Goal: Information Seeking & Learning: Learn about a topic

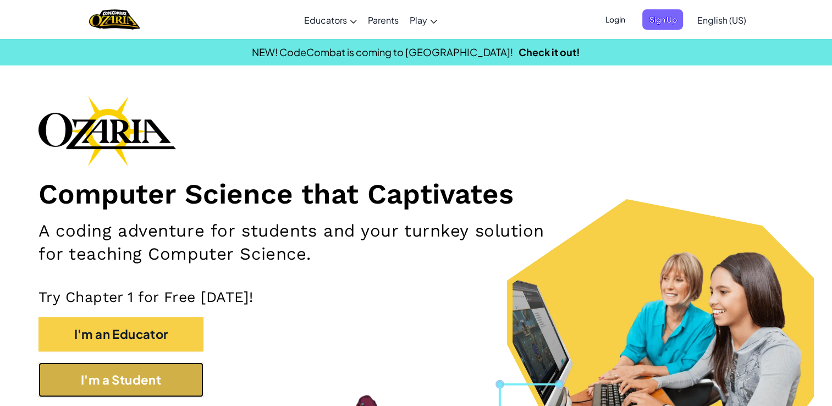
click at [161, 382] on button "I'm a Student" at bounding box center [120, 379] width 165 height 35
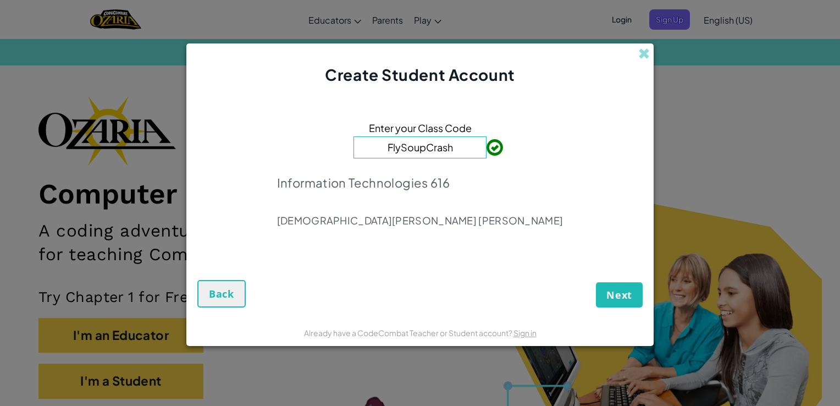
type input "FlySoupCrash"
click at [605, 305] on button "Next" at bounding box center [619, 294] width 47 height 25
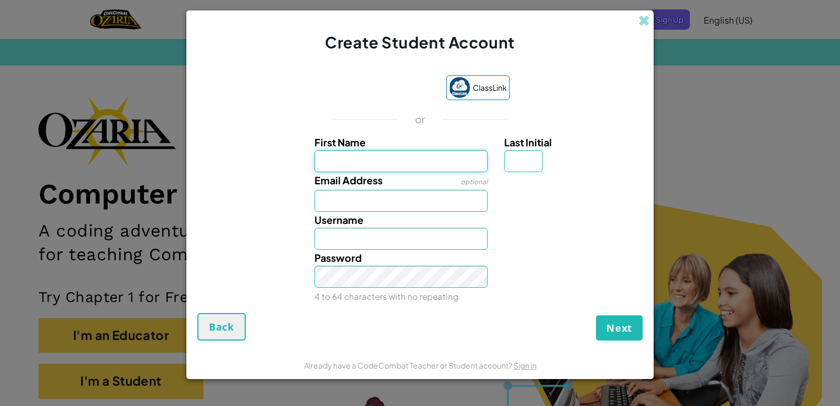
click at [419, 165] on input "First Name" at bounding box center [401, 161] width 174 height 22
type input "[PERSON_NAME]"
type input "O"
type input "[EMAIL_ADDRESS][DOMAIN_NAME]"
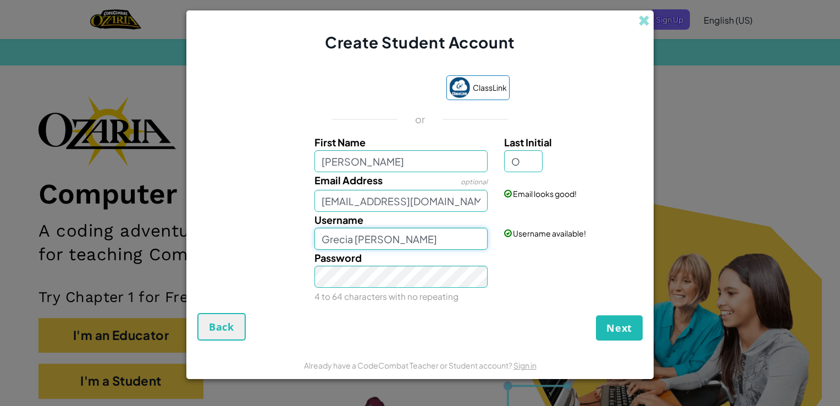
click at [415, 236] on input "Grecia AlejandraO" at bounding box center [401, 239] width 174 height 22
type input "[PERSON_NAME]"
click at [521, 155] on input "O" at bounding box center [523, 161] width 38 height 22
type input "g"
type input "G"
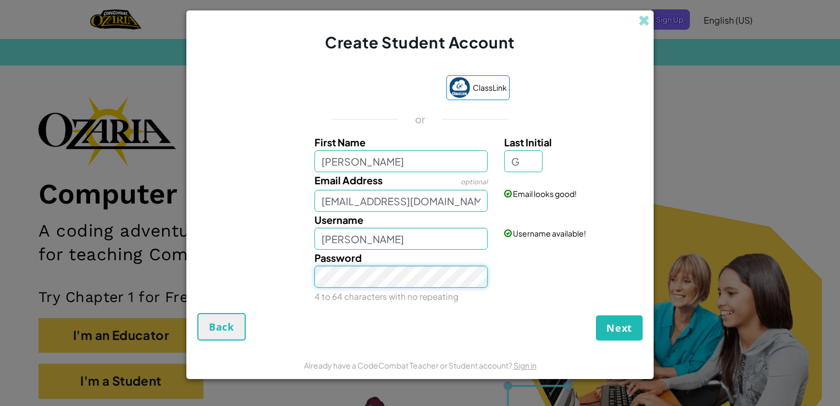
type input "Grecia AlejandraG"
click at [614, 319] on button "Next" at bounding box center [619, 327] width 47 height 25
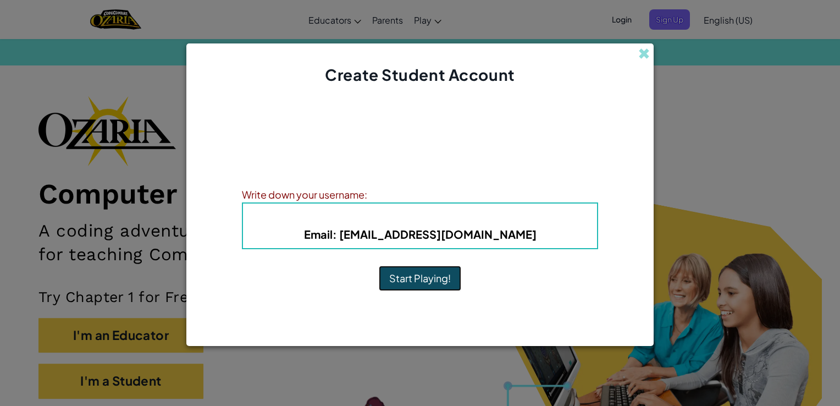
click at [436, 276] on button "Start Playing!" at bounding box center [420, 278] width 82 height 25
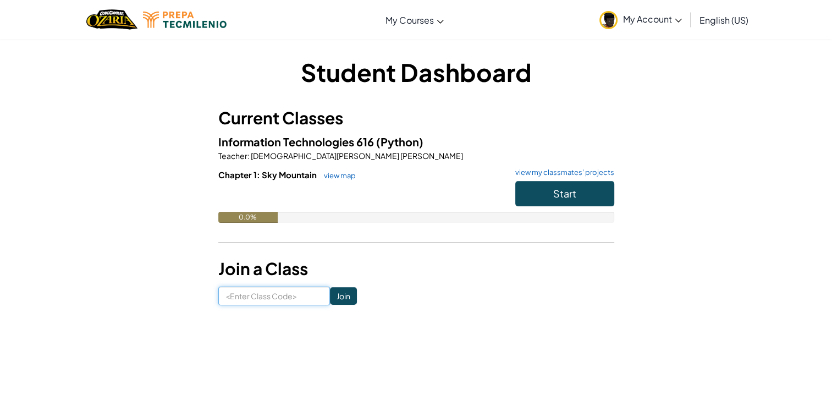
click at [240, 300] on input at bounding box center [274, 295] width 112 height 19
type input "FlySoupCrash"
click at [330, 294] on input "Join" at bounding box center [343, 296] width 27 height 18
click at [636, 19] on span "My Account" at bounding box center [652, 19] width 59 height 12
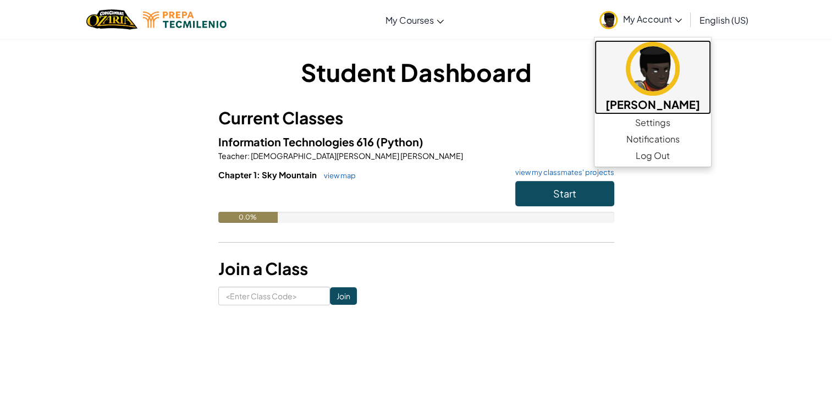
click at [640, 112] on h5 "Grecia Alejandra G" at bounding box center [652, 104] width 95 height 17
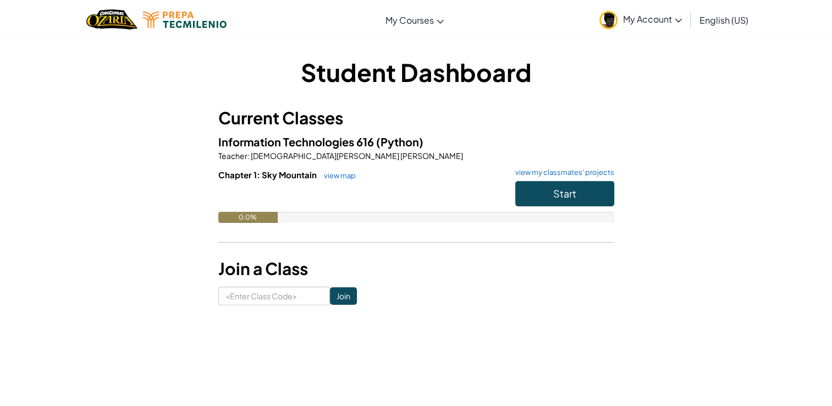
click at [311, 164] on div "Information Technologies 616 (Python) Teacher : JESÚS ELÍAS CARRASCO CRUZ Chapt…" at bounding box center [416, 186] width 396 height 106
click at [277, 294] on input at bounding box center [274, 295] width 112 height 19
type input "FlySoupCrash"
click at [330, 303] on input "Join" at bounding box center [343, 296] width 27 height 18
click at [325, 178] on link "view map" at bounding box center [336, 175] width 37 height 9
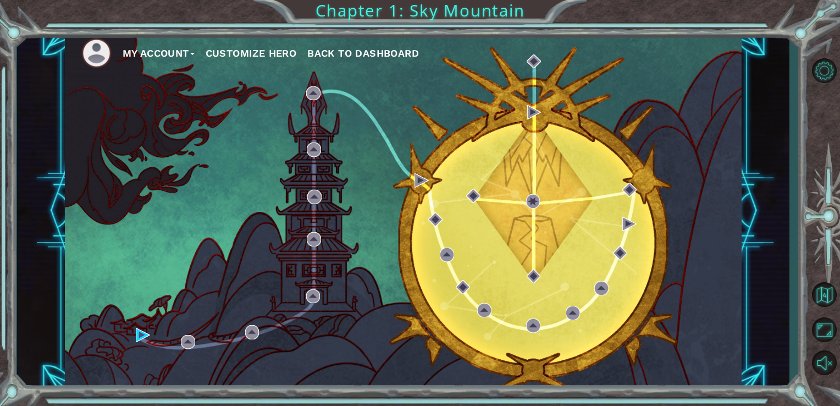
click at [173, 55] on button "My Account" at bounding box center [159, 53] width 72 height 16
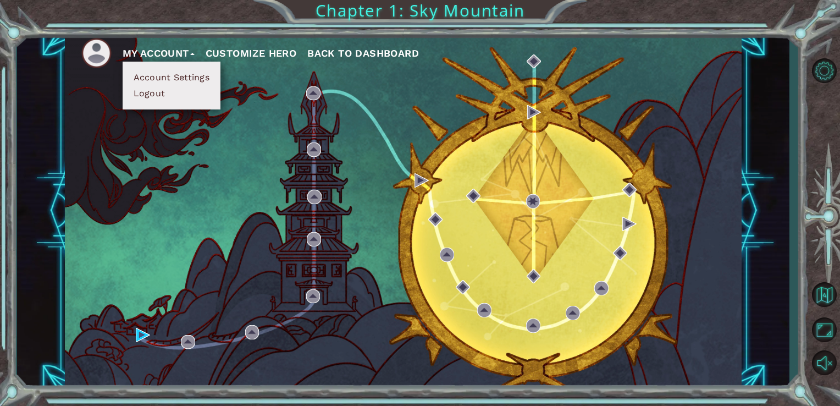
click at [167, 76] on button "Account Settings" at bounding box center [171, 77] width 82 height 12
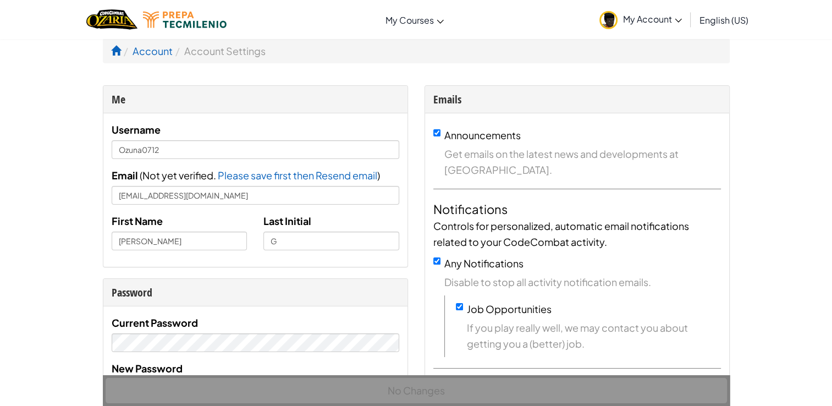
click at [656, 21] on span "My Account" at bounding box center [652, 19] width 59 height 12
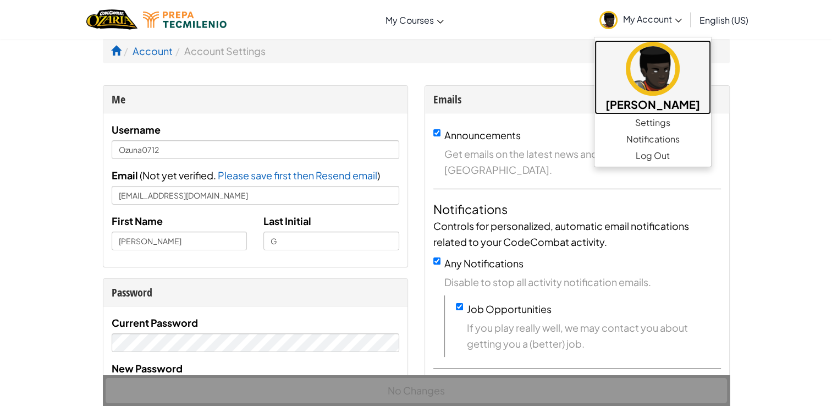
click at [688, 107] on h5 "[PERSON_NAME]" at bounding box center [652, 104] width 95 height 17
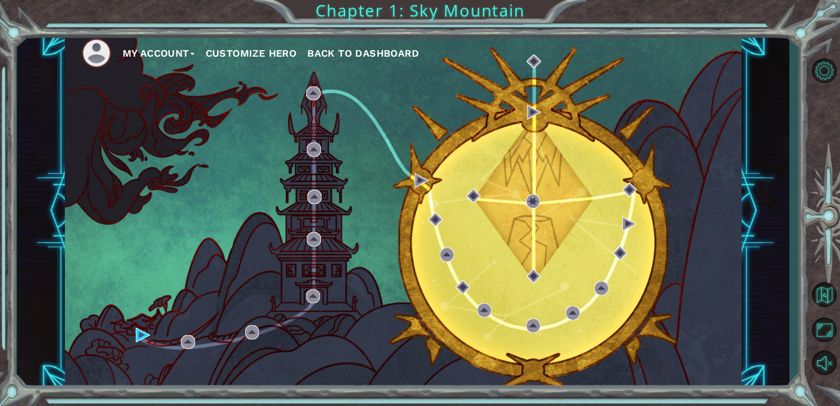
click at [244, 54] on button "Customize Hero" at bounding box center [251, 53] width 91 height 16
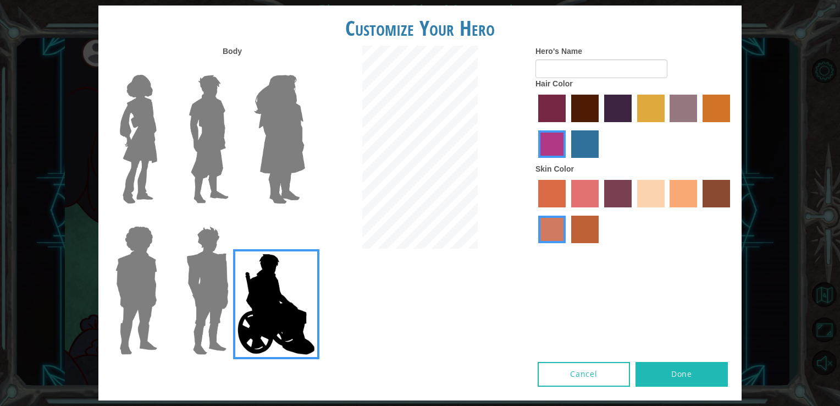
click at [185, 311] on img at bounding box center [207, 290] width 51 height 137
click at [233, 219] on input "Hero Garnet" at bounding box center [233, 219] width 0 height 0
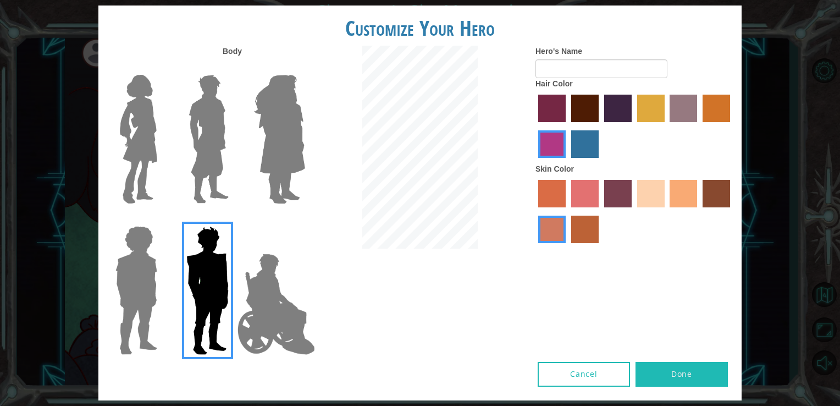
click at [139, 289] on img at bounding box center [136, 290] width 51 height 137
click at [162, 219] on input "Hero Steven" at bounding box center [162, 219] width 0 height 0
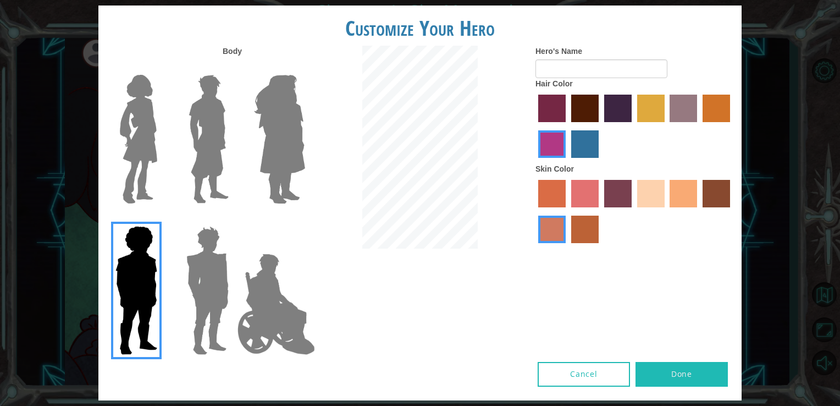
click at [213, 133] on img at bounding box center [208, 138] width 49 height 137
click at [233, 68] on input "Hero Lars" at bounding box center [233, 68] width 0 height 0
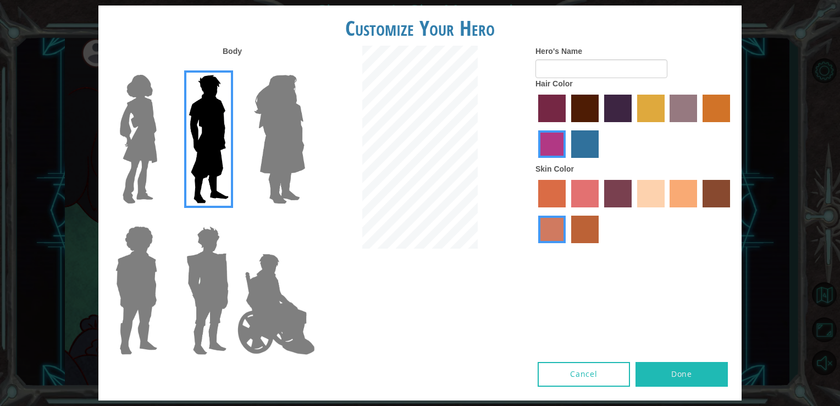
click at [149, 130] on img at bounding box center [138, 138] width 46 height 137
click at [162, 68] on input "Hero Connie" at bounding box center [162, 68] width 0 height 0
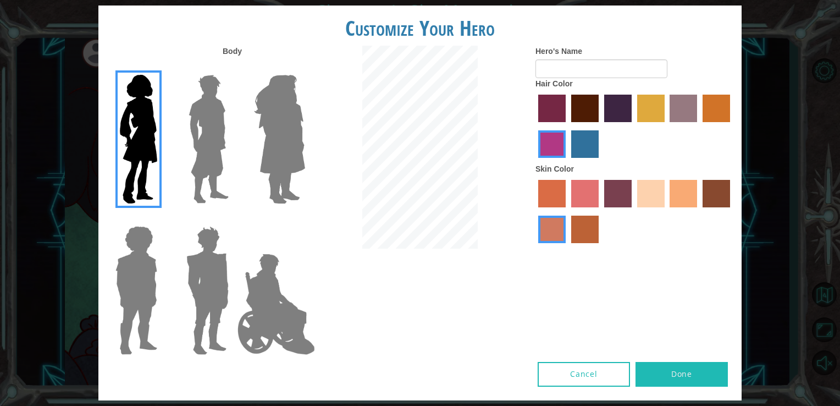
click at [281, 115] on img at bounding box center [280, 138] width 60 height 137
click at [305, 68] on input "Hero Amethyst" at bounding box center [305, 68] width 0 height 0
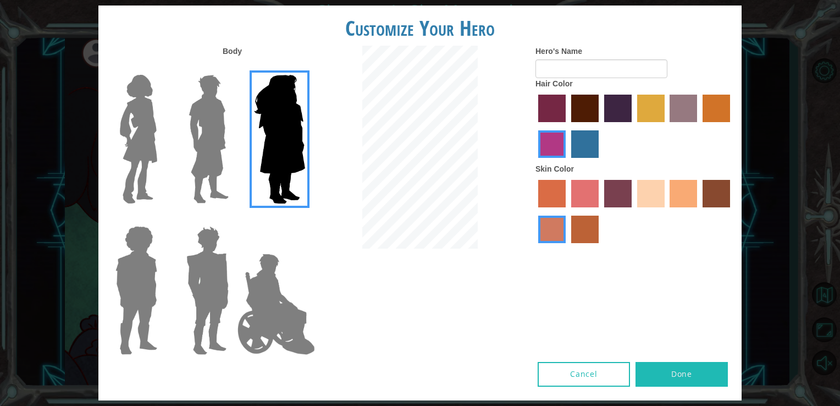
click at [208, 124] on img at bounding box center [208, 138] width 49 height 137
click at [233, 68] on input "Hero Lars" at bounding box center [233, 68] width 0 height 0
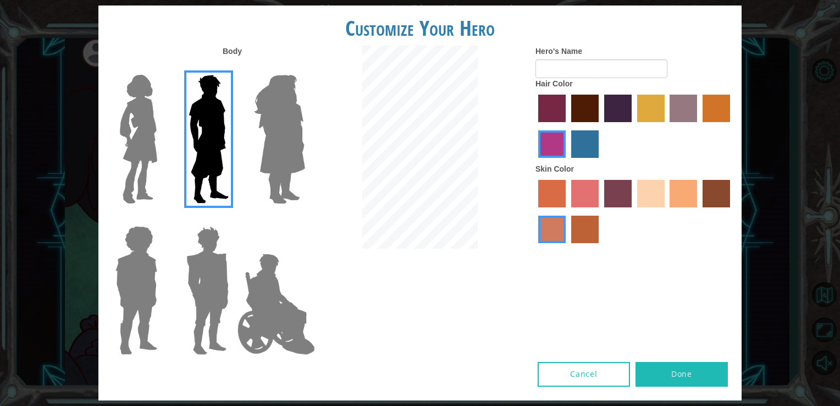
click at [136, 260] on img at bounding box center [136, 290] width 51 height 137
click at [162, 219] on input "Hero Steven" at bounding box center [162, 219] width 0 height 0
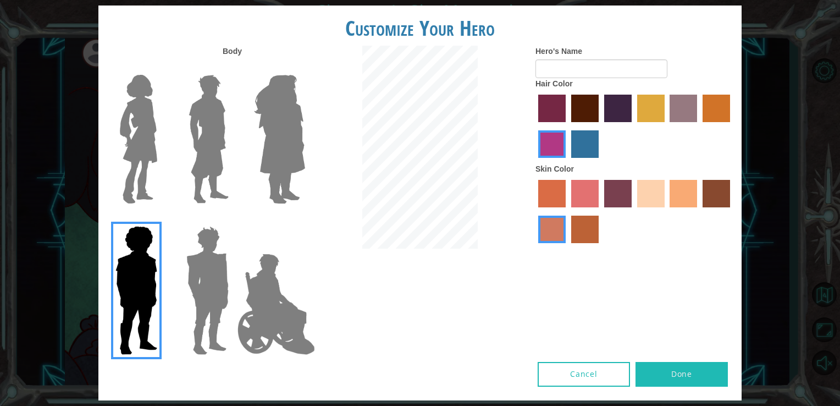
click at [198, 275] on img at bounding box center [207, 290] width 51 height 137
click at [233, 219] on input "Hero Garnet" at bounding box center [233, 219] width 0 height 0
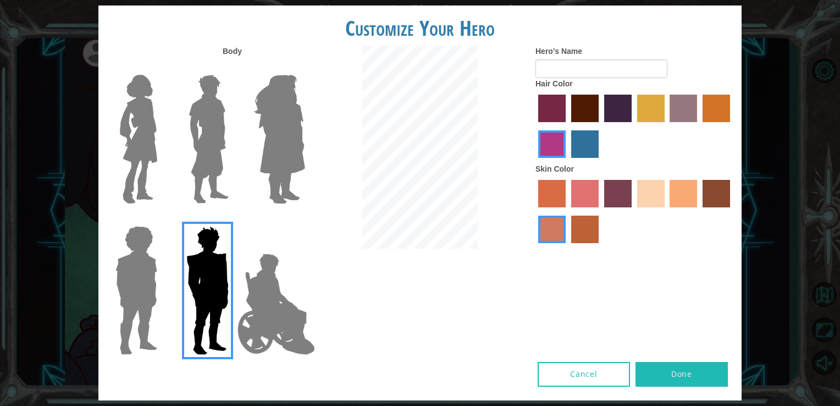
click at [258, 280] on img at bounding box center [276, 304] width 86 height 110
click at [305, 219] on input "Hero Jamie" at bounding box center [305, 219] width 0 height 0
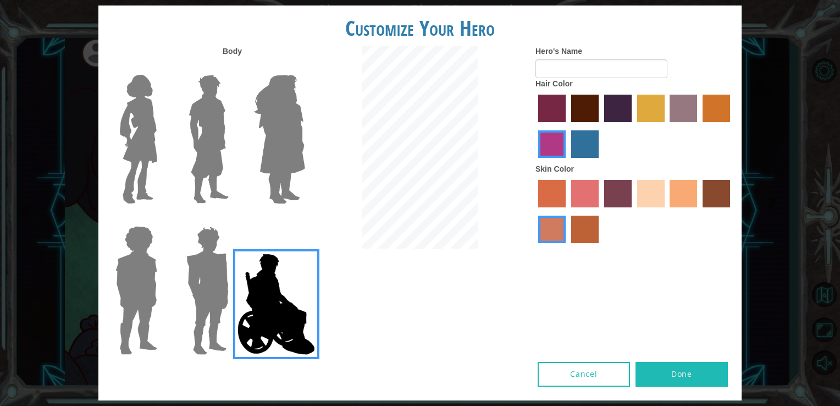
click at [192, 276] on img at bounding box center [207, 290] width 51 height 137
click at [233, 219] on input "Hero Garnet" at bounding box center [233, 219] width 0 height 0
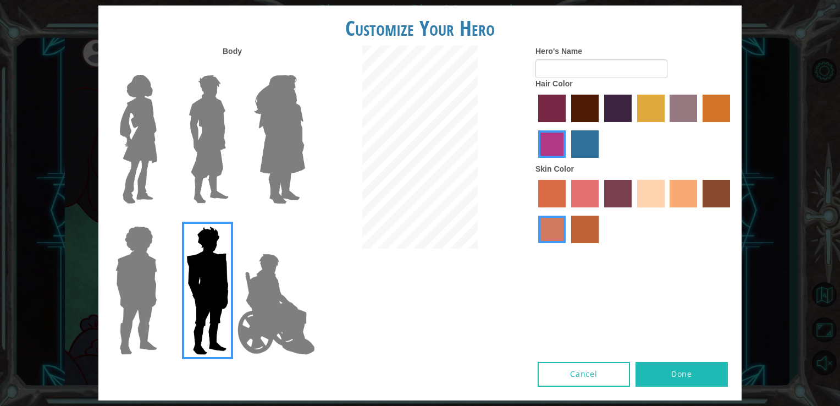
click at [583, 112] on label "maroon hair color" at bounding box center [584, 108] width 27 height 27
click at [567, 126] on input "maroon hair color" at bounding box center [567, 126] width 0 height 0
click at [619, 118] on label "hot purple hair color" at bounding box center [617, 108] width 27 height 27
click at [600, 126] on input "hot purple hair color" at bounding box center [600, 126] width 0 height 0
click at [559, 106] on label "paprika hair color" at bounding box center [551, 108] width 27 height 27
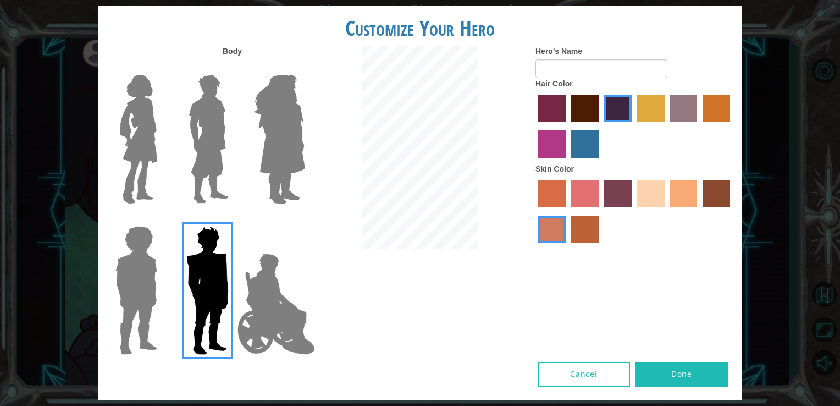
click at [534, 126] on input "paprika hair color" at bounding box center [534, 126] width 0 height 0
click at [692, 182] on label "tacao skin color" at bounding box center [683, 193] width 27 height 27
click at [666, 211] on input "tacao skin color" at bounding box center [666, 211] width 0 height 0
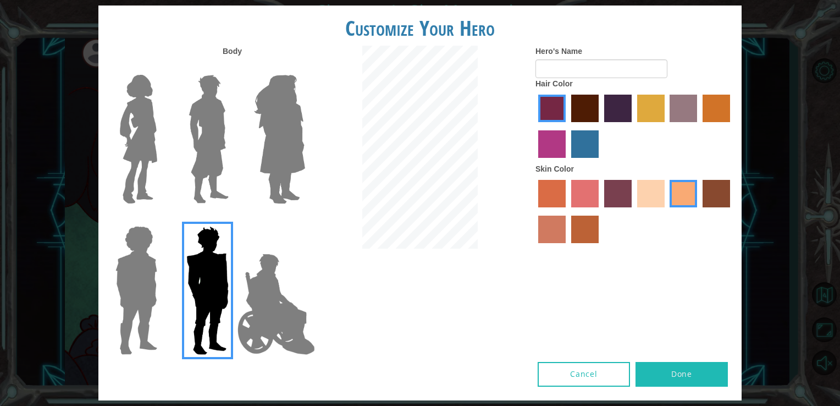
click at [561, 188] on label "sorbus skin color" at bounding box center [551, 193] width 27 height 27
click at [534, 211] on input "sorbus skin color" at bounding box center [534, 211] width 0 height 0
click at [582, 195] on label "froly skin color" at bounding box center [584, 193] width 27 height 27
click at [567, 211] on input "froly skin color" at bounding box center [567, 211] width 0 height 0
click at [622, 187] on label "tosca skin color" at bounding box center [617, 193] width 27 height 27
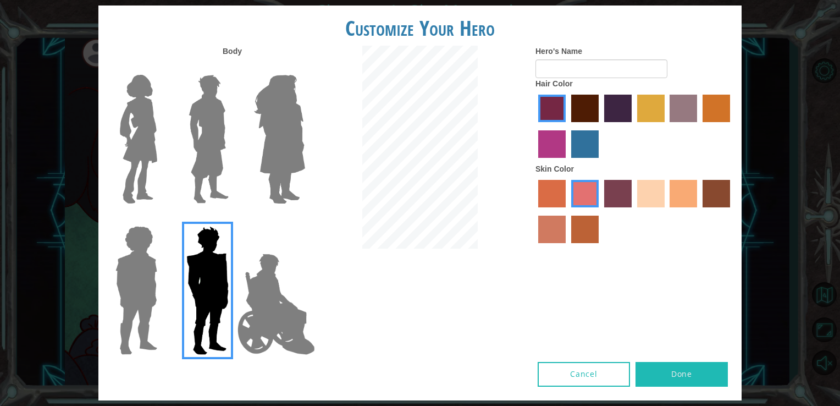
click at [600, 211] on input "tosca skin color" at bounding box center [600, 211] width 0 height 0
click at [681, 193] on label "tacao skin color" at bounding box center [683, 193] width 27 height 27
click at [666, 211] on input "tacao skin color" at bounding box center [666, 211] width 0 height 0
click at [614, 65] on input "Hero's Name" at bounding box center [601, 68] width 132 height 19
type input "o"
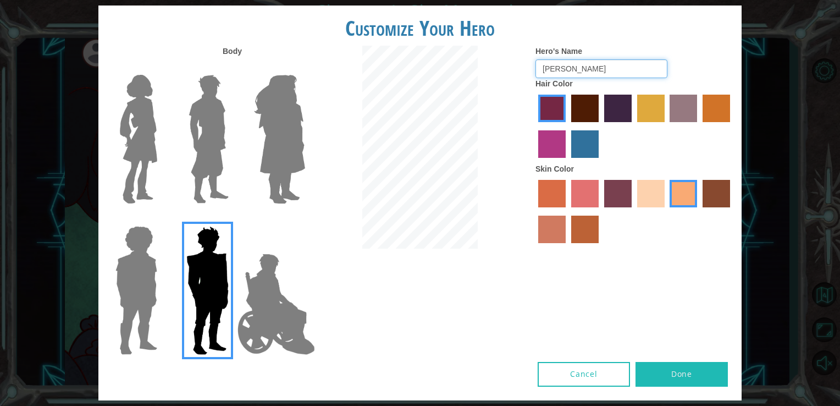
type input "[PERSON_NAME]"
click at [668, 373] on button "Done" at bounding box center [682, 374] width 92 height 25
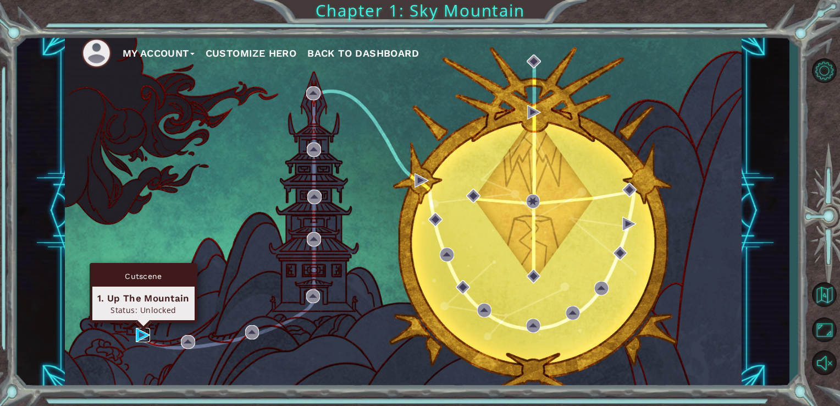
click at [145, 339] on img at bounding box center [143, 335] width 14 height 14
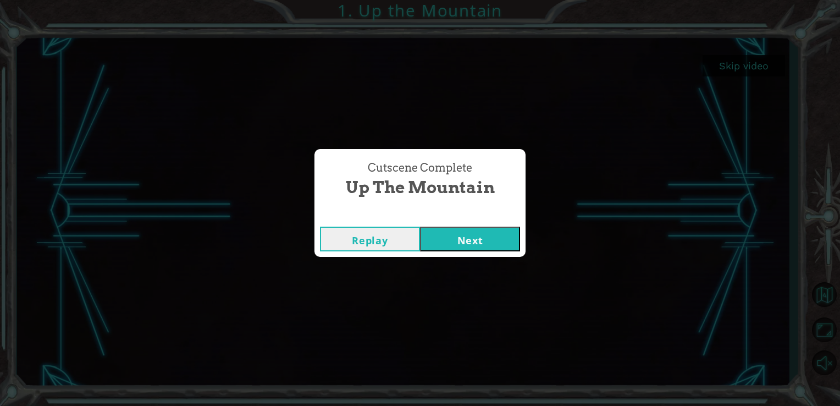
click at [478, 239] on button "Next" at bounding box center [470, 239] width 100 height 25
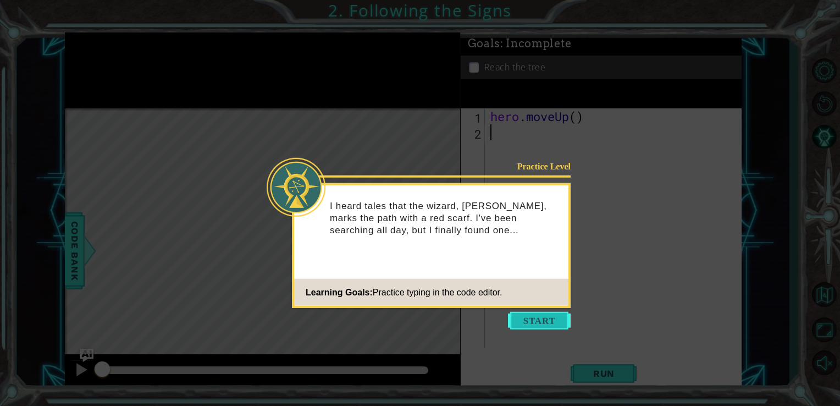
click at [550, 325] on button "Start" at bounding box center [539, 321] width 63 height 18
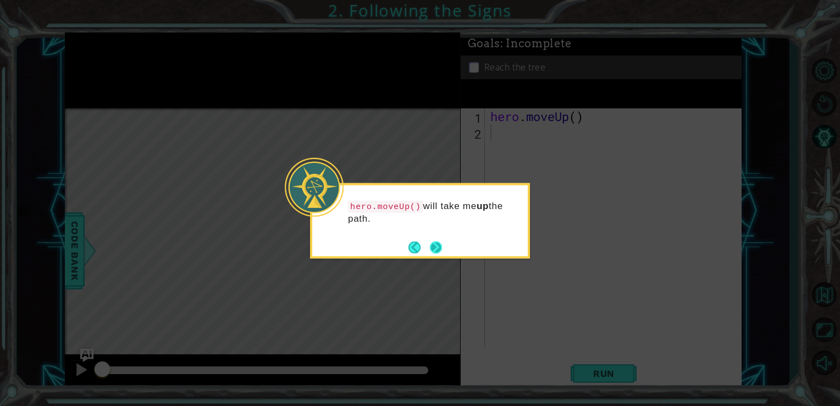
click at [438, 245] on button "Next" at bounding box center [436, 247] width 12 height 12
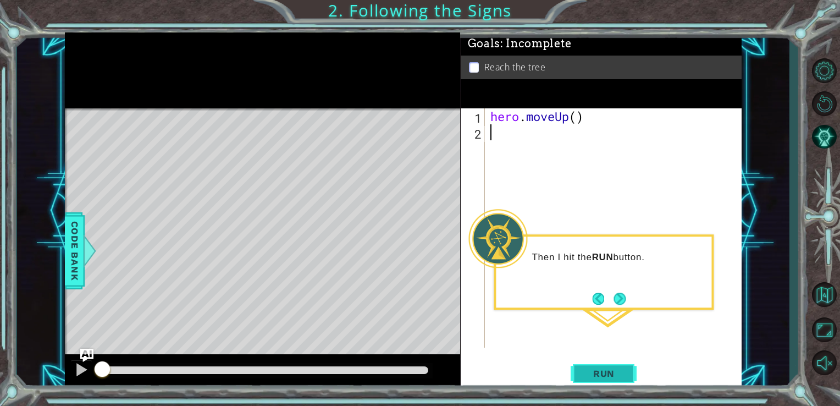
click at [607, 374] on span "Run" at bounding box center [603, 373] width 43 height 11
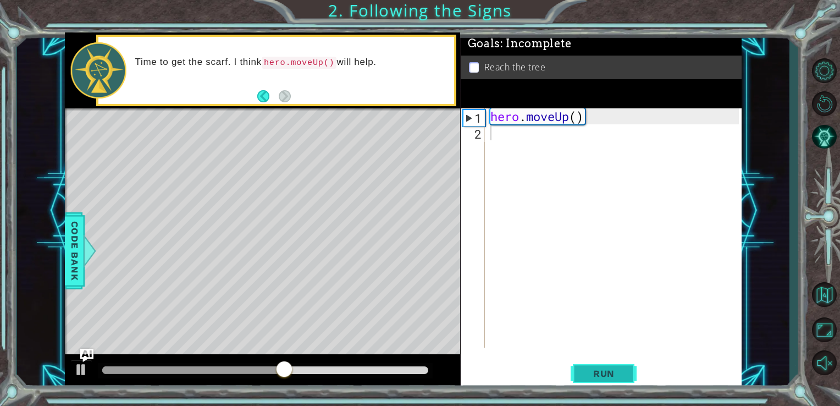
click at [607, 374] on span "Run" at bounding box center [603, 373] width 43 height 11
click at [258, 95] on button "Back" at bounding box center [267, 96] width 21 height 12
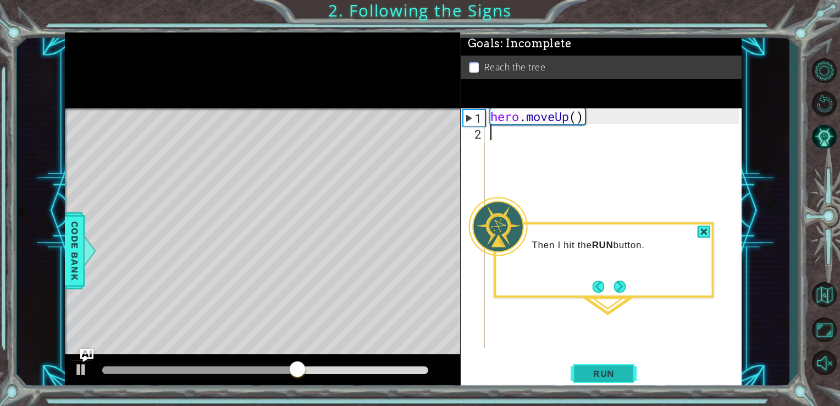
click at [620, 372] on span "Run" at bounding box center [603, 373] width 43 height 11
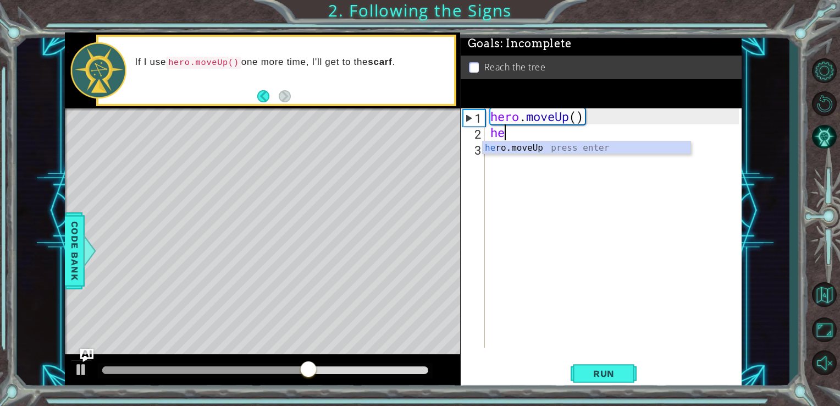
type textarea "her"
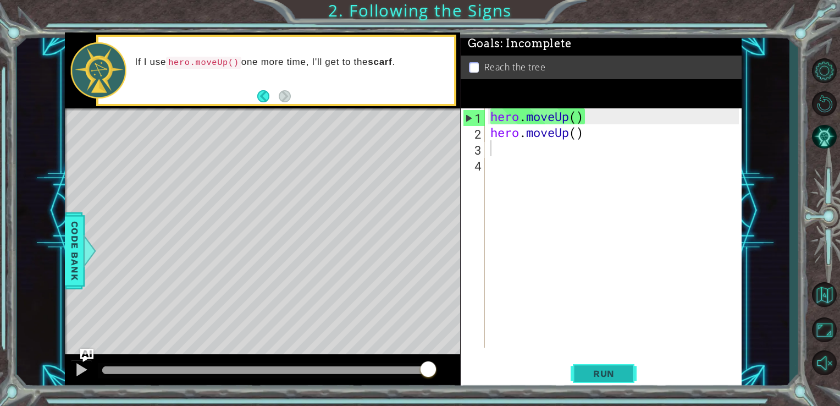
click at [620, 376] on span "Run" at bounding box center [603, 373] width 43 height 11
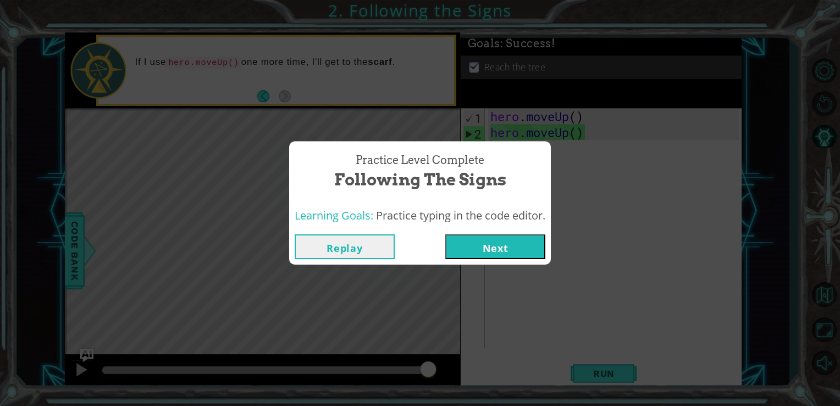
click at [504, 252] on button "Next" at bounding box center [495, 246] width 100 height 25
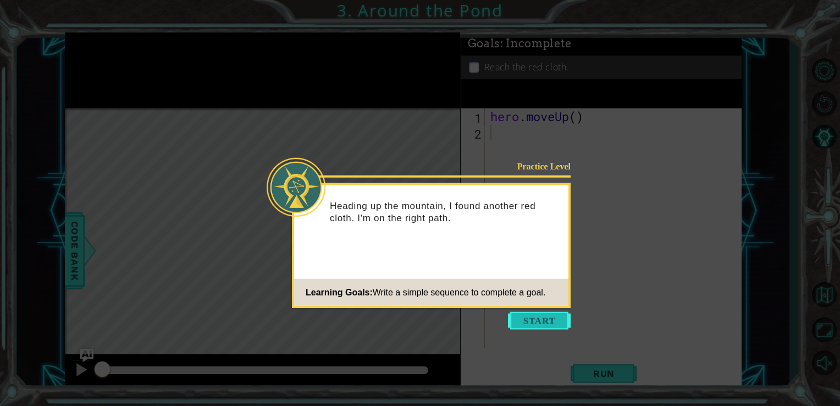
click at [546, 324] on button "Start" at bounding box center [539, 321] width 63 height 18
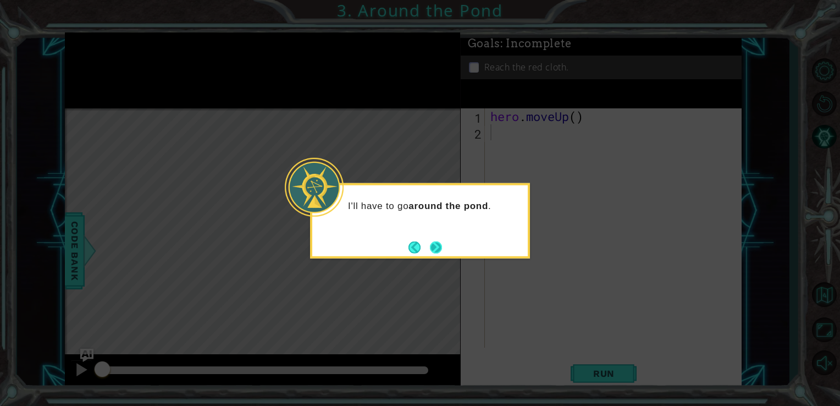
click at [436, 249] on button "Next" at bounding box center [436, 247] width 12 height 12
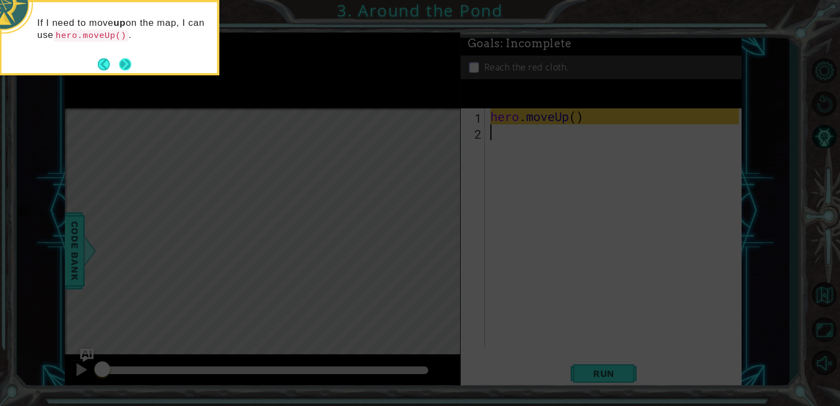
click at [121, 63] on button "Next" at bounding box center [125, 64] width 12 height 12
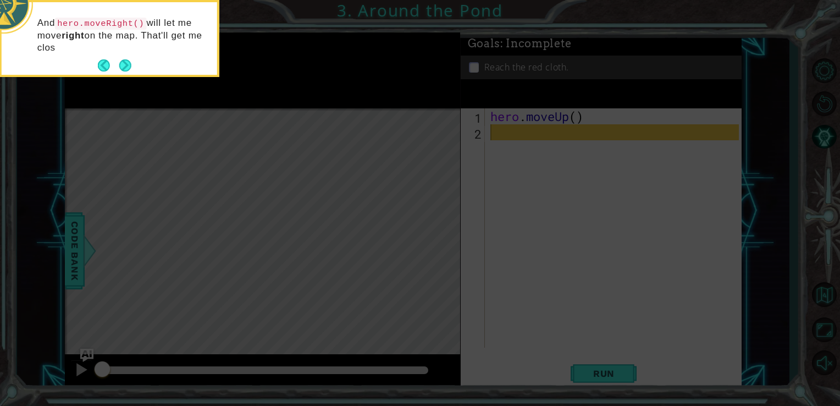
click at [121, 63] on button "Next" at bounding box center [125, 65] width 12 height 12
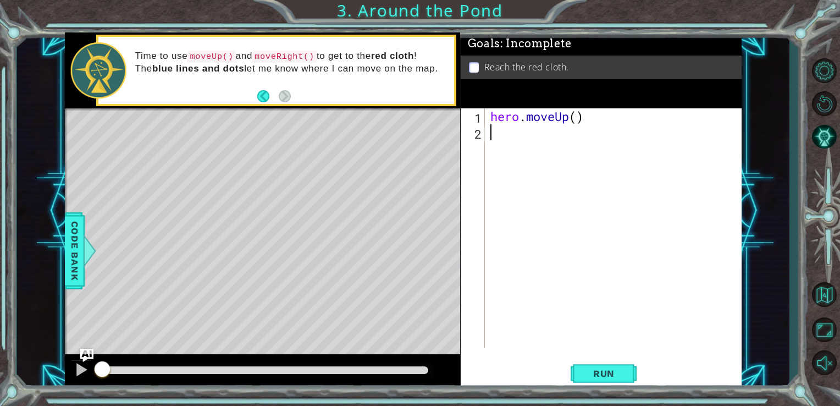
click at [609, 142] on div "hero . moveUp ( )" at bounding box center [616, 243] width 257 height 271
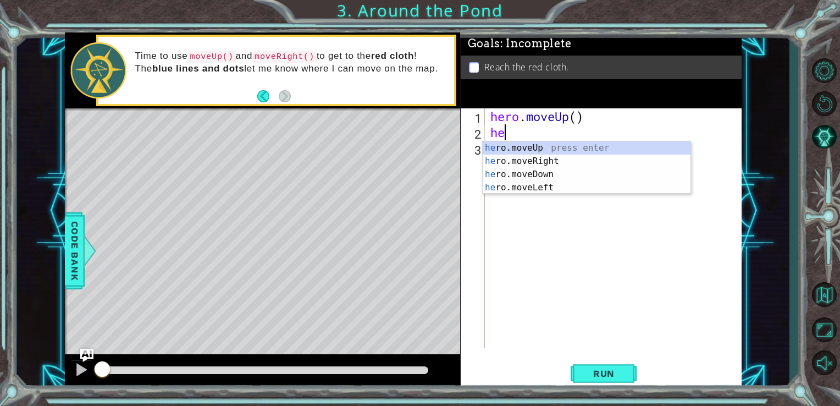
type textarea "her"
click at [561, 156] on div "her o.moveUp press enter her o.moveRight press enter her o.moveDown press enter…" at bounding box center [587, 180] width 208 height 79
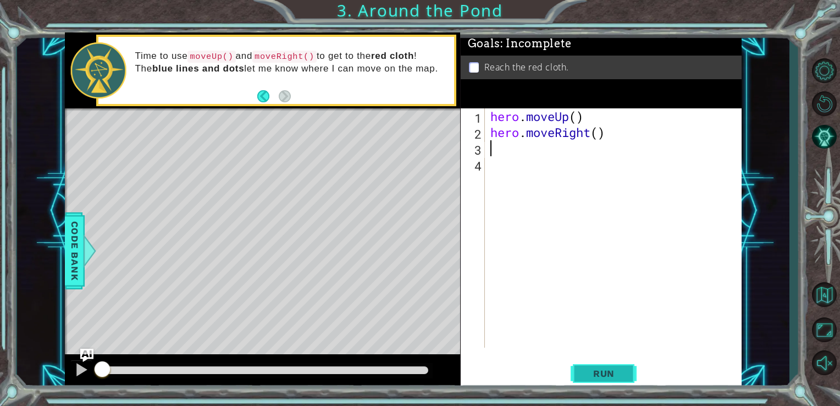
click at [579, 379] on button "Run" at bounding box center [604, 373] width 66 height 28
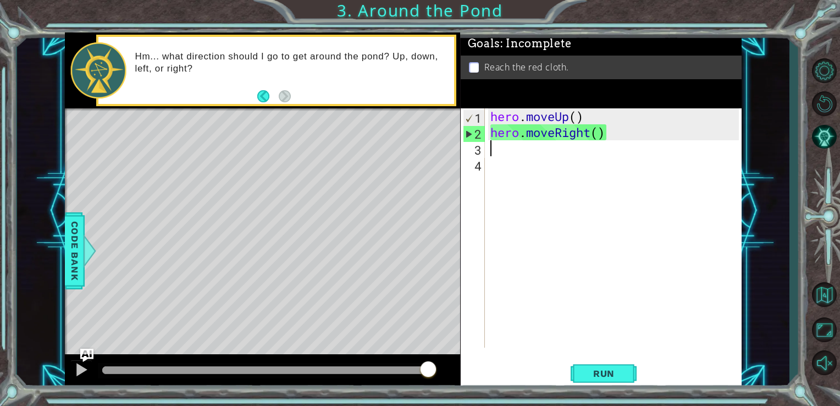
click at [524, 152] on div "hero . moveUp ( ) hero . moveRight ( )" at bounding box center [616, 243] width 257 height 271
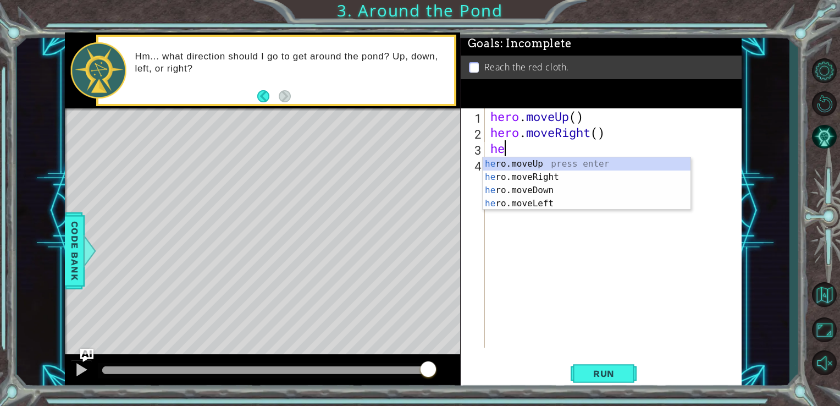
type textarea "her"
click at [554, 166] on div "her o.moveUp press enter her o.moveRight press enter her o.moveDown press enter…" at bounding box center [587, 196] width 208 height 79
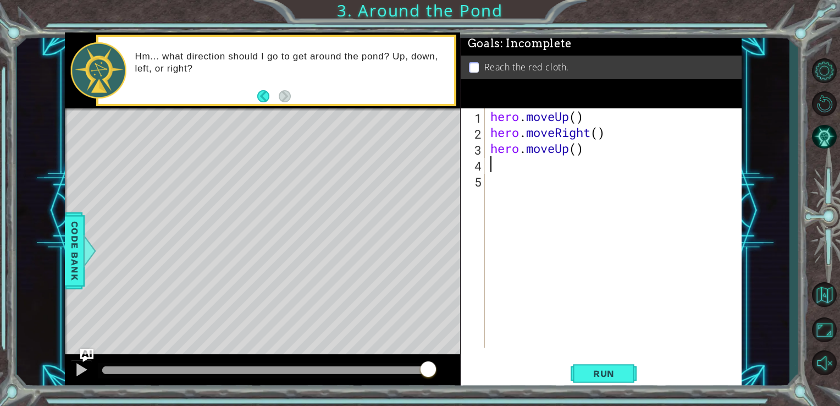
type textarea "h"
click at [605, 372] on span "Run" at bounding box center [603, 373] width 43 height 11
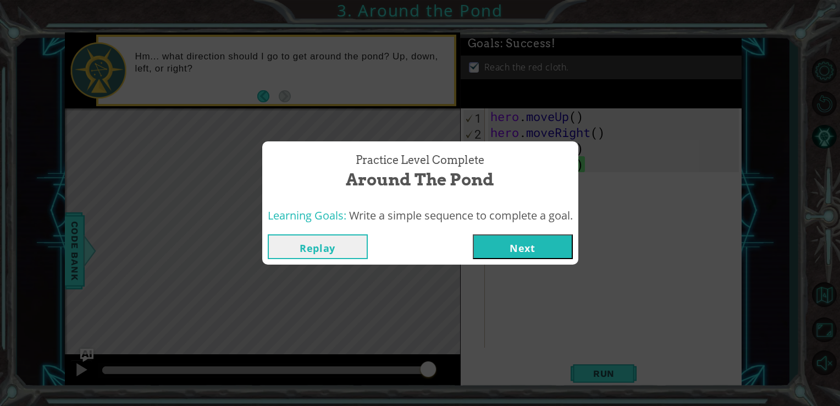
click at [522, 240] on button "Next" at bounding box center [523, 246] width 100 height 25
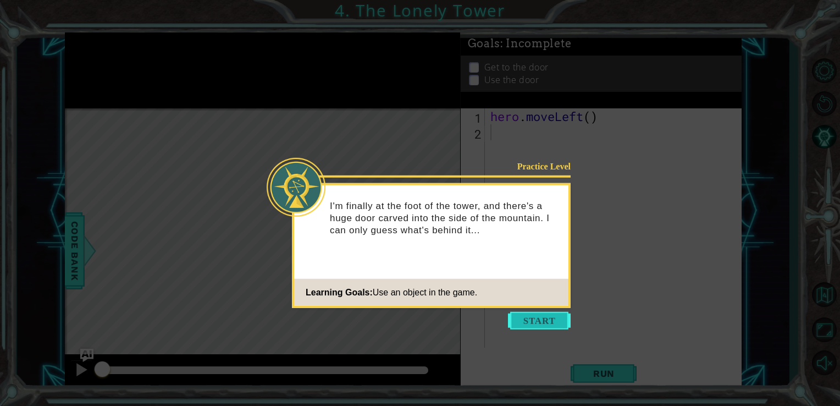
click at [530, 314] on button "Start" at bounding box center [539, 321] width 63 height 18
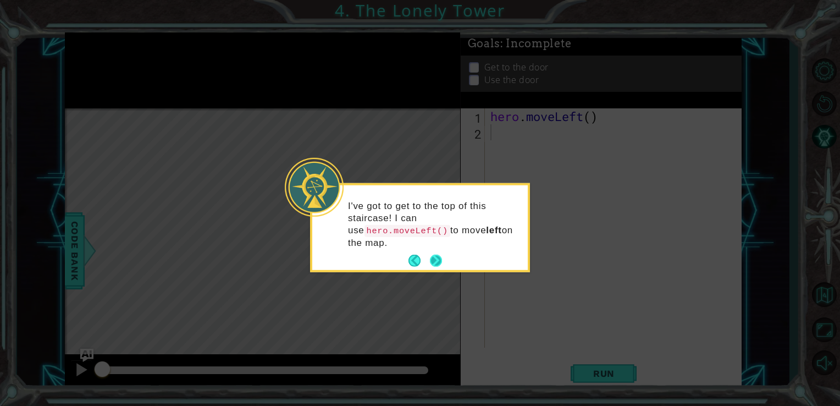
click at [440, 255] on button "Next" at bounding box center [436, 261] width 12 height 12
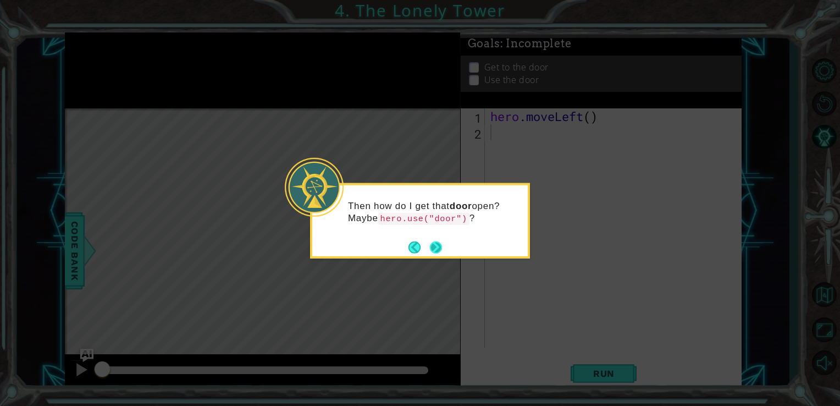
click at [438, 247] on button "Next" at bounding box center [436, 247] width 12 height 12
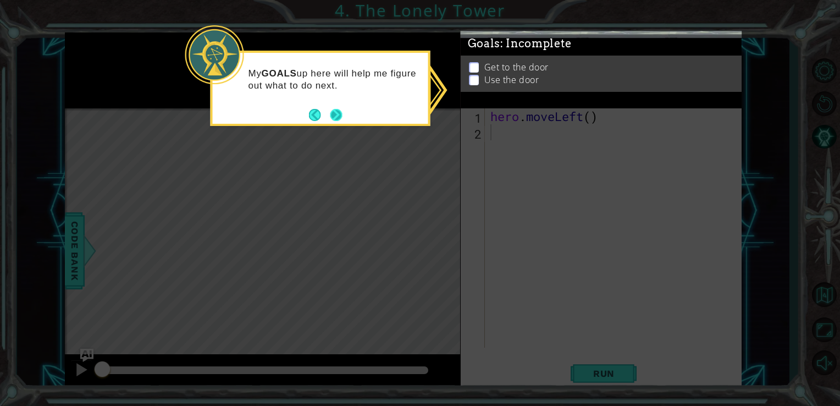
click at [336, 115] on button "Next" at bounding box center [336, 115] width 12 height 12
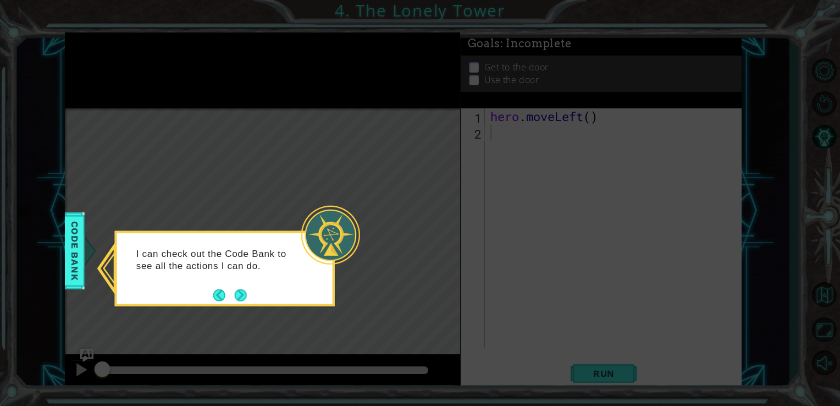
click at [240, 291] on button "Next" at bounding box center [241, 295] width 12 height 12
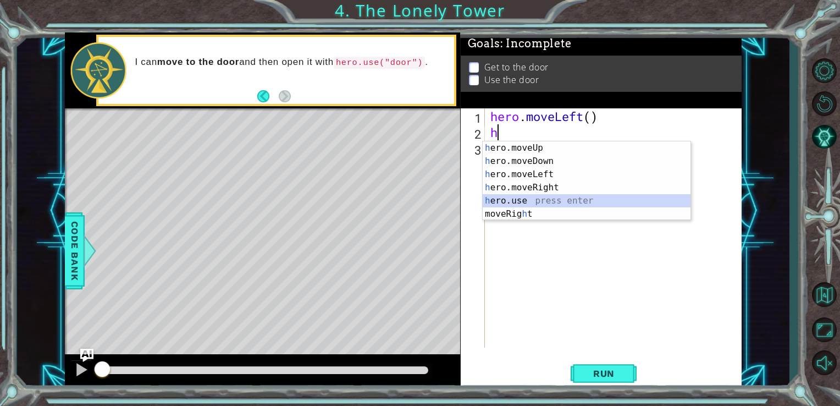
click at [517, 200] on div "h ero.moveUp press enter h ero.moveDown press enter h ero.moveLeft press enter …" at bounding box center [587, 194] width 208 height 106
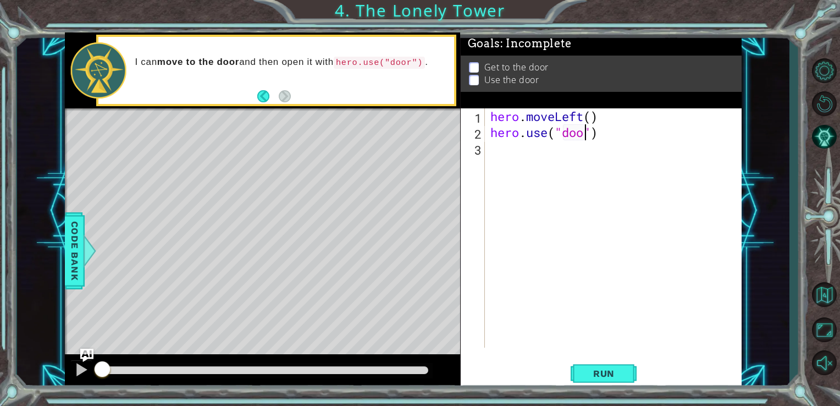
scroll to position [0, 4]
click at [605, 114] on div "hero . moveLeft ( ) hero . use ( "door" )" at bounding box center [616, 243] width 257 height 271
type textarea "hero.moveLeft()"
click at [546, 124] on div "hero . moveLeft ( ) hero . use ( "door" )" at bounding box center [616, 243] width 257 height 271
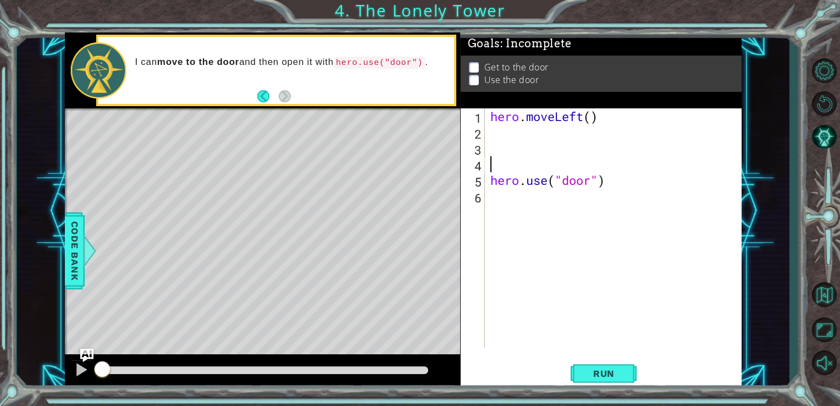
type textarea "hero.moveLeft()"
click at [518, 134] on div "hero . moveLeft ( ) hero . use ( "door" )" at bounding box center [616, 243] width 257 height 271
type textarea "h"
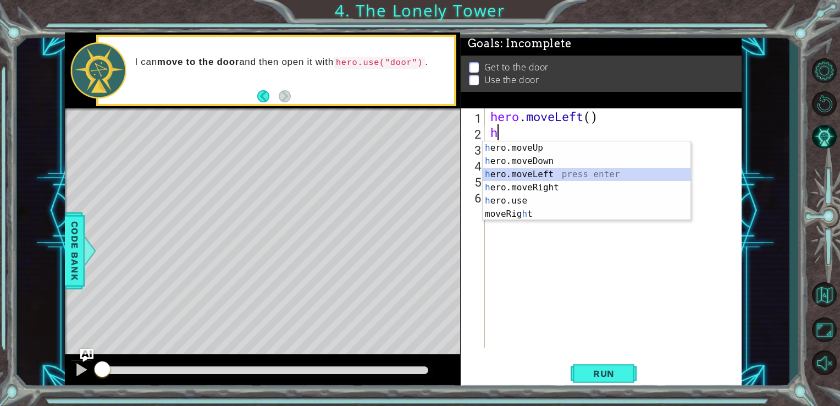
click at [553, 170] on div "h ero.moveUp press enter h ero.moveDown press enter h ero.moveLeft press enter …" at bounding box center [587, 194] width 208 height 106
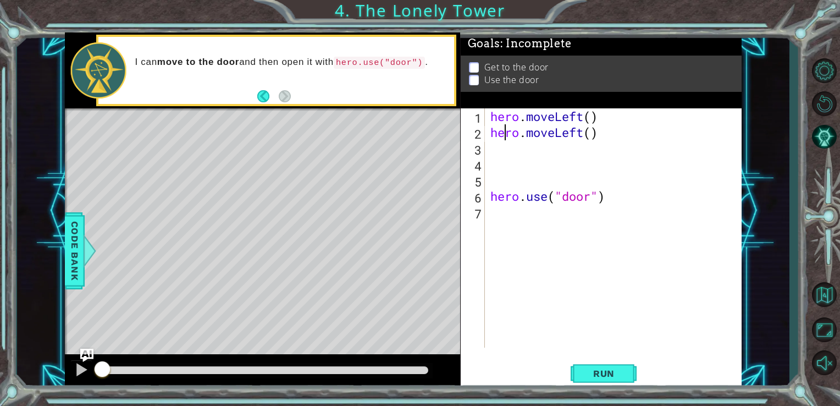
click at [504, 140] on div "hero . moveLeft ( ) hero . moveLeft ( ) hero . use ( "door" )" at bounding box center [616, 243] width 257 height 271
type textarea "hero.moveLeft()"
click at [509, 151] on div "hero . moveLeft ( ) hero . moveLeft ( ) hero . use ( "door" )" at bounding box center [616, 243] width 257 height 271
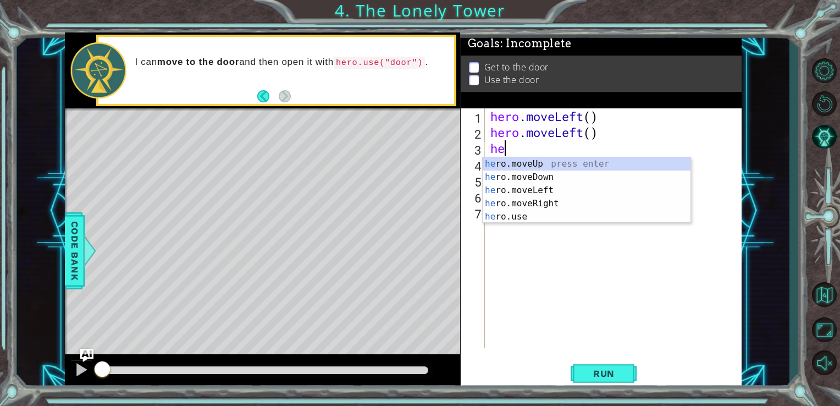
type textarea "her"
click at [511, 162] on div "her o.moveUp press enter her o.moveDown press enter her o.moveLeft press enter …" at bounding box center [587, 203] width 208 height 92
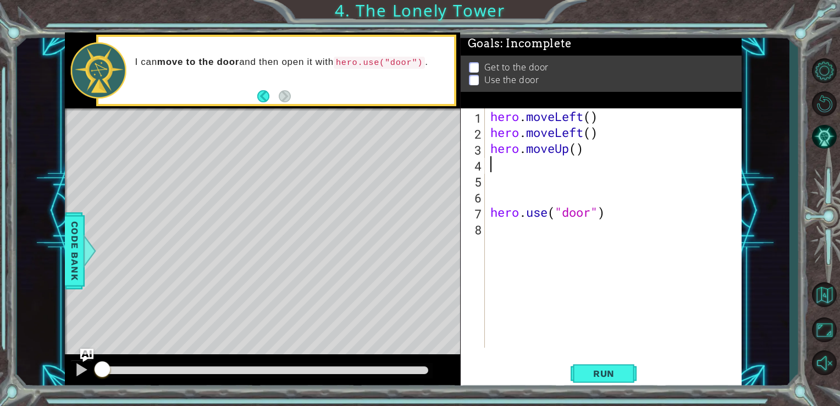
type textarea "h"
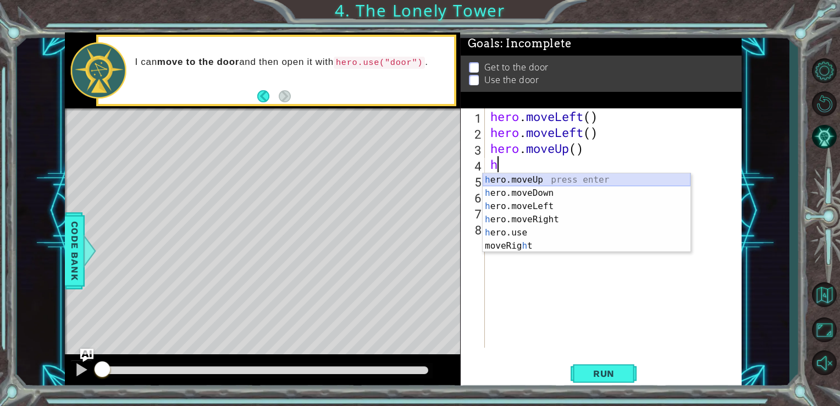
click at [539, 180] on div "h ero.moveUp press enter h ero.moveDown press enter h ero.moveLeft press enter …" at bounding box center [587, 226] width 208 height 106
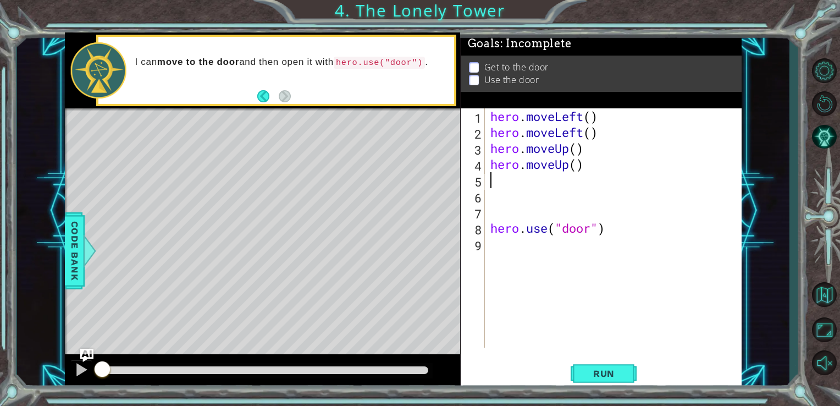
type textarea "h"
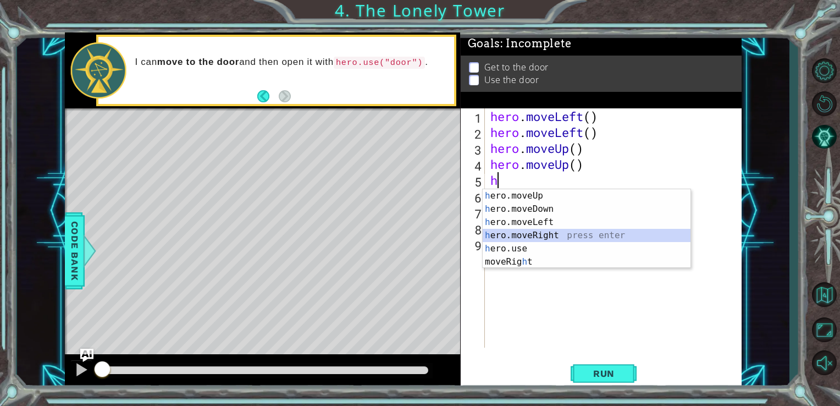
click at [606, 232] on div "h ero.moveUp press enter h ero.moveDown press enter h ero.moveLeft press enter …" at bounding box center [587, 242] width 208 height 106
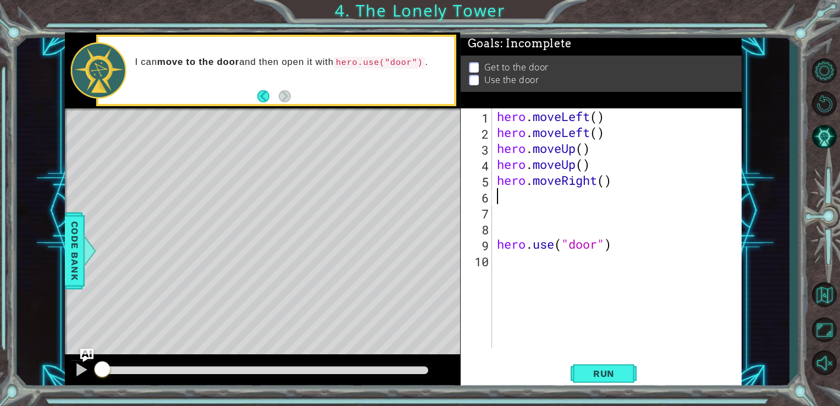
type textarea "h"
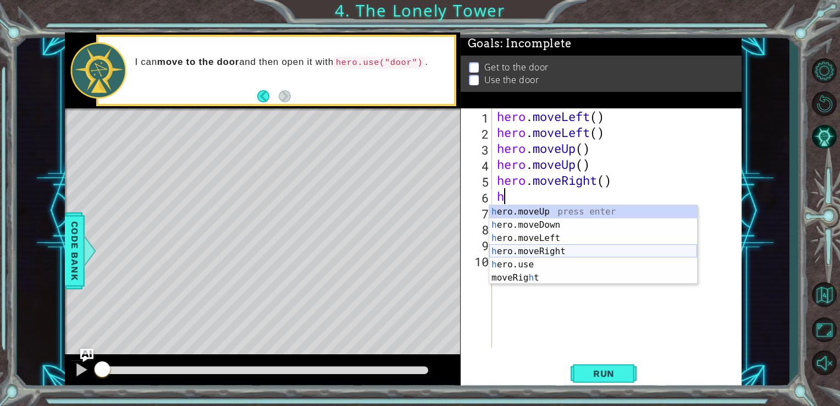
click at [584, 255] on div "h ero.moveUp press enter h ero.moveDown press enter h ero.moveLeft press enter …" at bounding box center [593, 258] width 208 height 106
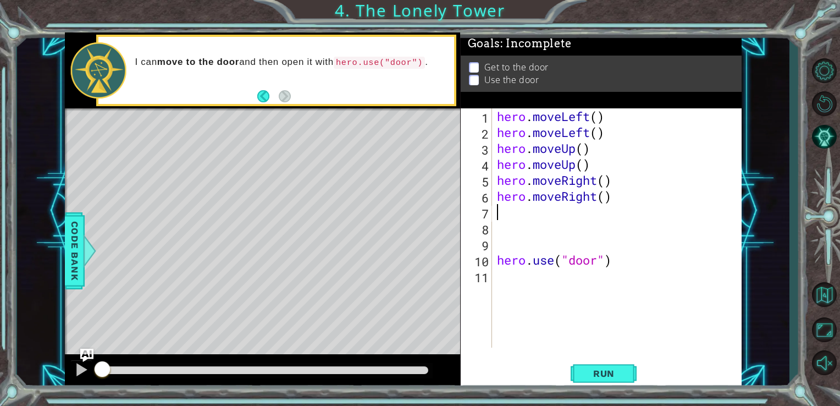
click at [498, 263] on div "hero . moveLeft ( ) hero . moveLeft ( ) hero . moveUp ( ) hero . moveUp ( ) her…" at bounding box center [620, 243] width 250 height 271
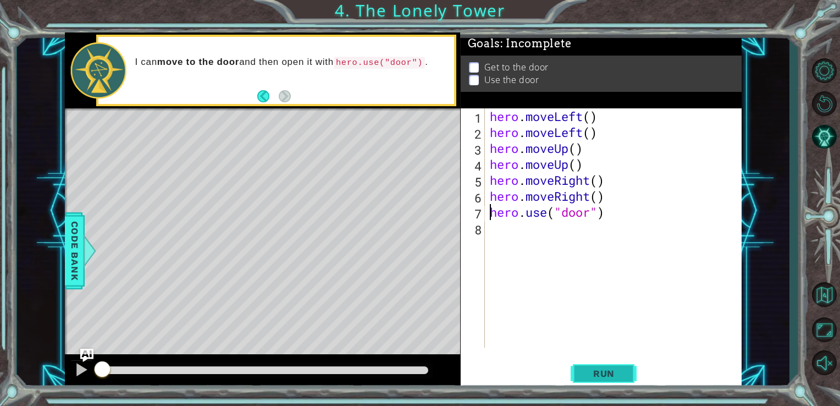
type textarea "hero.use("door")"
click at [621, 378] on span "Run" at bounding box center [603, 373] width 43 height 11
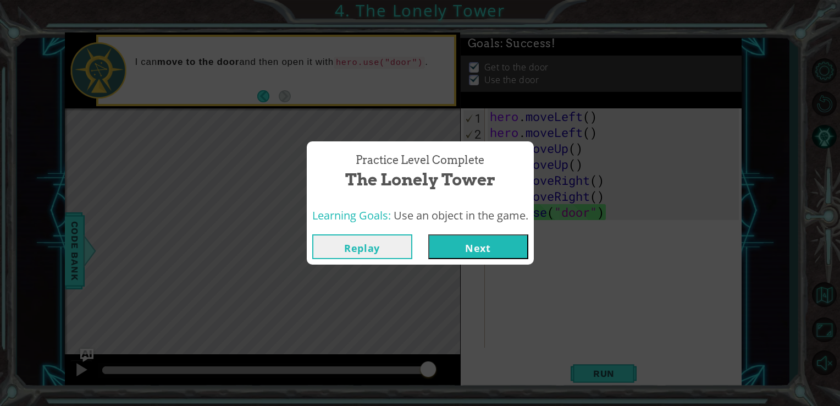
click at [476, 255] on button "Next" at bounding box center [478, 246] width 100 height 25
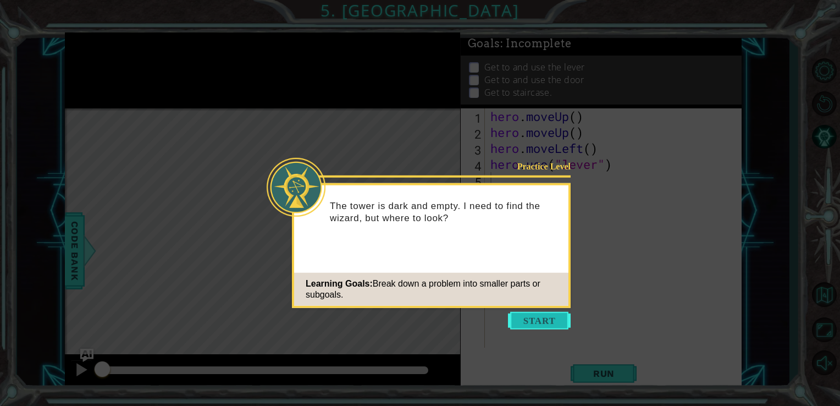
click at [544, 319] on button "Start" at bounding box center [539, 321] width 63 height 18
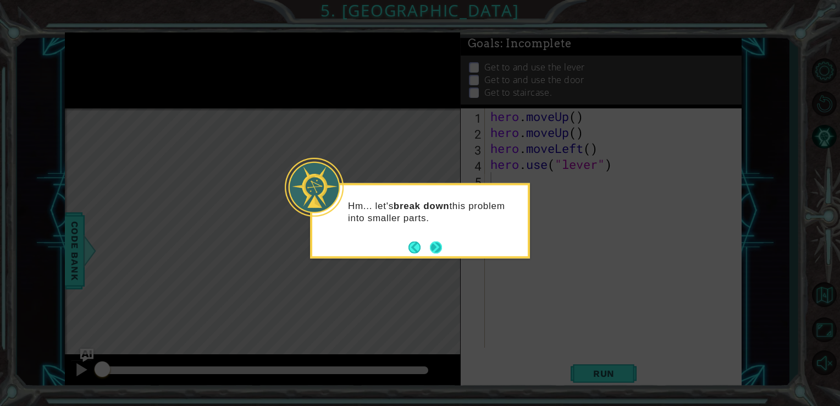
click at [438, 245] on button "Next" at bounding box center [436, 247] width 12 height 12
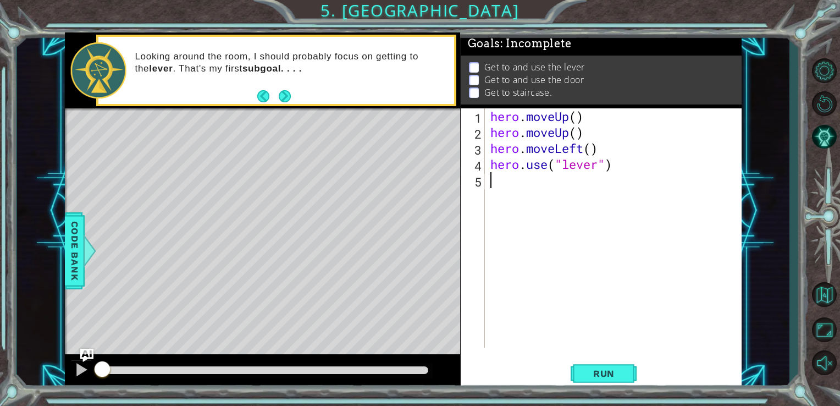
type textarea "h"
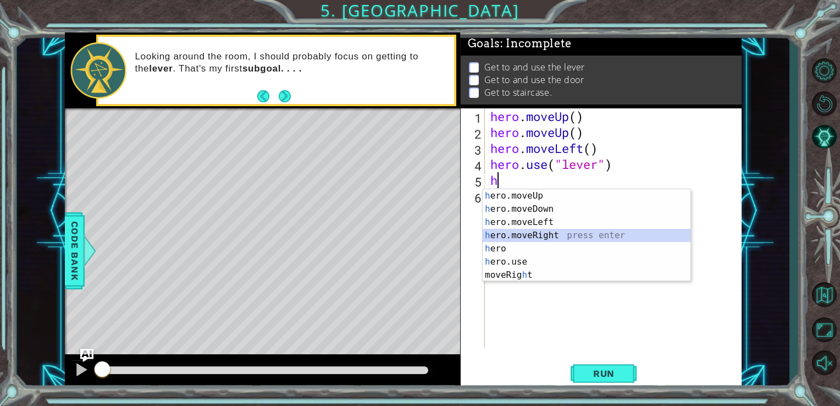
click at [551, 235] on div "h ero.moveUp press enter h ero.moveDown press enter h ero.moveLeft press enter …" at bounding box center [587, 248] width 208 height 119
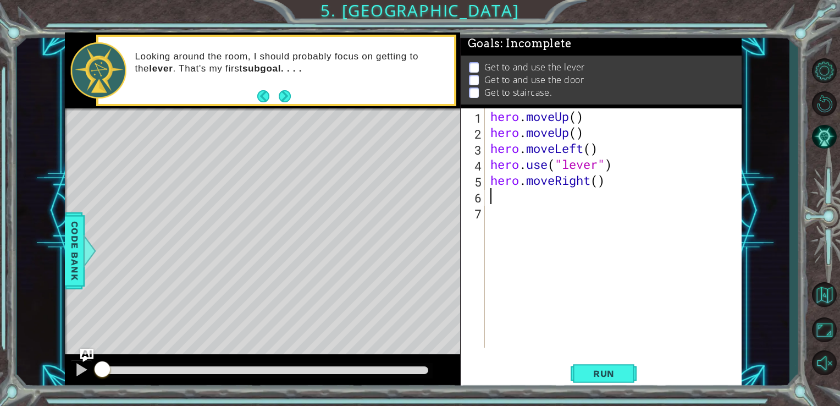
type textarea "h"
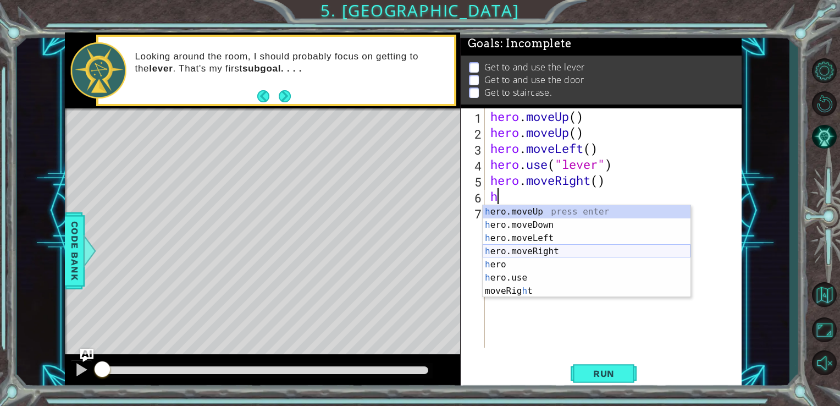
click at [562, 253] on div "h ero.moveUp press enter h ero.moveDown press enter h ero.moveLeft press enter …" at bounding box center [587, 264] width 208 height 119
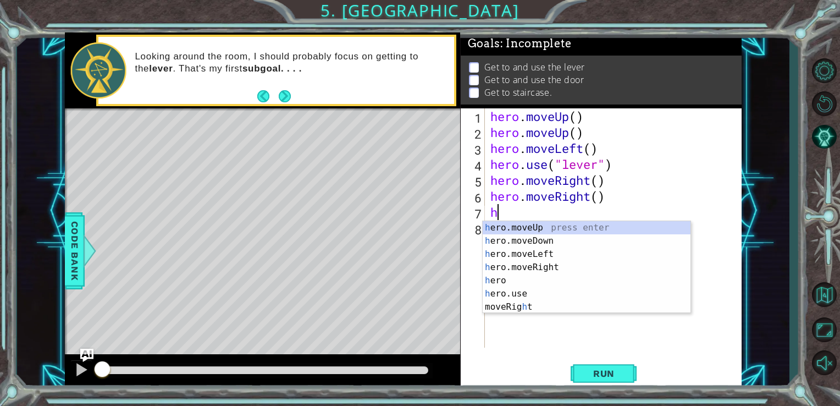
type textarea "he"
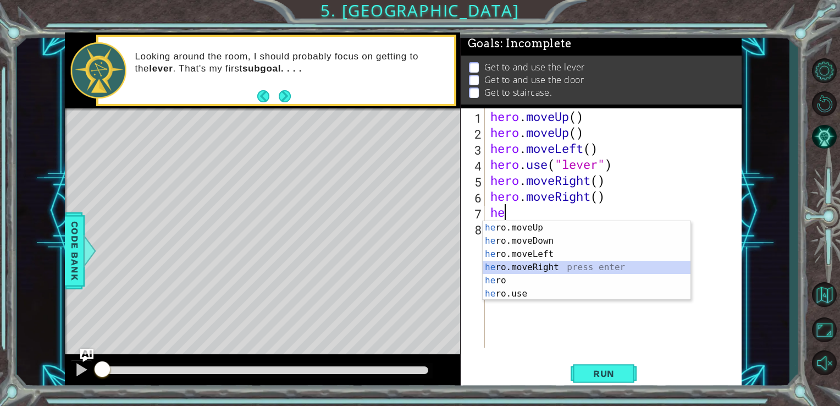
click at [556, 268] on div "he ro.moveUp press enter he ro.moveDown press enter he ro.moveLeft press enter …" at bounding box center [587, 274] width 208 height 106
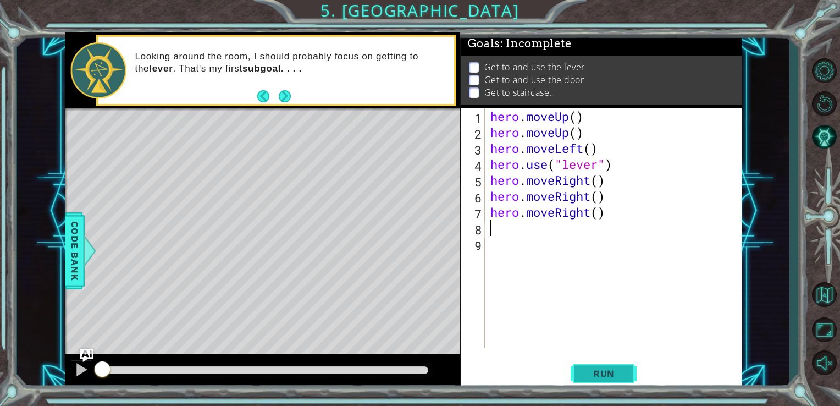
click at [610, 371] on span "Run" at bounding box center [603, 373] width 43 height 11
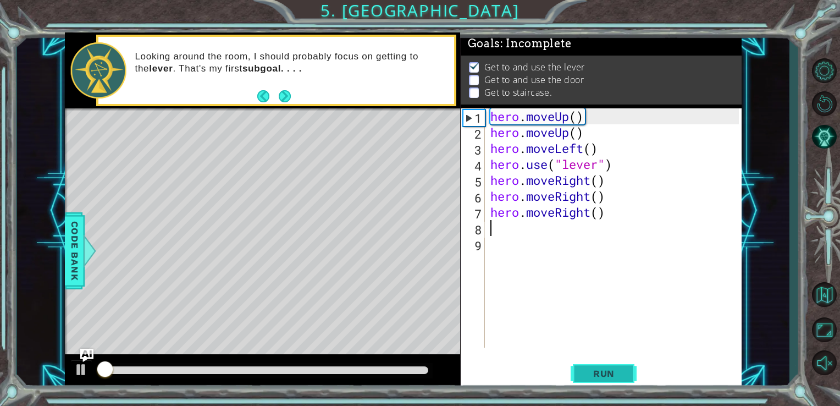
scroll to position [4, 0]
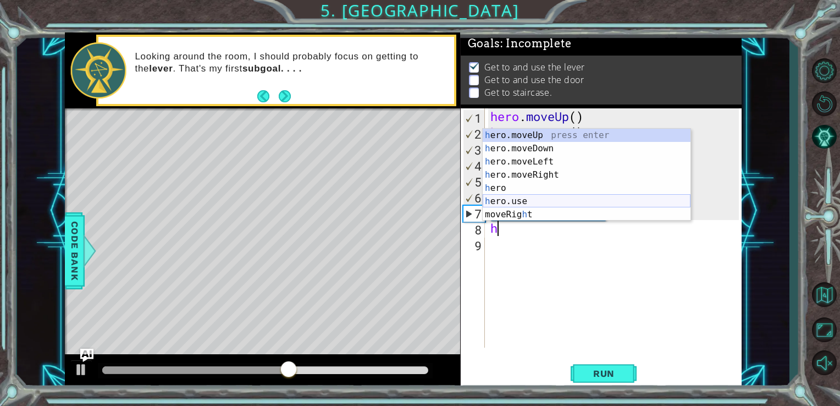
click at [557, 196] on div "h ero.moveUp press enter h ero.moveDown press enter h ero.moveLeft press enter …" at bounding box center [587, 188] width 208 height 119
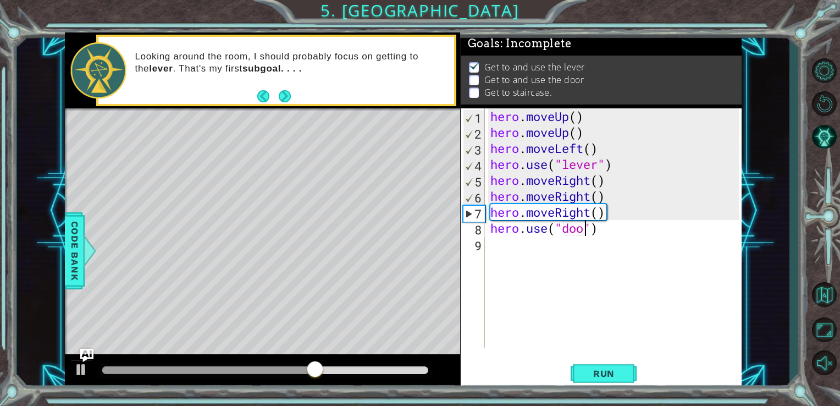
type textarea "hero.use("door")"
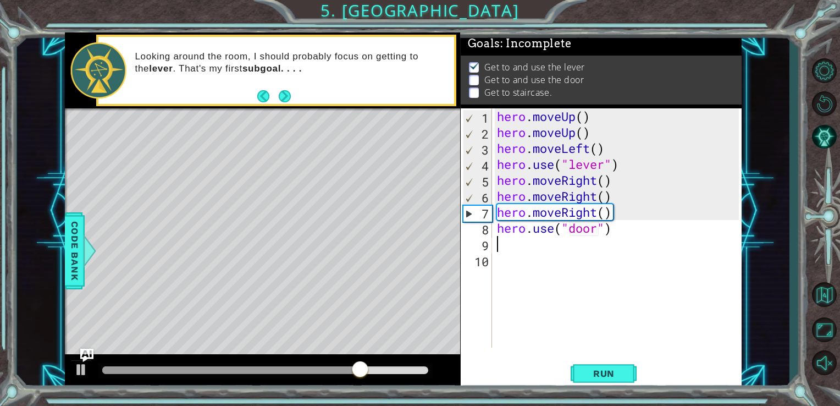
type textarea "h"
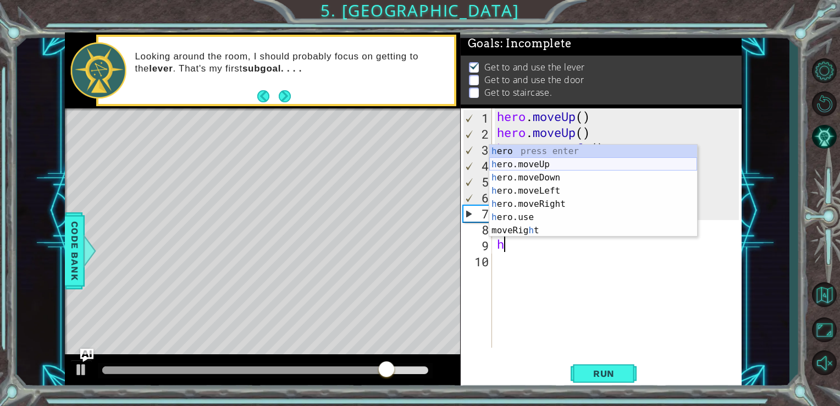
click at [556, 168] on div "h ero press enter h ero.moveUp press enter h ero.moveDown press enter h ero.mov…" at bounding box center [593, 204] width 208 height 119
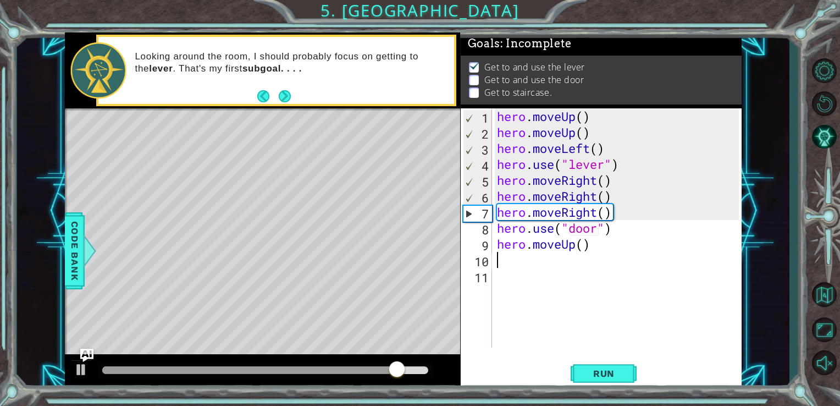
type textarea "h"
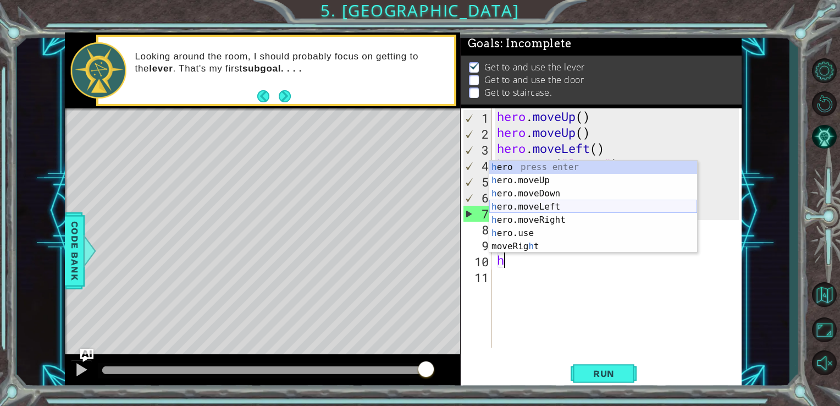
click at [556, 210] on div "h ero press enter h ero.moveUp press enter h ero.moveDown press enter h ero.mov…" at bounding box center [593, 220] width 208 height 119
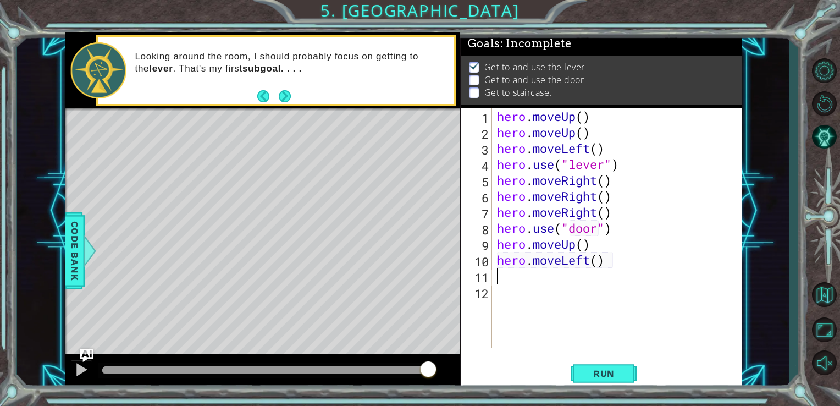
type textarea "h"
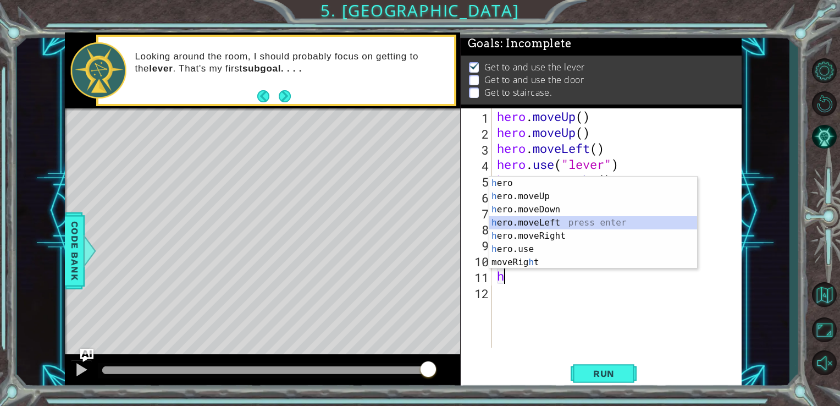
click at [555, 222] on div "h ero press enter h ero.moveUp press enter h ero.moveDown press enter h ero.mov…" at bounding box center [593, 235] width 208 height 119
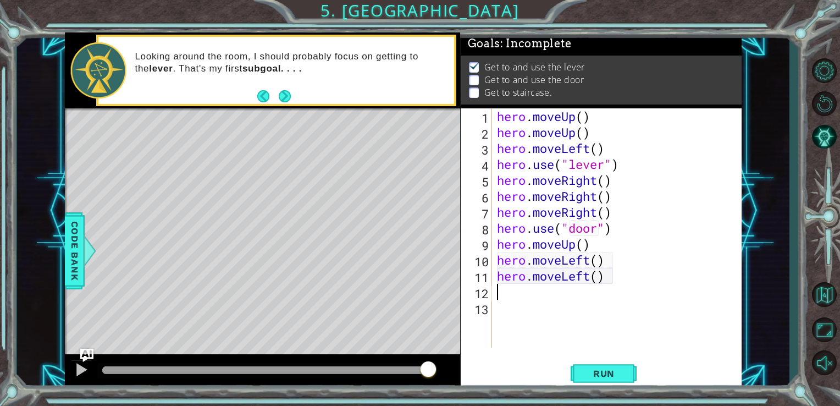
type textarea "h"
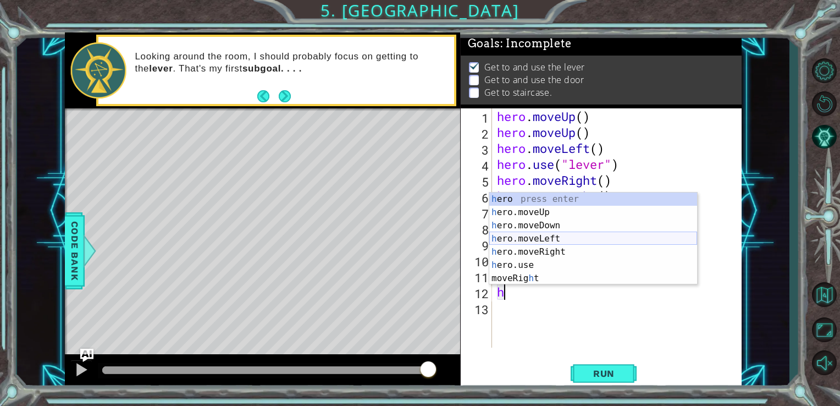
click at [553, 234] on div "h ero press enter h ero.moveUp press enter h ero.moveDown press enter h ero.mov…" at bounding box center [593, 251] width 208 height 119
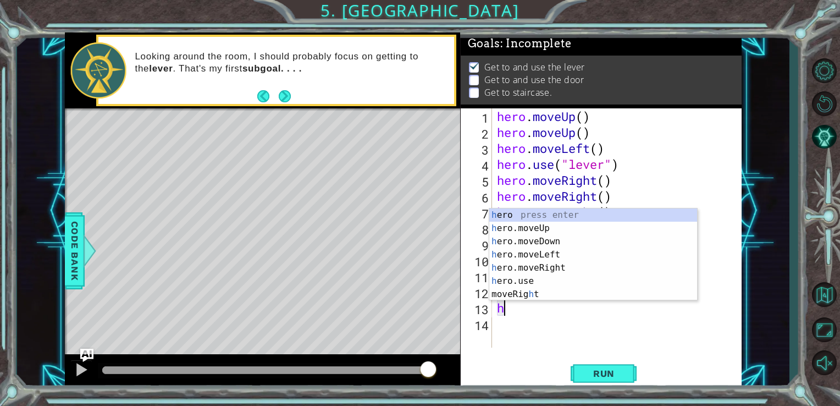
type textarea "he"
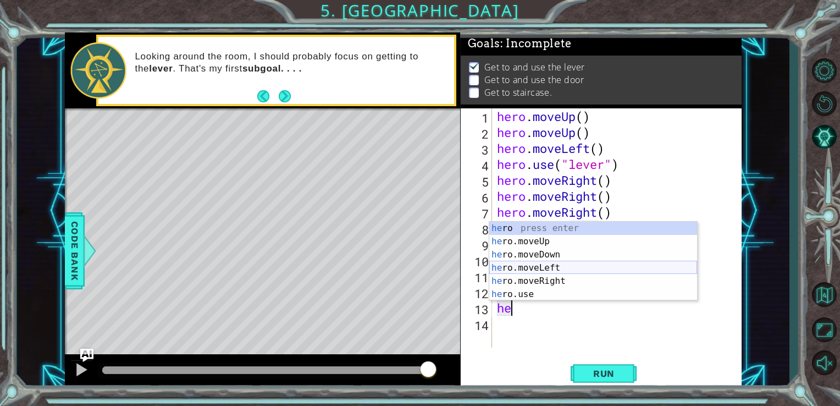
click at [556, 270] on div "he ro press enter he ro.moveUp press enter he ro.moveDown press enter he ro.mov…" at bounding box center [593, 275] width 208 height 106
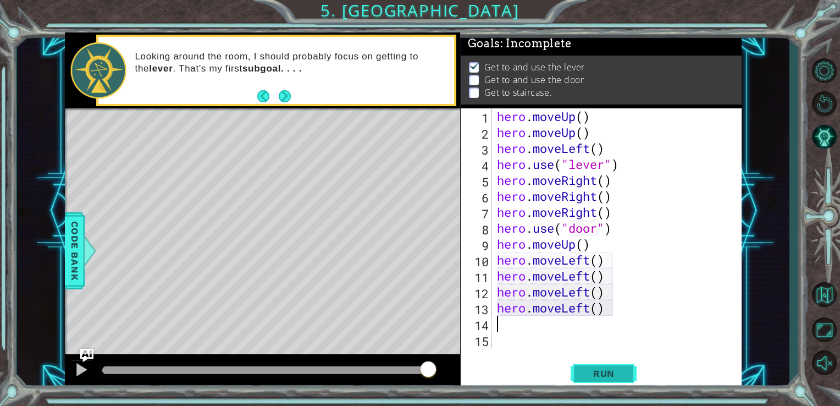
click at [606, 379] on button "Run" at bounding box center [604, 373] width 66 height 28
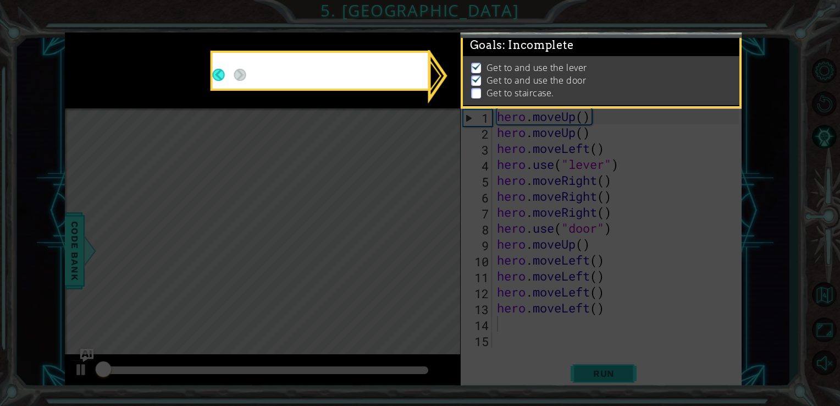
scroll to position [4, 0]
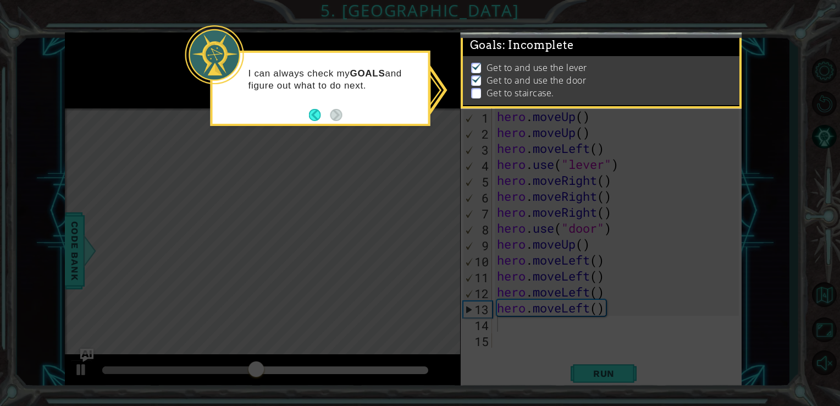
click at [389, 183] on icon at bounding box center [420, 203] width 840 height 406
click at [457, 113] on icon at bounding box center [420, 203] width 840 height 406
click at [310, 115] on button "Back" at bounding box center [319, 115] width 21 height 12
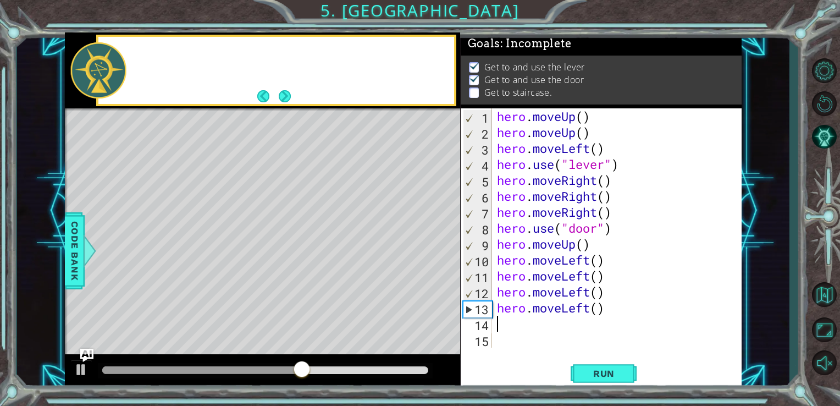
scroll to position [3, 0]
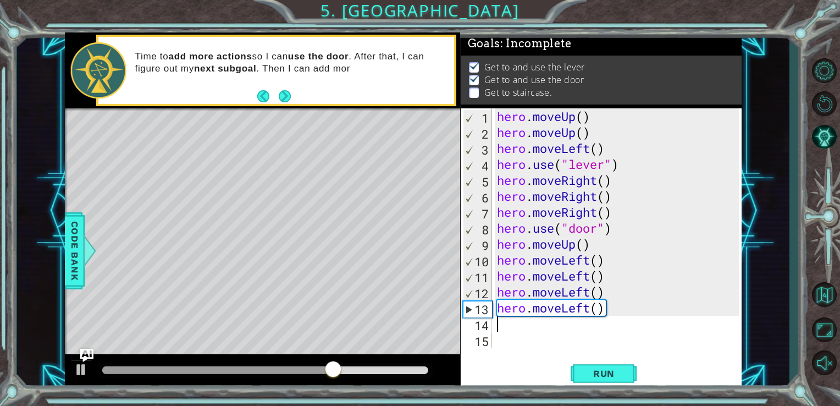
click at [684, 239] on div "hero . moveUp ( ) hero . moveUp ( ) hero . moveLeft ( ) hero . use ( "lever" ) …" at bounding box center [620, 243] width 250 height 271
type textarea "hero.moveUp()"
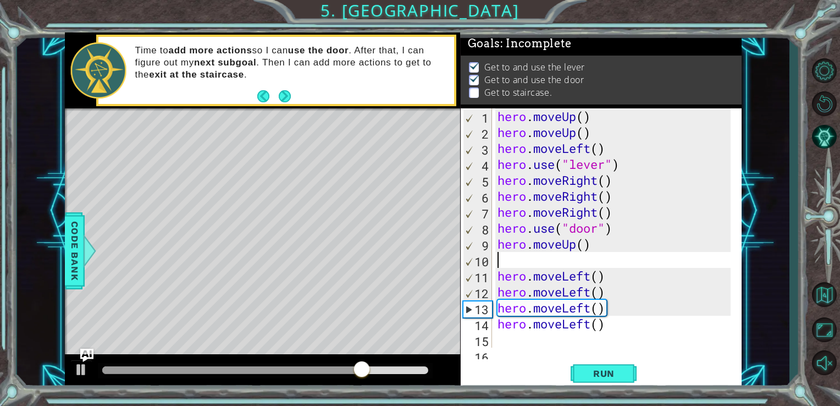
type textarea "h"
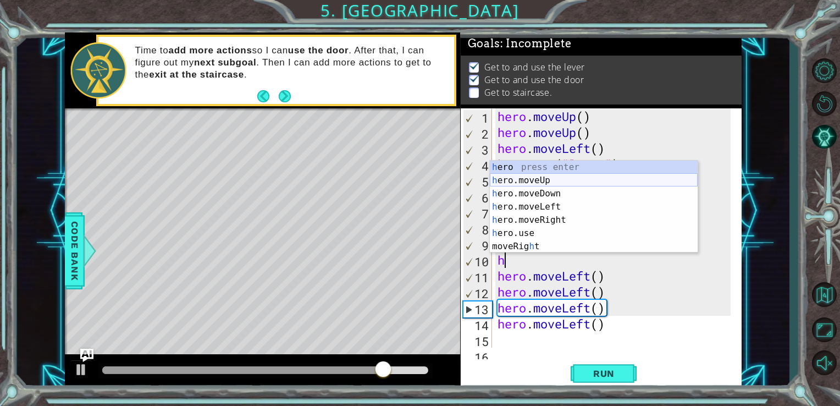
click at [662, 178] on div "h ero press enter h ero.moveUp press enter h ero.moveDown press enter h ero.mov…" at bounding box center [594, 220] width 208 height 119
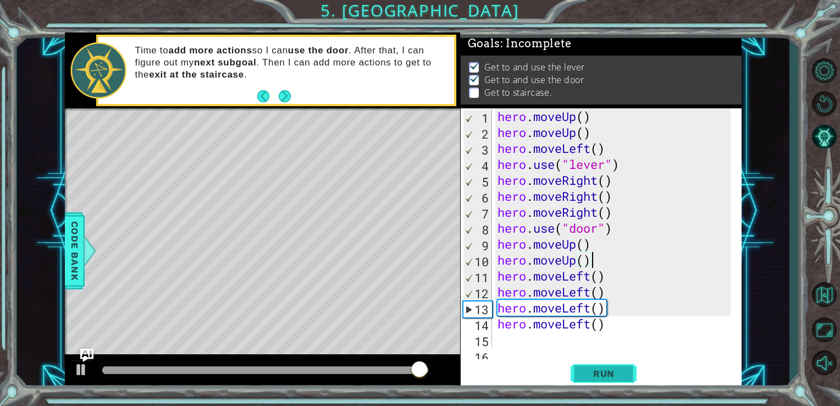
type textarea "hero.moveUp()"
click at [603, 375] on span "Run" at bounding box center [603, 373] width 43 height 11
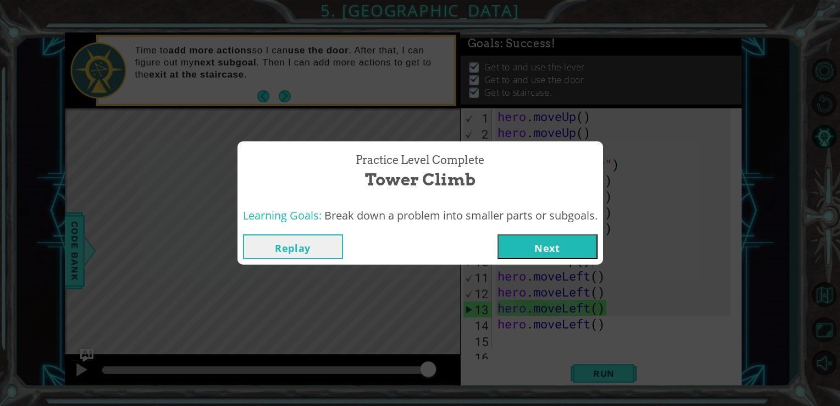
click at [576, 250] on button "Next" at bounding box center [548, 246] width 100 height 25
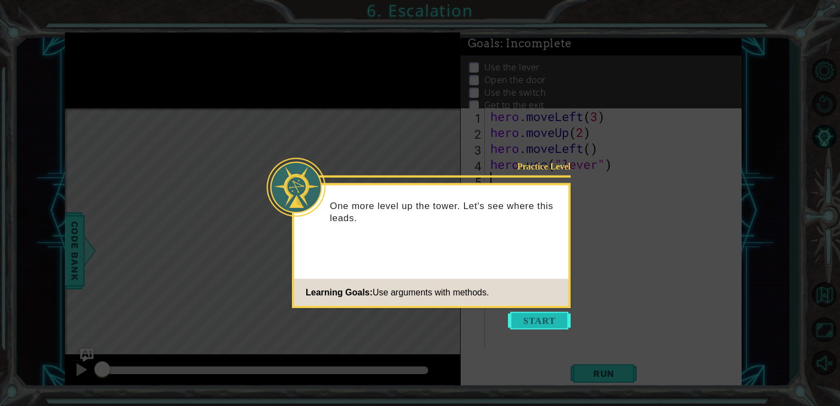
click at [553, 324] on button "Start" at bounding box center [539, 321] width 63 height 18
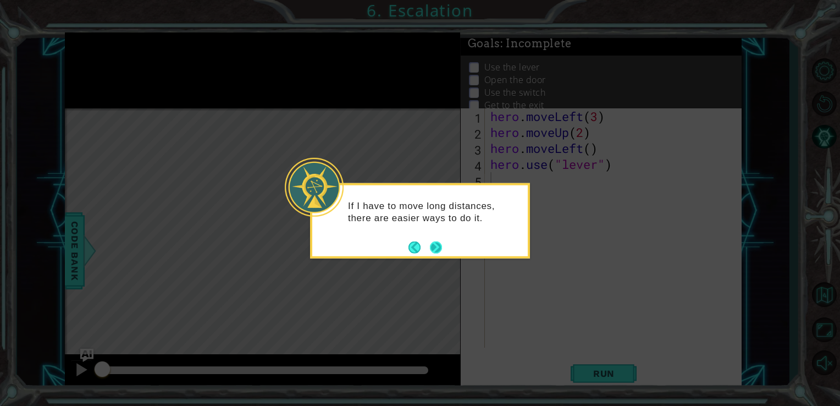
click at [438, 247] on button "Next" at bounding box center [436, 247] width 12 height 12
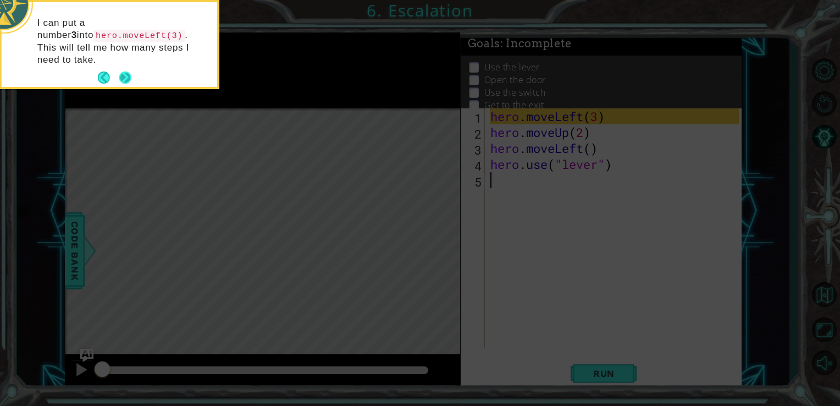
click at [127, 71] on button "Next" at bounding box center [125, 77] width 12 height 12
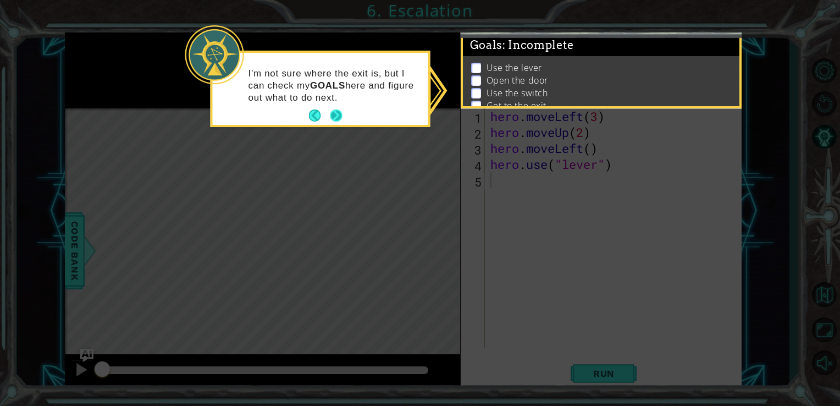
click at [335, 115] on button "Next" at bounding box center [336, 115] width 12 height 12
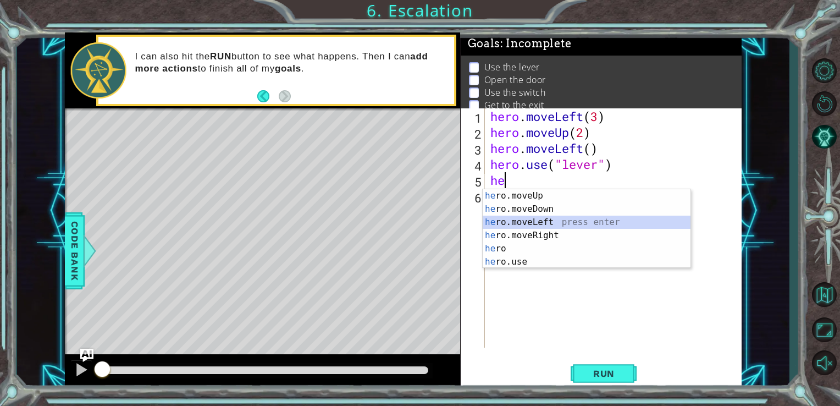
click at [575, 220] on div "he ro.moveUp press enter he ro.moveDown press enter he ro.moveLeft press enter …" at bounding box center [587, 242] width 208 height 106
type textarea "hero.moveLeft(1)"
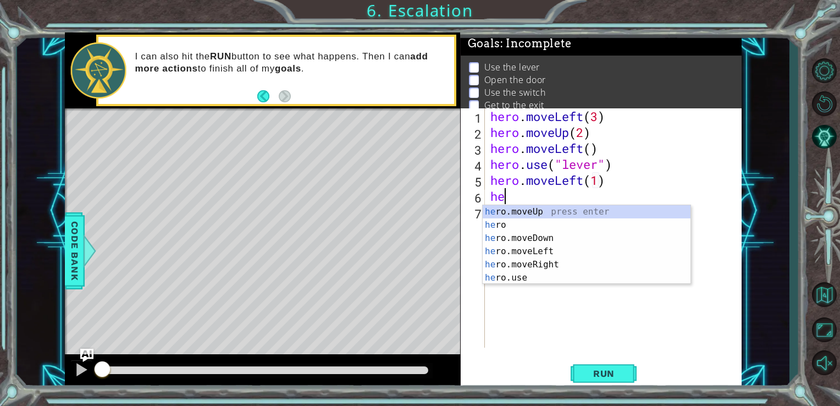
click at [510, 214] on div "he ro.moveUp press enter he ro press enter he ro.moveDown press enter he ro.mov…" at bounding box center [587, 258] width 208 height 106
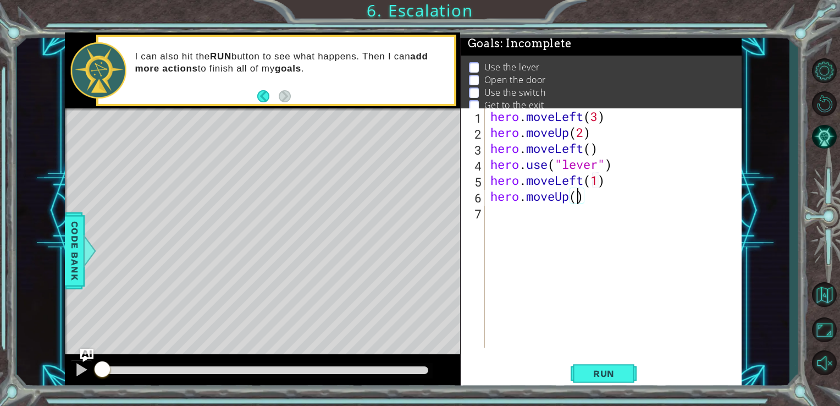
type textarea "hero.moveUp(2)"
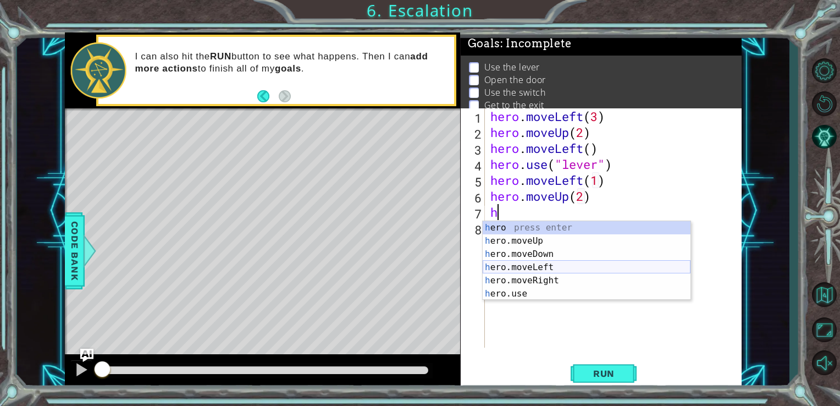
click at [576, 274] on div "h ero press enter h ero.moveUp press enter h ero.moveDown press enter h ero.mov…" at bounding box center [587, 274] width 208 height 106
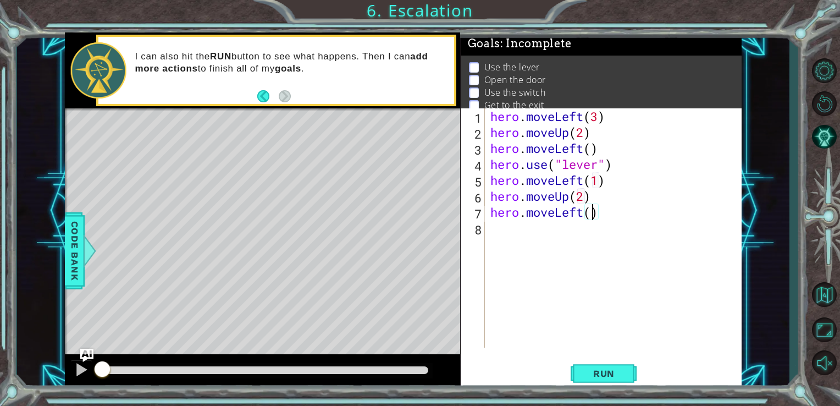
scroll to position [0, 4]
click at [594, 377] on span "Run" at bounding box center [603, 373] width 43 height 11
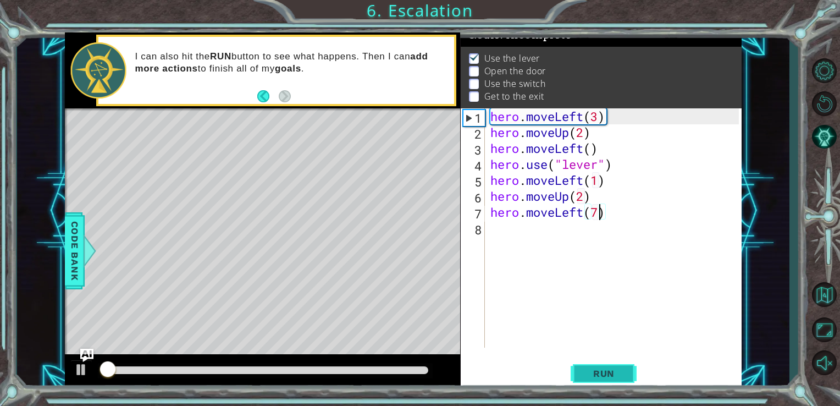
scroll to position [11, 0]
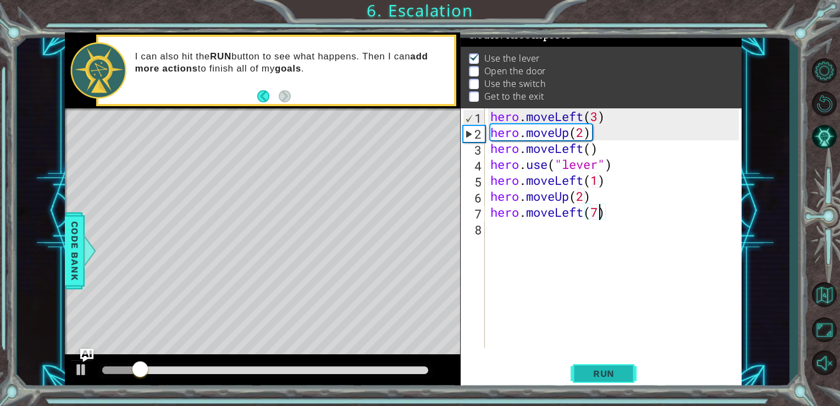
click at [594, 377] on span "Run" at bounding box center [603, 373] width 43 height 11
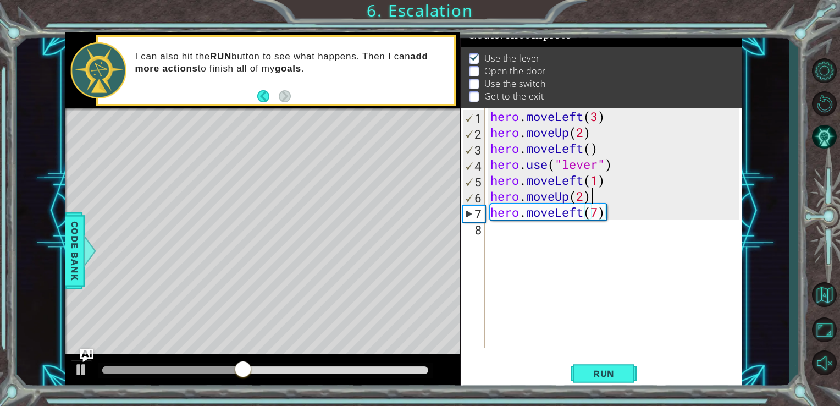
click at [602, 190] on div "hero . moveLeft ( 3 ) hero . moveUp ( 2 ) hero . moveLeft ( ) hero . use ( "lev…" at bounding box center [616, 243] width 257 height 271
click at [616, 187] on div "hero . moveLeft ( 3 ) hero . moveUp ( 2 ) hero . moveLeft ( ) hero . use ( "lev…" at bounding box center [616, 243] width 257 height 271
type textarea "hero.moveLeft(1)"
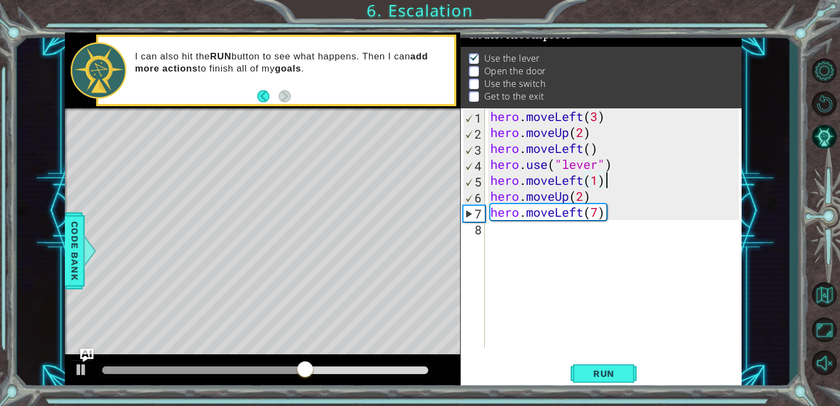
scroll to position [0, 0]
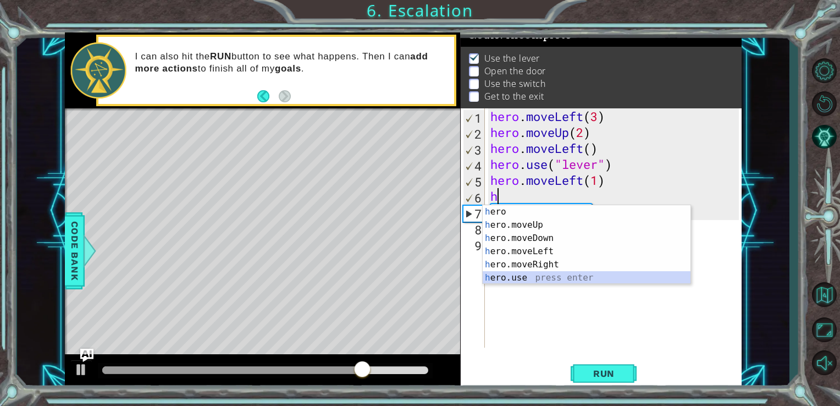
click at [563, 279] on div "h ero press enter h ero.moveUp press enter h ero.moveDown press enter h ero.mov…" at bounding box center [587, 258] width 208 height 106
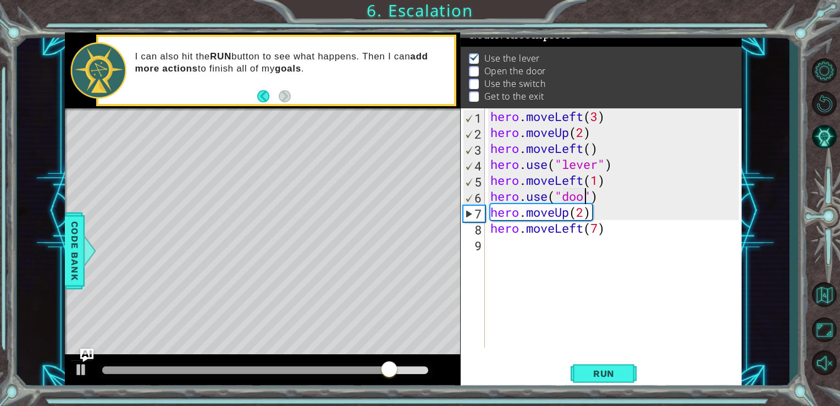
scroll to position [0, 4]
type textarea "hero.use("door")"
click at [611, 375] on span "Run" at bounding box center [603, 373] width 43 height 11
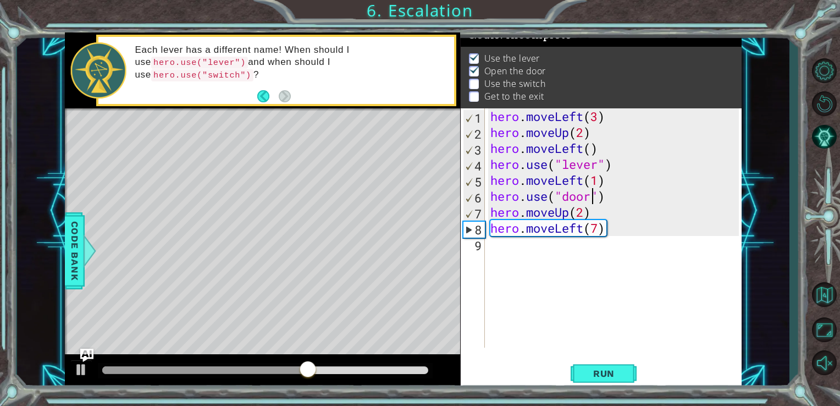
click at [626, 246] on div "hero . moveLeft ( 3 ) hero . moveUp ( 2 ) hero . moveLeft ( ) hero . use ( "lev…" at bounding box center [616, 243] width 257 height 271
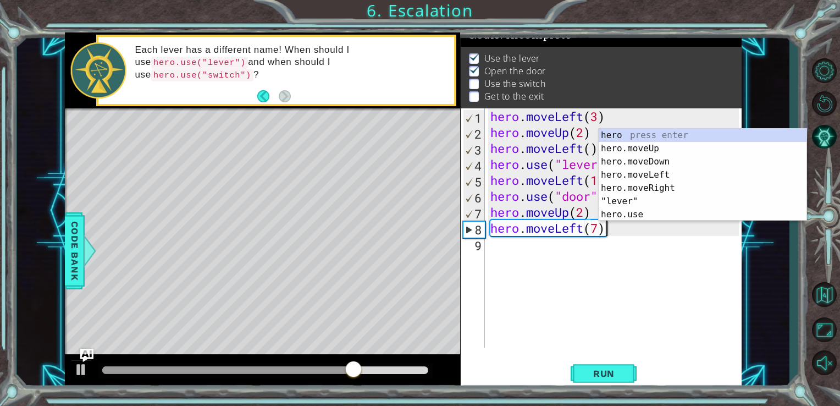
click at [532, 230] on div "hero . moveLeft ( 3 ) hero . moveUp ( 2 ) hero . moveLeft ( ) hero . use ( "lev…" at bounding box center [616, 243] width 257 height 271
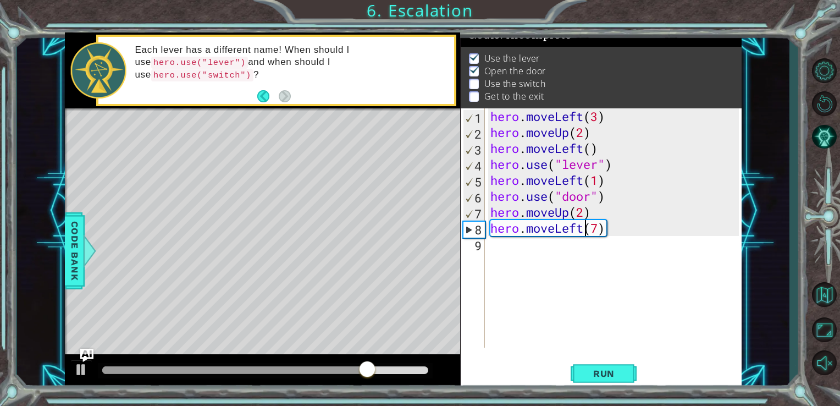
click at [581, 228] on div "hero . moveLeft ( 3 ) hero . moveUp ( 2 ) hero . moveLeft ( ) hero . use ( "lev…" at bounding box center [616, 243] width 257 height 271
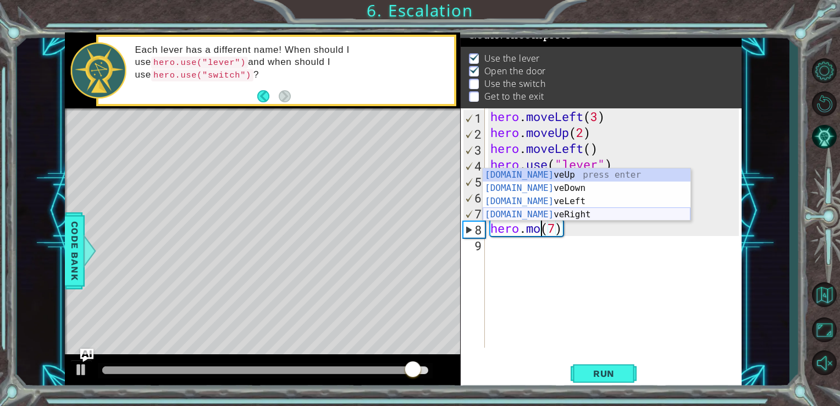
click at [578, 212] on div "[DOMAIN_NAME] veUp press enter [DOMAIN_NAME] veDown press enter [DOMAIN_NAME] v…" at bounding box center [587, 207] width 208 height 79
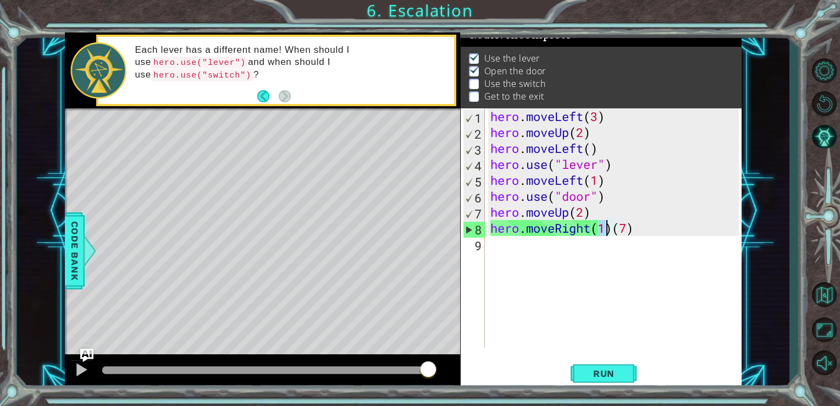
click at [633, 225] on div "hero . moveLeft ( 3 ) hero . moveUp ( 2 ) hero . moveLeft ( ) hero . use ( "lev…" at bounding box center [616, 243] width 257 height 271
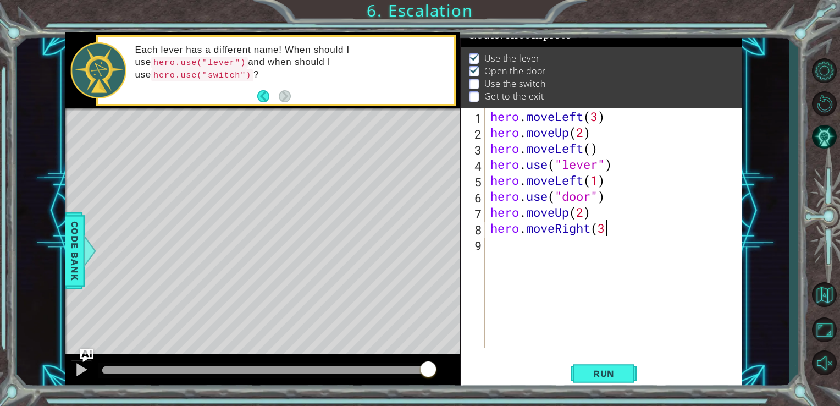
scroll to position [0, 4]
type textarea "hero.moveRight(3)"
click at [629, 369] on button "Run" at bounding box center [604, 373] width 66 height 28
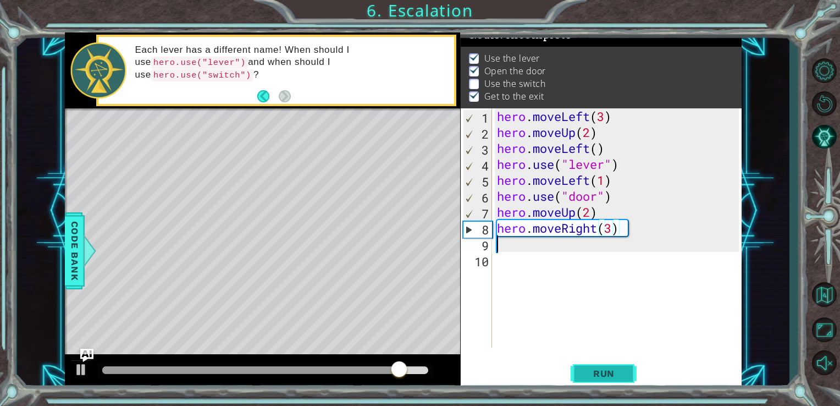
scroll to position [0, 0]
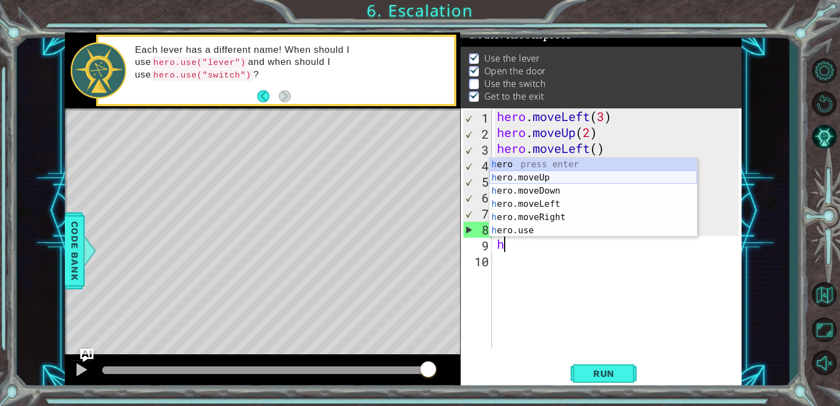
click at [622, 181] on div "h ero press enter h ero.moveUp press enter h ero.moveDown press enter h ero.mov…" at bounding box center [593, 211] width 208 height 106
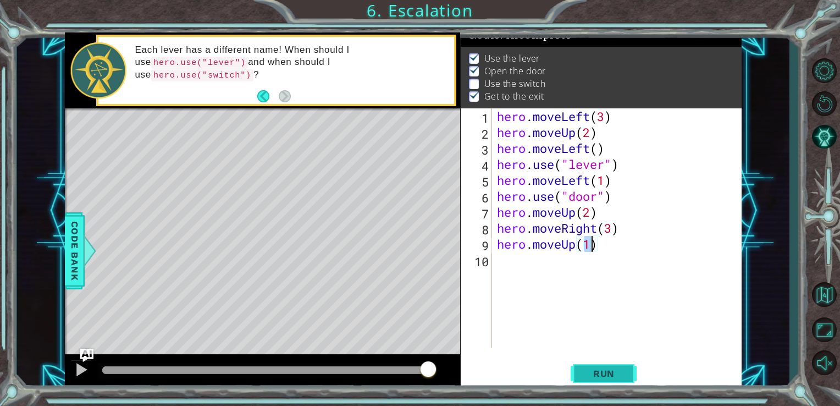
click at [592, 374] on span "Run" at bounding box center [603, 373] width 43 height 11
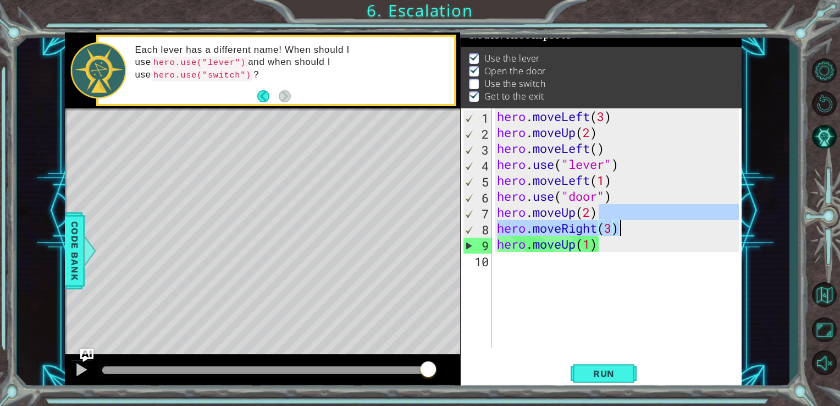
drag, startPoint x: 623, startPoint y: 216, endPoint x: 626, endPoint y: 228, distance: 11.8
click at [626, 228] on div "hero . moveLeft ( 3 ) hero . moveUp ( 2 ) hero . moveLeft ( ) hero . use ( "lev…" at bounding box center [620, 243] width 250 height 271
click at [626, 228] on div "hero . moveLeft ( 3 ) hero . moveUp ( 2 ) hero . moveLeft ( ) hero . use ( "lev…" at bounding box center [617, 227] width 244 height 239
type textarea "hero.moveRight(3)"
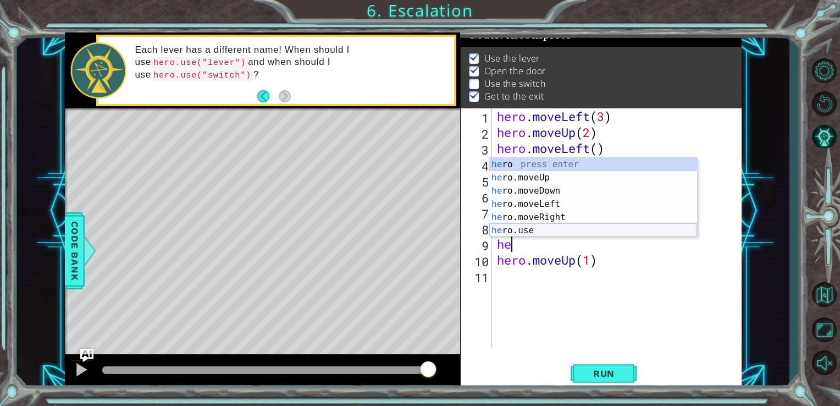
click at [608, 230] on div "he ro press enter he ro.moveUp press enter he ro.moveDown press enter he ro.mov…" at bounding box center [593, 211] width 208 height 106
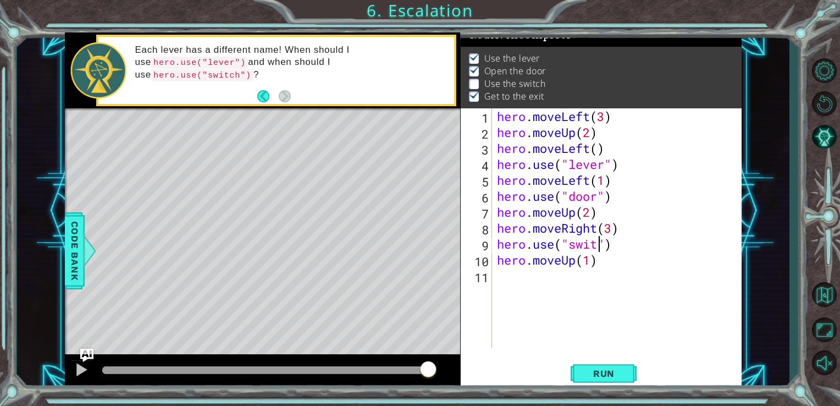
scroll to position [0, 4]
click at [583, 373] on span "Run" at bounding box center [603, 373] width 43 height 11
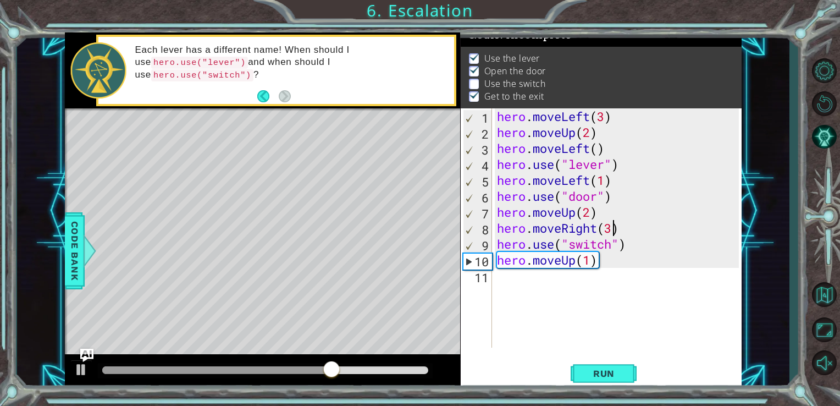
click at [612, 228] on div "hero . moveLeft ( 3 ) hero . moveUp ( 2 ) hero . moveLeft ( ) hero . use ( "lev…" at bounding box center [620, 243] width 250 height 271
click at [594, 264] on div "hero . moveLeft ( 3 ) hero . moveUp ( 2 ) hero . moveLeft ( ) hero . use ( "lev…" at bounding box center [620, 243] width 250 height 271
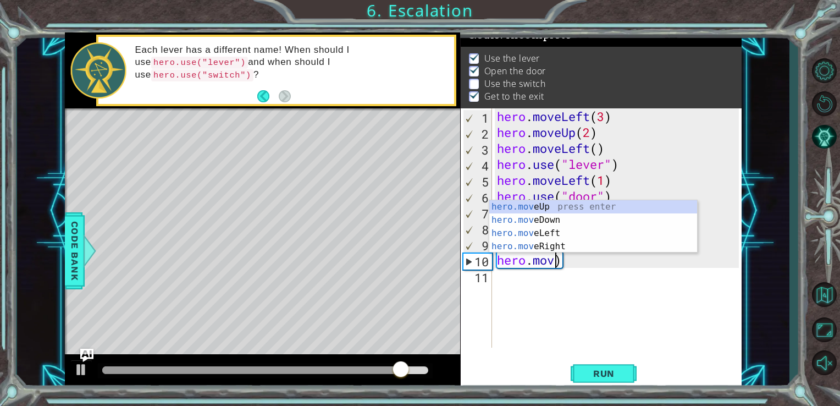
scroll to position [0, 2]
click at [585, 247] on div "hero.m oveUp press enter hero.m oveDown press enter hero.m oveLeft press enter …" at bounding box center [593, 239] width 208 height 79
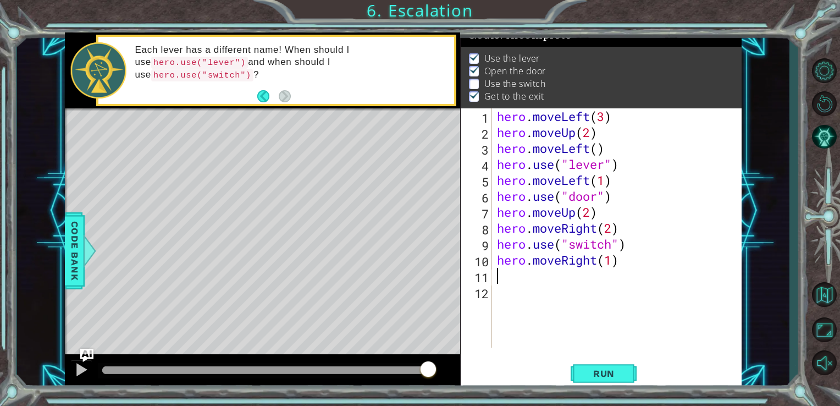
scroll to position [0, 5]
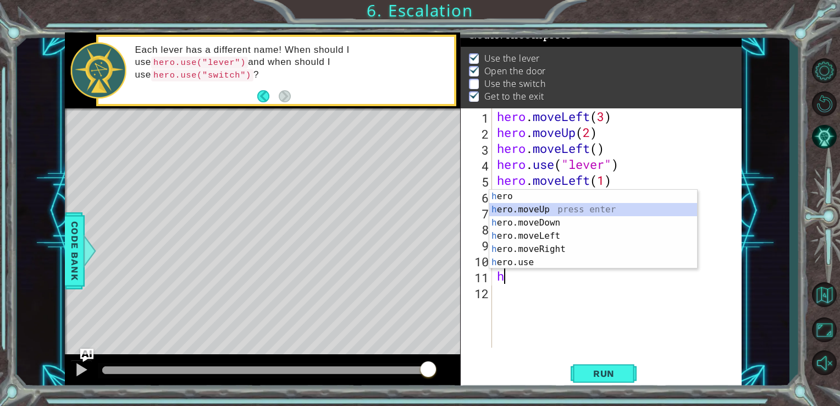
click at [585, 205] on div "h ero press enter h ero.moveUp press enter h ero.moveDown press enter h ero.mov…" at bounding box center [593, 243] width 208 height 106
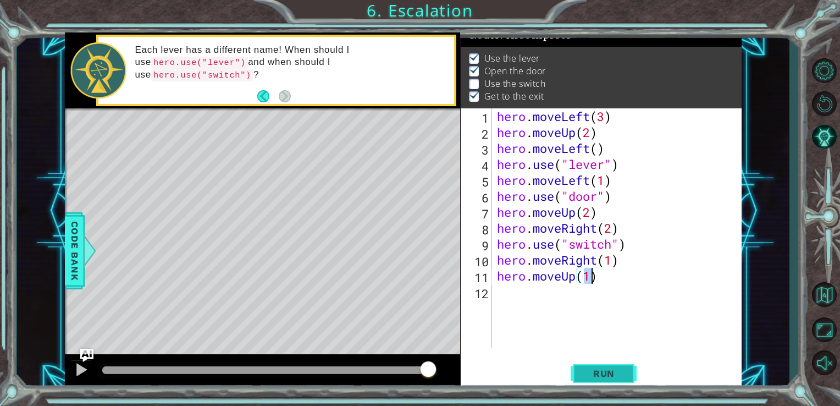
type textarea "hero.moveUp(1)"
click at [632, 369] on button "Run" at bounding box center [604, 373] width 66 height 28
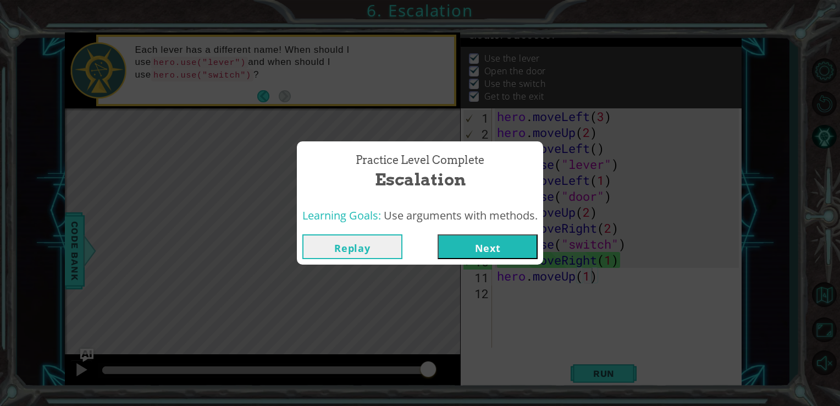
click at [505, 251] on button "Next" at bounding box center [488, 246] width 100 height 25
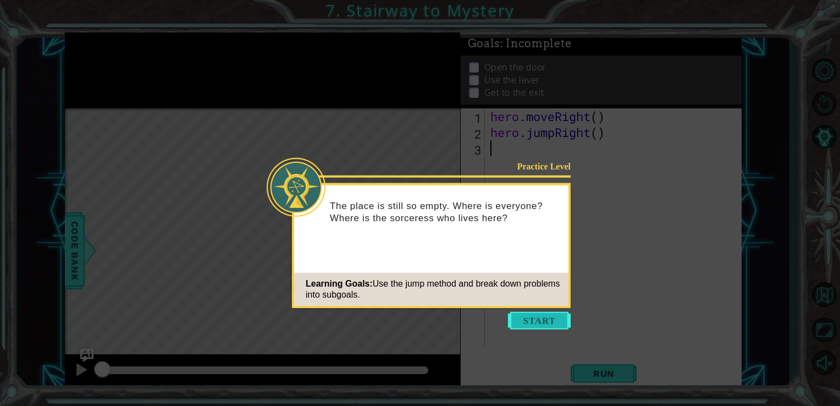
click at [554, 326] on button "Start" at bounding box center [539, 321] width 63 height 18
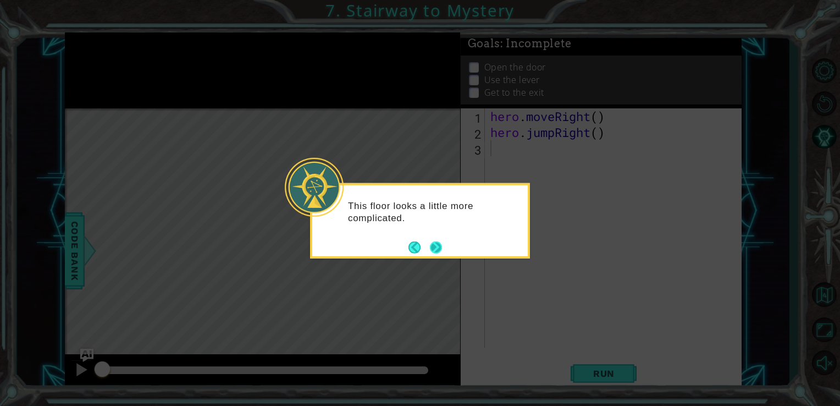
click at [438, 253] on button "Next" at bounding box center [436, 247] width 12 height 12
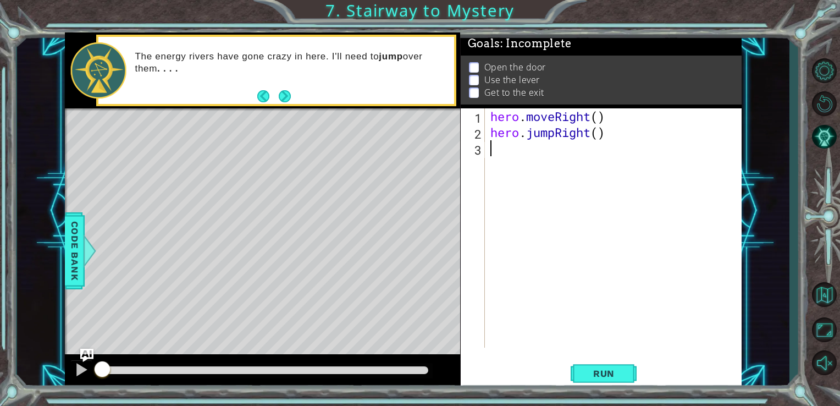
type textarea "h"
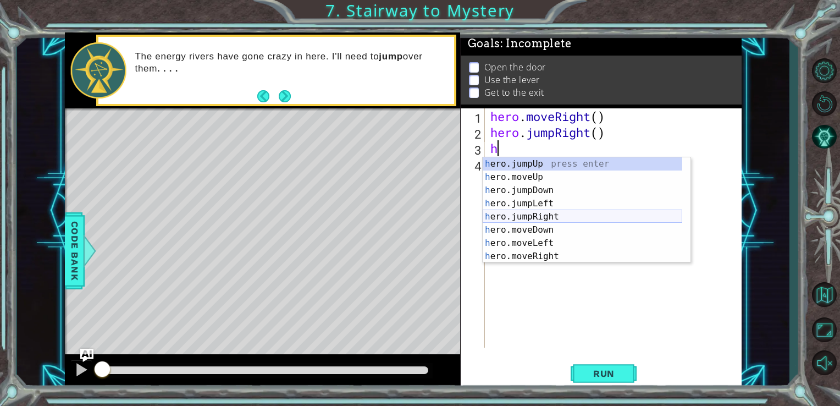
click at [575, 217] on div "h ero.jumpUp press enter h ero.moveUp press enter h ero.jumpDown press enter h …" at bounding box center [583, 223] width 200 height 132
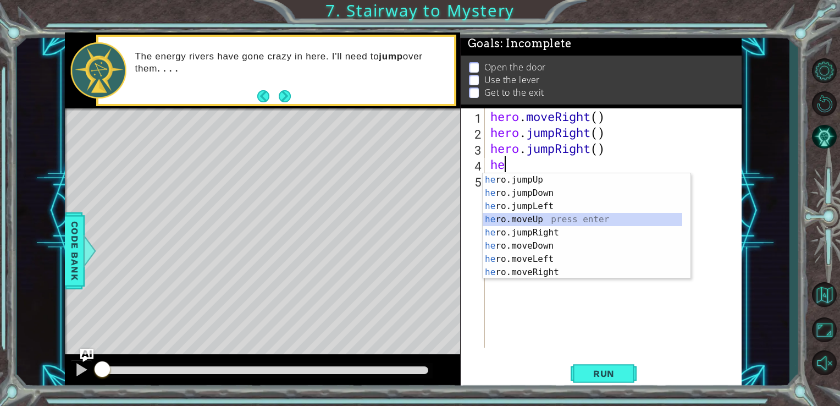
click at [550, 219] on div "he ro.jumpUp press enter he ro.jumpDown press enter he ro.jumpLeft press enter …" at bounding box center [583, 239] width 200 height 132
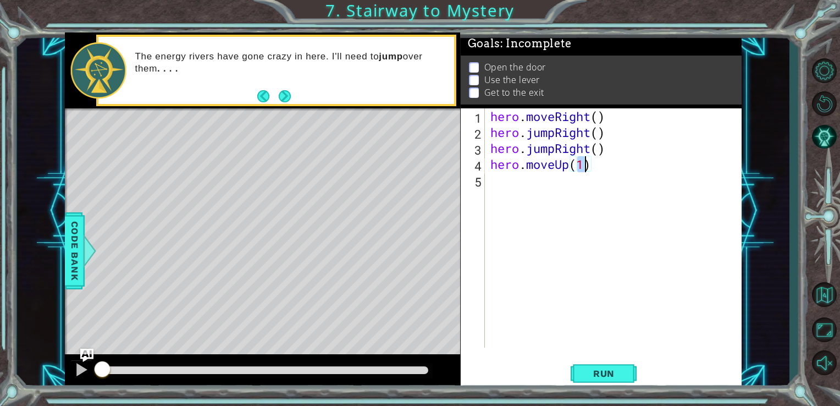
click at [614, 143] on div "hero . moveRight ( ) hero . jumpRight ( ) hero . jumpRight ( ) hero . moveUp ( …" at bounding box center [616, 243] width 257 height 271
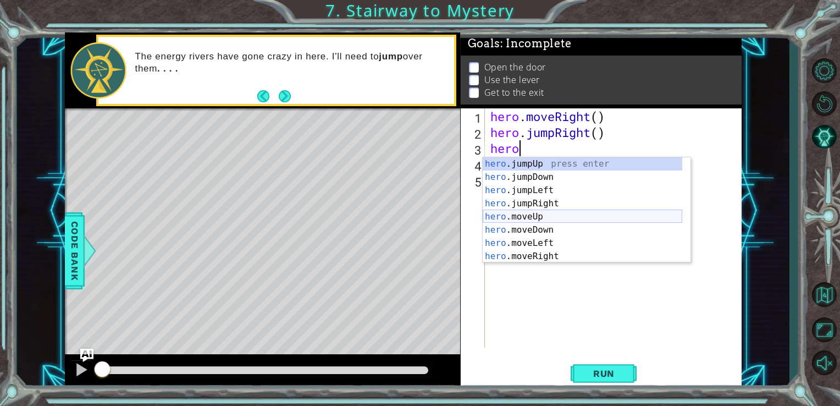
click at [559, 216] on div "hero .jumpUp press enter hero .jumpDown press enter hero .jumpLeft press enter …" at bounding box center [583, 223] width 200 height 132
type textarea "hero.moveUp(1)"
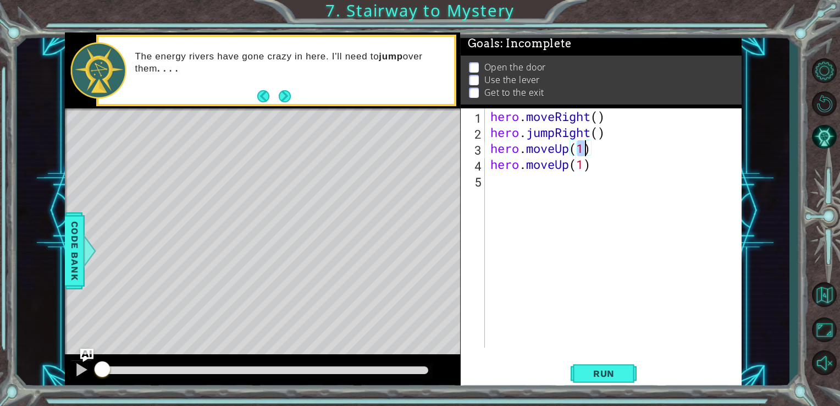
click at [603, 186] on div "hero . moveRight ( ) hero . jumpRight ( ) hero . moveUp ( 1 ) hero . moveUp ( 1…" at bounding box center [616, 243] width 257 height 271
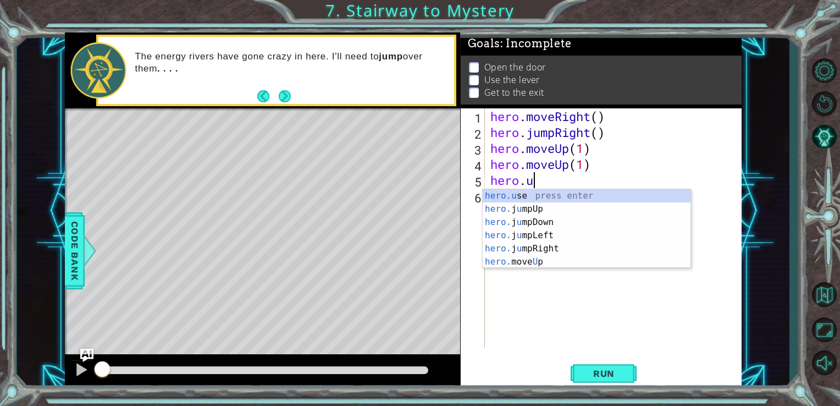
scroll to position [0, 1]
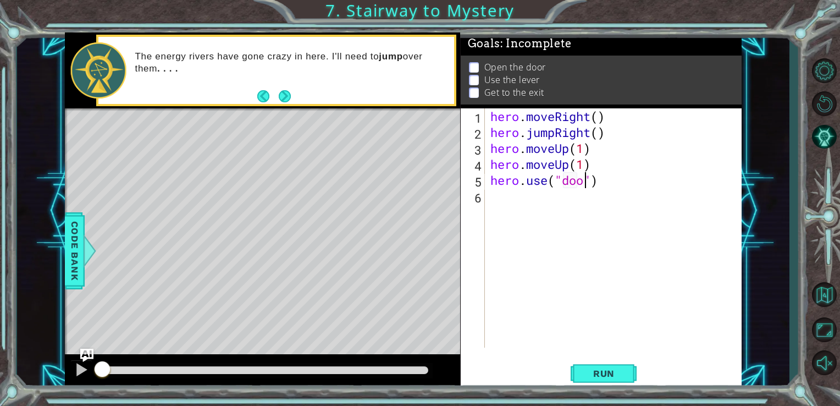
type textarea "hero.use("door")"
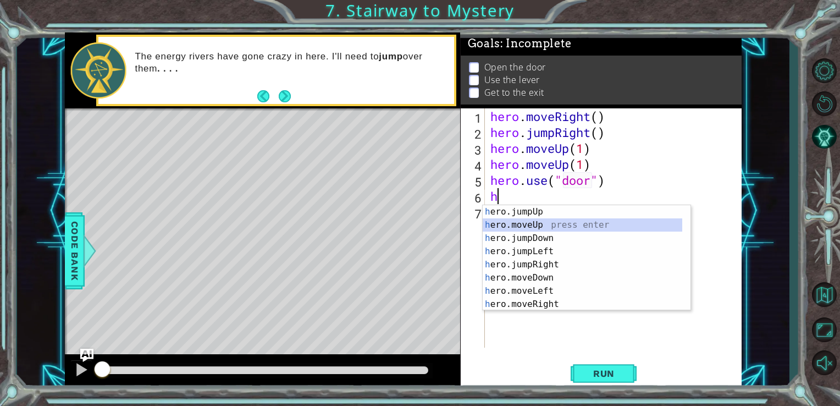
click at [539, 227] on div "h ero.jumpUp press enter h ero.moveUp press enter h ero.jumpDown press enter h …" at bounding box center [583, 271] width 200 height 132
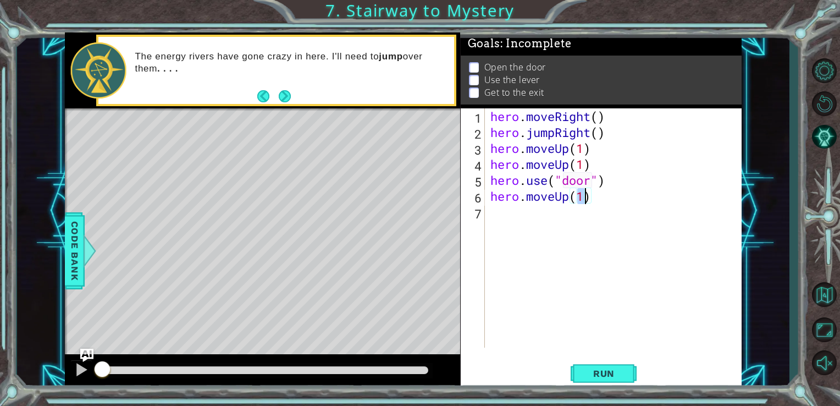
type textarea "hero.moveUp(2)"
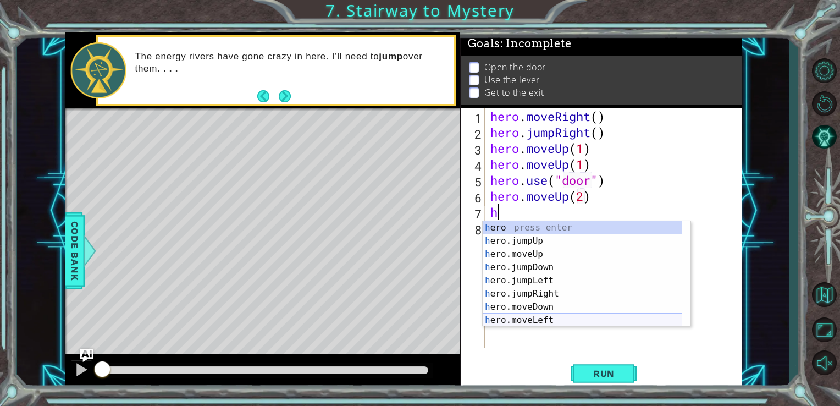
click at [533, 318] on div "h ero press enter h ero.jumpUp press enter h ero.moveUp press enter h ero.jumpD…" at bounding box center [583, 287] width 200 height 132
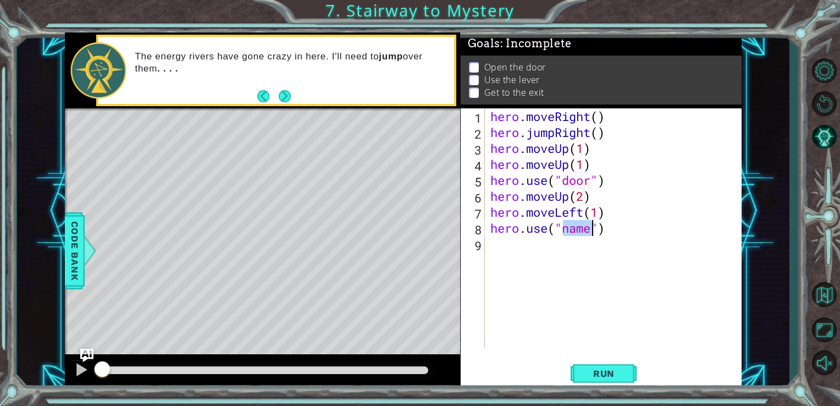
scroll to position [0, 4]
type textarea "hero.use("lever")"
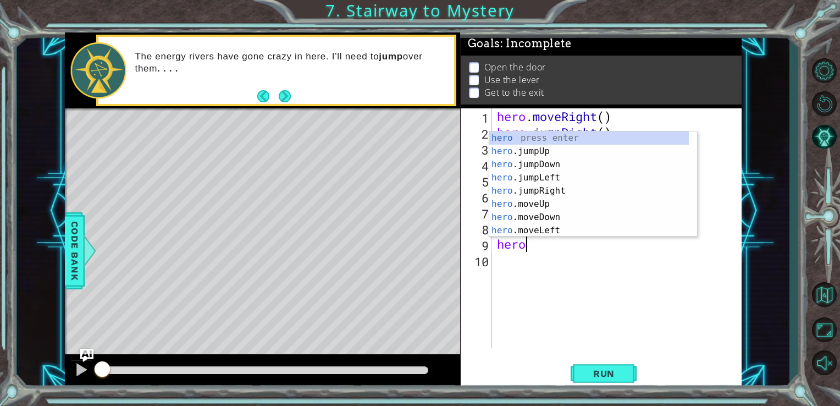
scroll to position [0, 1]
click at [570, 219] on div "hero. jumpUp press enter hero. jumpDown press enter hero. jumpLeft press enter …" at bounding box center [589, 197] width 200 height 132
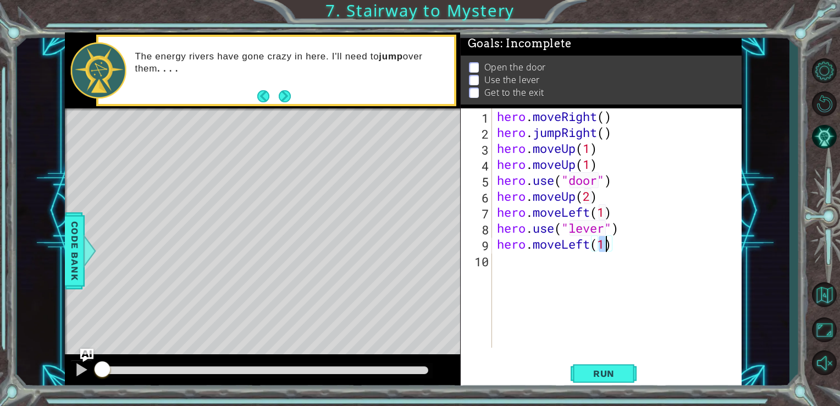
type textarea "hero.moveLeft(2)"
type textarea "he"
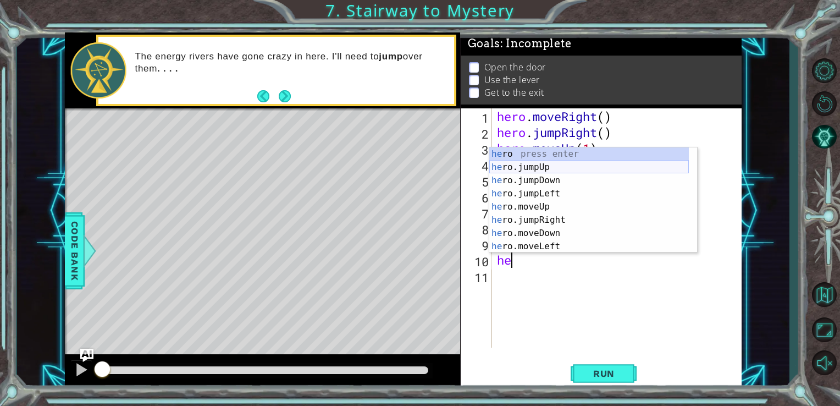
click at [566, 164] on div "he ro press enter he ro.jumpUp press enter he ro.jumpDown press enter he ro.jum…" at bounding box center [589, 213] width 200 height 132
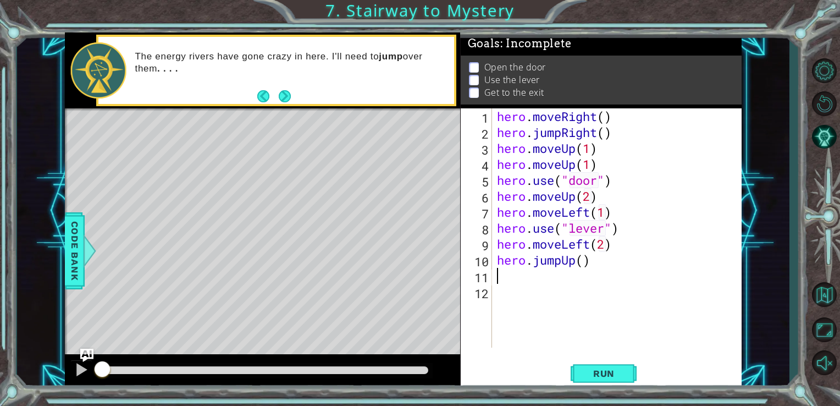
type textarea "h"
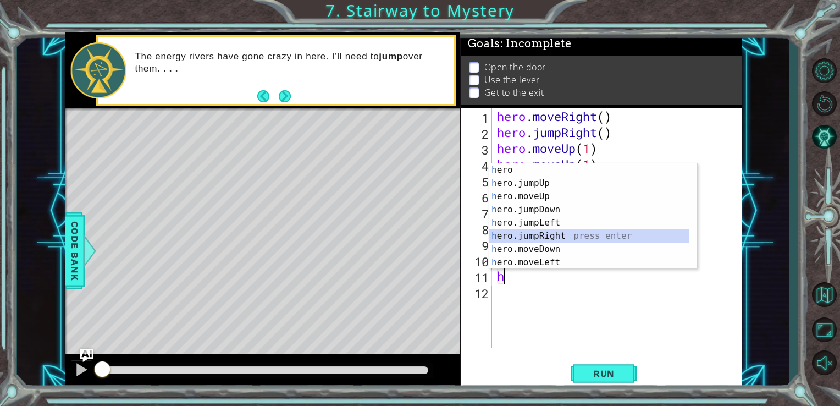
click at [578, 232] on div "h ero press enter h ero.jumpUp press enter h ero.moveUp press enter h ero.jumpD…" at bounding box center [589, 229] width 200 height 132
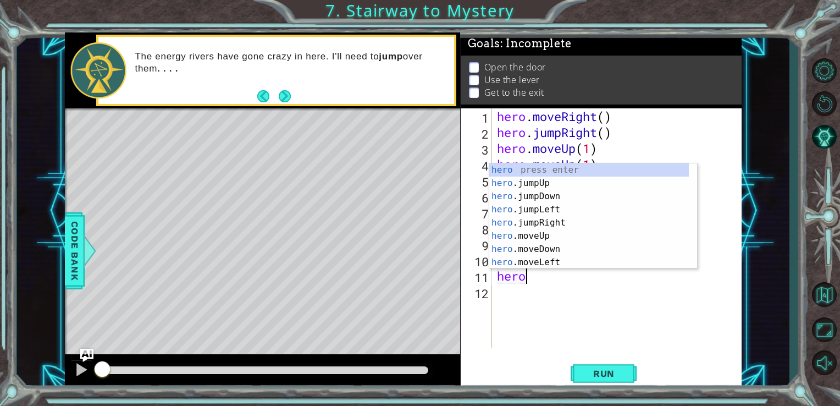
scroll to position [0, 1]
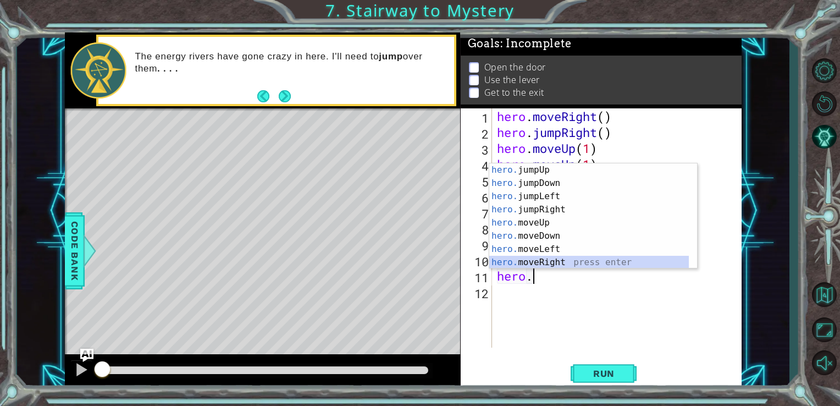
click at [579, 261] on div "hero. jumpUp press enter hero. jumpDown press enter hero. jumpLeft press enter …" at bounding box center [589, 229] width 200 height 132
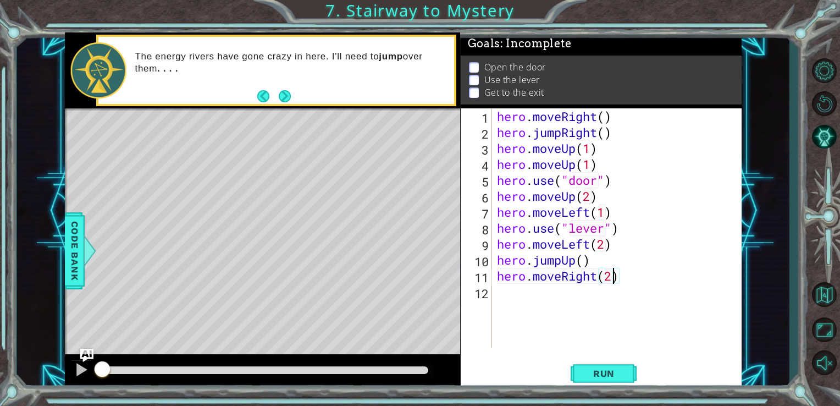
scroll to position [0, 4]
click at [586, 255] on div "hero . moveRight ( ) hero . jumpRight ( ) hero . moveUp ( 1 ) hero . moveUp ( 1…" at bounding box center [620, 243] width 250 height 271
click at [603, 371] on span "Run" at bounding box center [603, 373] width 43 height 11
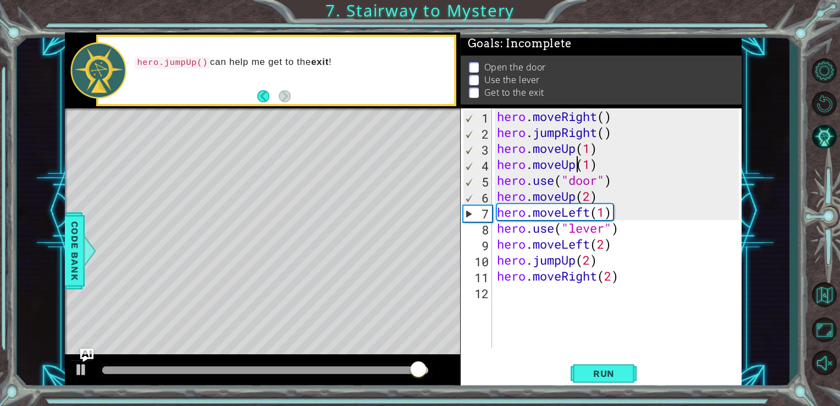
click at [578, 164] on div "hero . moveRight ( ) hero . jumpRight ( ) hero . moveUp ( 1 ) hero . moveUp ( 1…" at bounding box center [620, 243] width 250 height 271
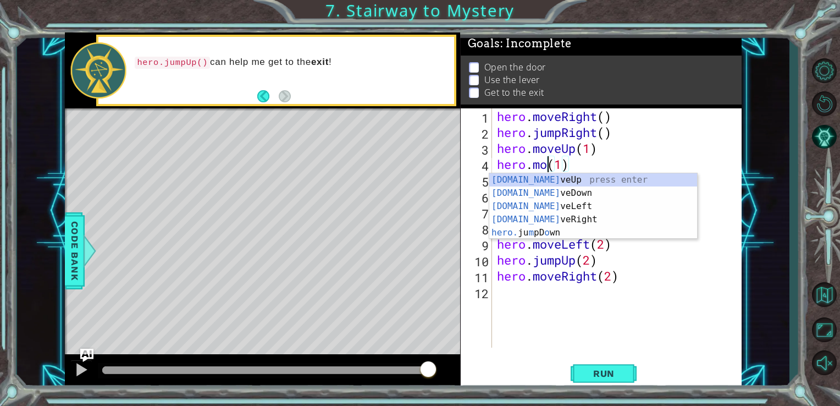
scroll to position [0, 2]
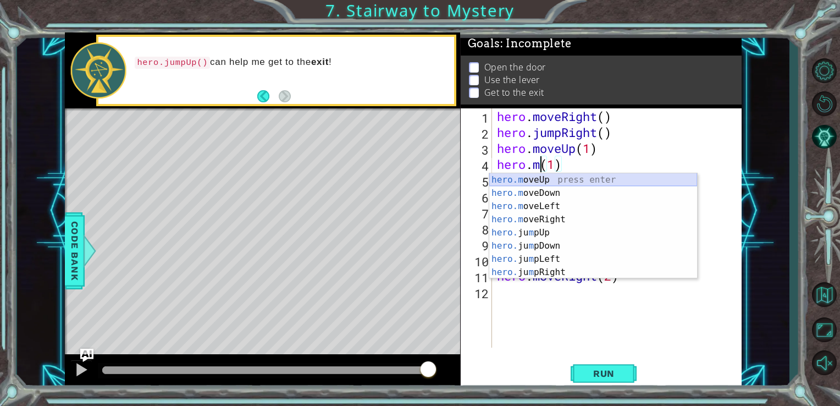
click at [567, 180] on div "hero.m oveUp press enter hero.m oveDown press enter hero.m oveLeft press enter …" at bounding box center [593, 239] width 208 height 132
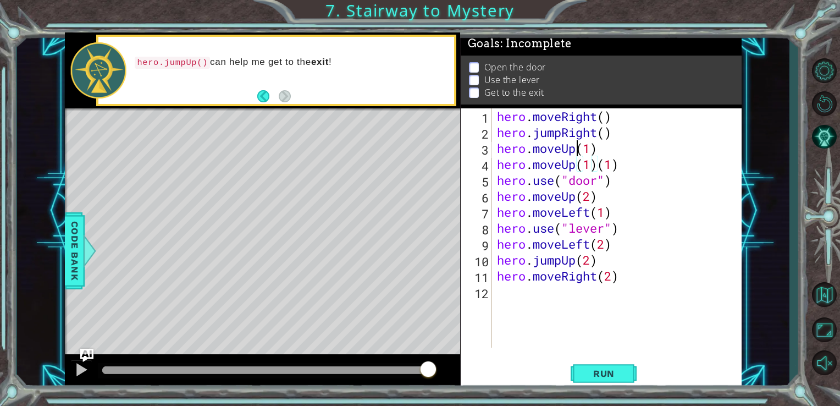
click at [577, 150] on div "hero . moveRight ( ) hero . jumpRight ( ) hero . moveUp ( 1 ) hero . moveUp ( 1…" at bounding box center [620, 243] width 250 height 271
click at [600, 164] on div "hero . moveRight ( ) hero . jumpRight ( ) hero . moveUp ( 1 ) hero . moveUp ( 1…" at bounding box center [620, 243] width 250 height 271
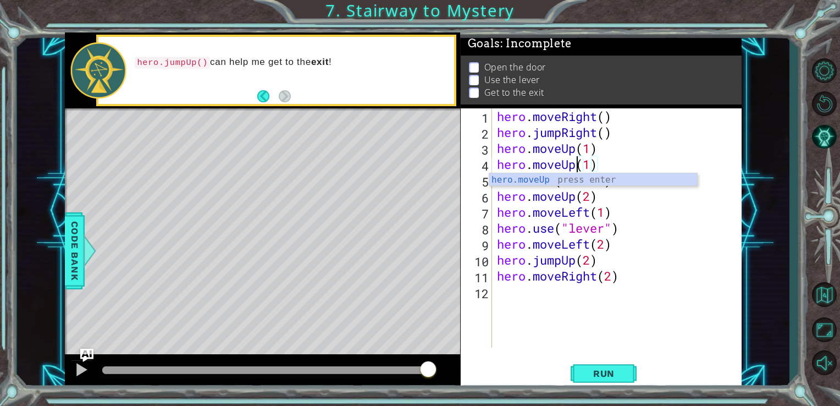
click at [576, 148] on div "hero . moveRight ( ) hero . jumpRight ( ) hero . moveUp ( 1 ) hero . moveUp ( 1…" at bounding box center [620, 243] width 250 height 271
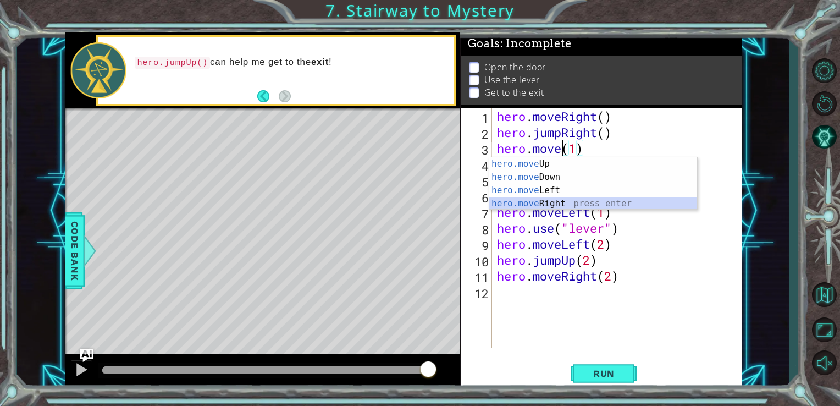
click at [578, 201] on div "hero.move Up press enter hero.move Down press enter hero.move Left press enter …" at bounding box center [593, 196] width 208 height 79
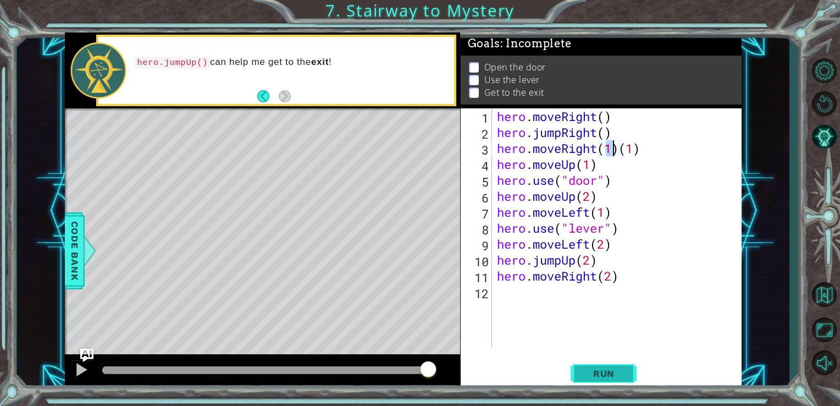
click at [597, 368] on span "Run" at bounding box center [603, 373] width 43 height 11
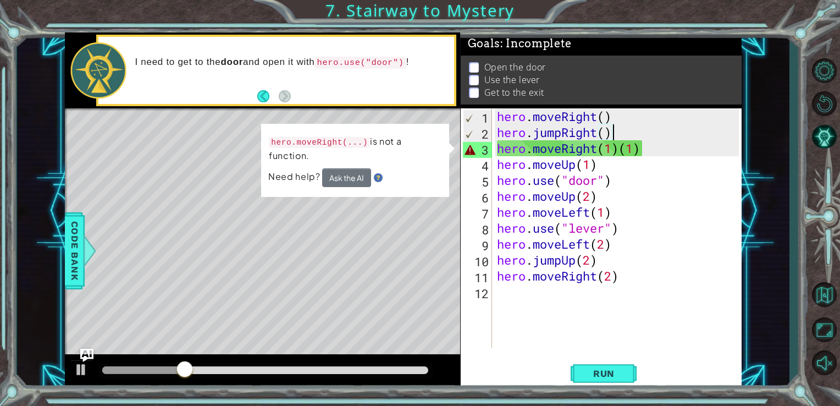
click at [665, 139] on div "hero . moveRight ( ) hero . jumpRight ( ) hero . moveRight ( 1 ) ( 1 ) hero . m…" at bounding box center [620, 243] width 250 height 271
click at [658, 144] on div "hero . moveRight ( ) hero . jumpRight ( ) hero . moveRight ( 1 ) ( 1 ) hero . m…" at bounding box center [620, 243] width 250 height 271
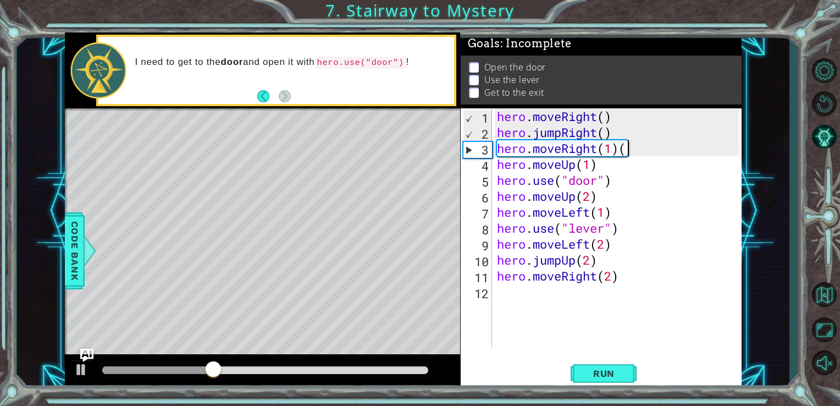
type textarea "hero.moveRight(1)"
click at [605, 379] on button "Run" at bounding box center [604, 373] width 66 height 28
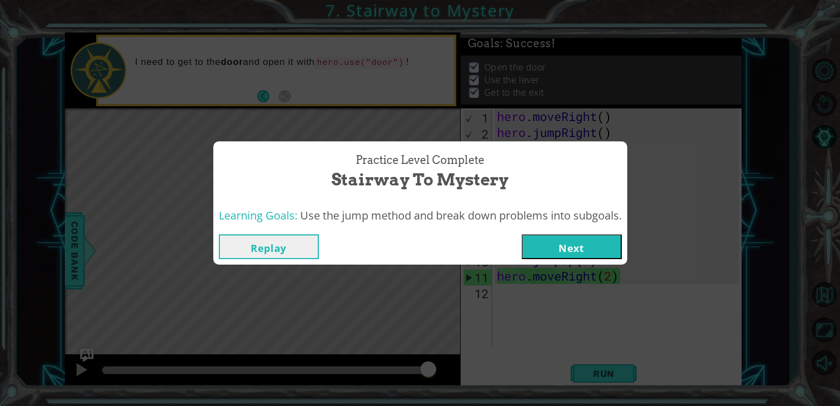
click at [581, 243] on button "Next" at bounding box center [572, 246] width 100 height 25
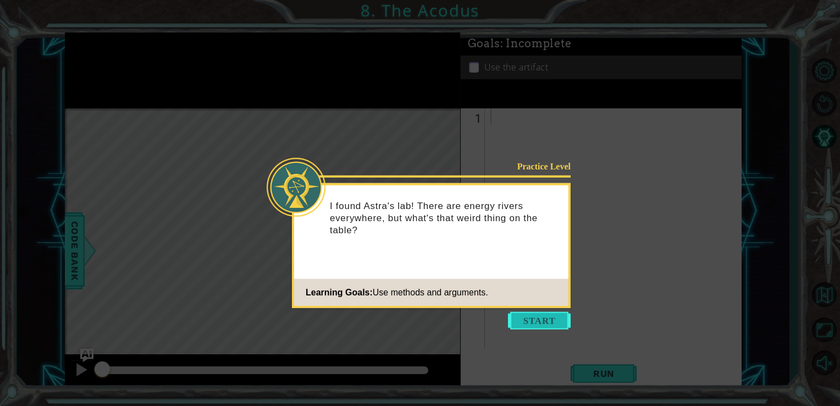
click at [531, 314] on button "Start" at bounding box center [539, 321] width 63 height 18
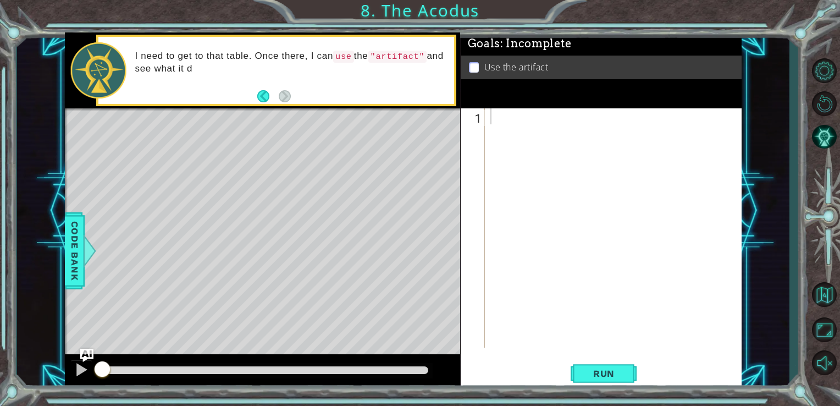
click at [350, 268] on div "Level Map" at bounding box center [319, 270] width 508 height 324
click at [523, 122] on div at bounding box center [616, 243] width 257 height 271
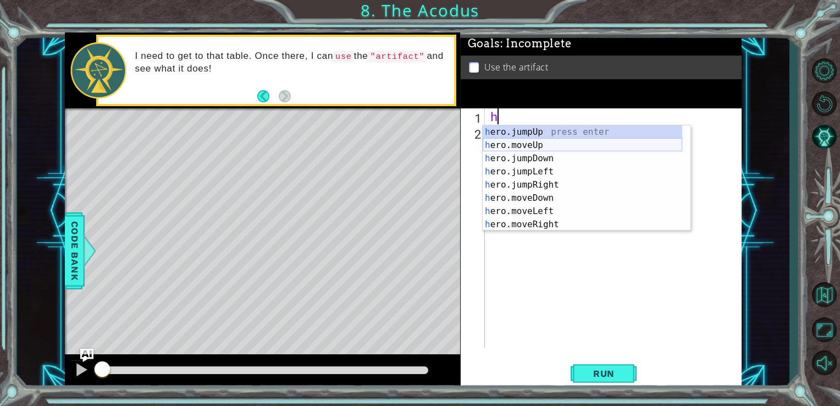
click at [519, 146] on div "h ero.jumpUp press enter h ero.moveUp press enter h ero.jumpDown press enter h …" at bounding box center [583, 191] width 200 height 132
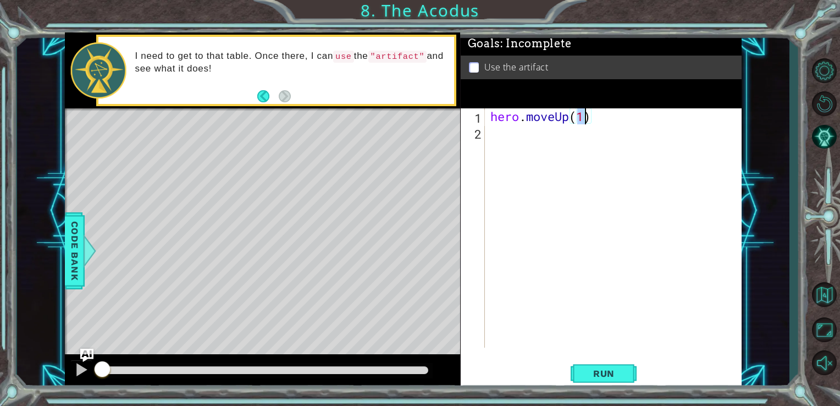
type textarea "hero.moveUp(2)"
type textarea "y"
type textarea "h"
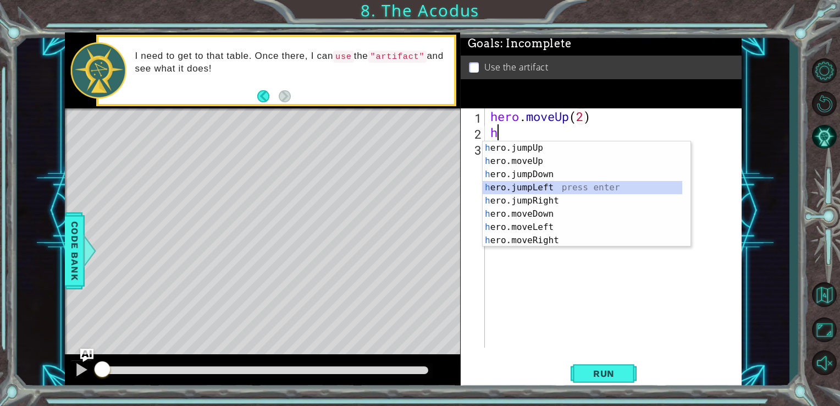
click at [556, 192] on div "h ero.jumpUp press enter h ero.moveUp press enter h ero.jumpDown press enter h …" at bounding box center [583, 207] width 200 height 132
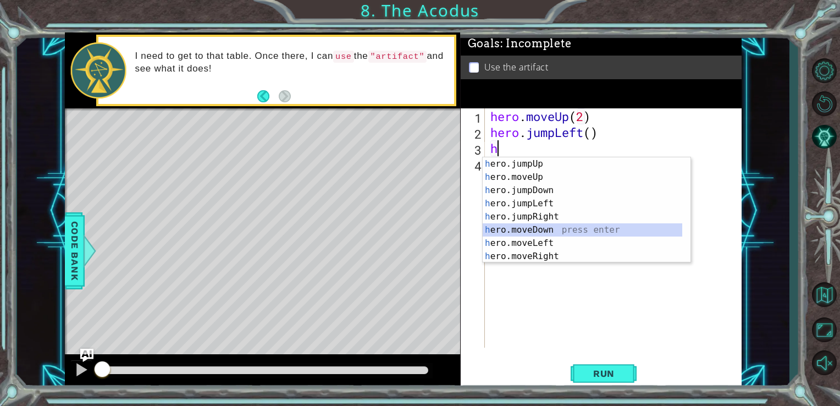
click at [572, 225] on div "h ero.jumpUp press enter h ero.moveUp press enter h ero.jumpDown press enter h …" at bounding box center [583, 223] width 200 height 132
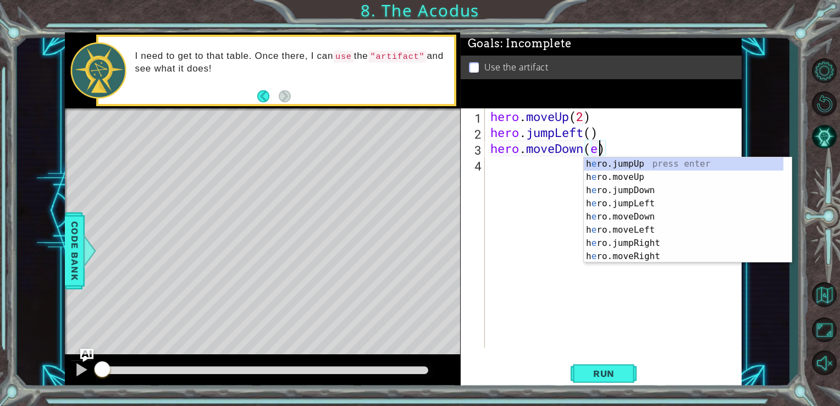
scroll to position [0, 4]
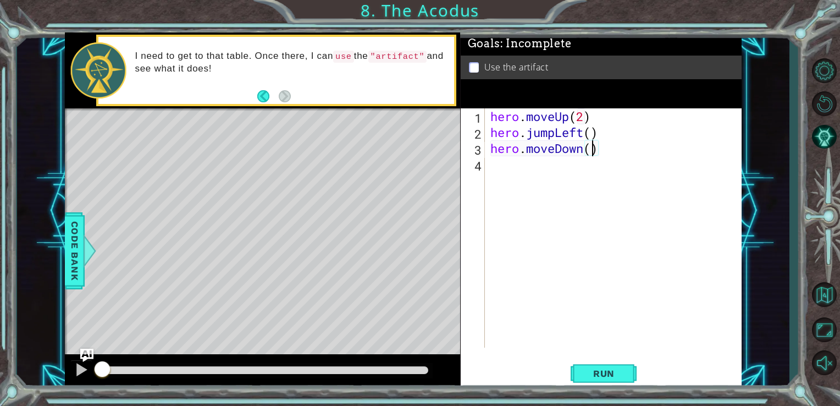
type textarea "hero.moveDown(2)"
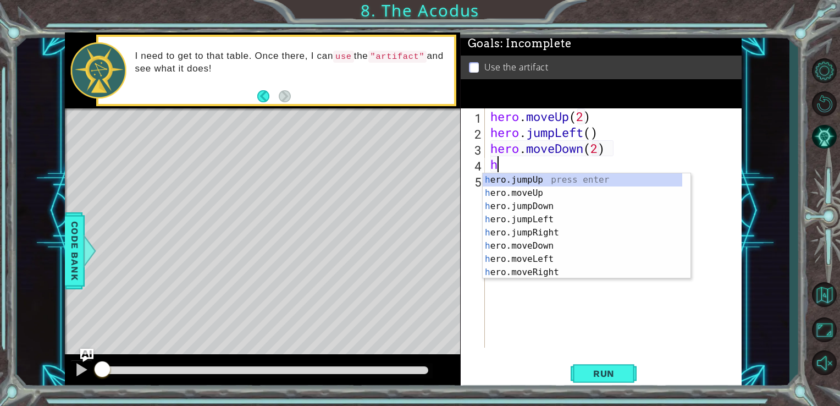
type textarea "he"
click at [538, 205] on div "he ro.jumpUp press enter he ro.jumpDown press enter he ro.jumpLeft press enter …" at bounding box center [583, 239] width 200 height 132
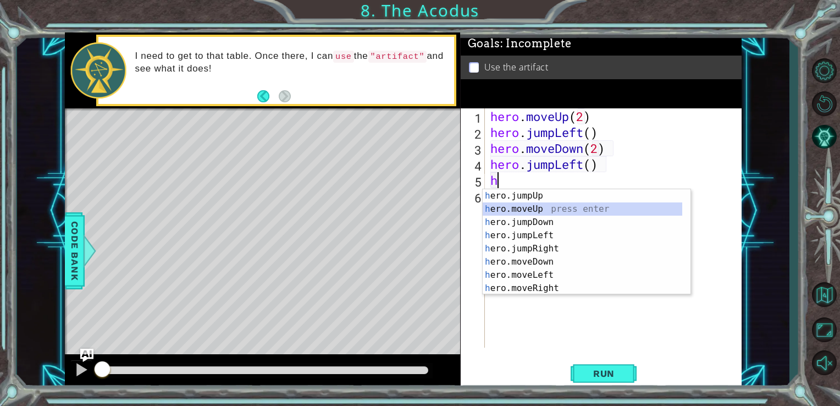
click at [545, 206] on div "h ero.jumpUp press enter h ero.moveUp press enter h ero.jumpDown press enter h …" at bounding box center [583, 255] width 200 height 132
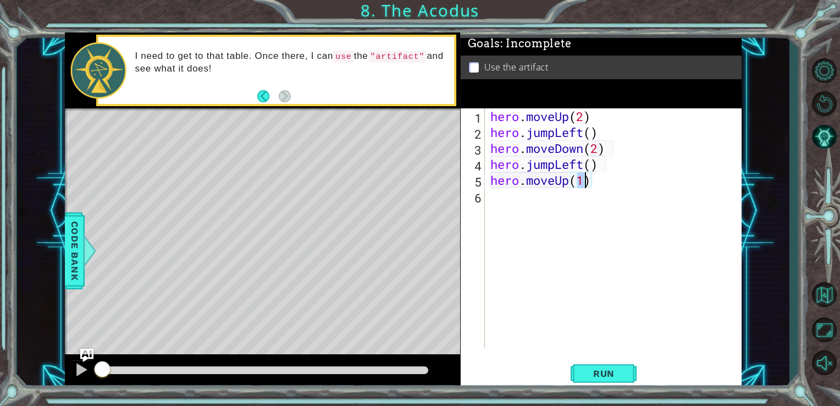
type textarea "hero.moveUp(2)"
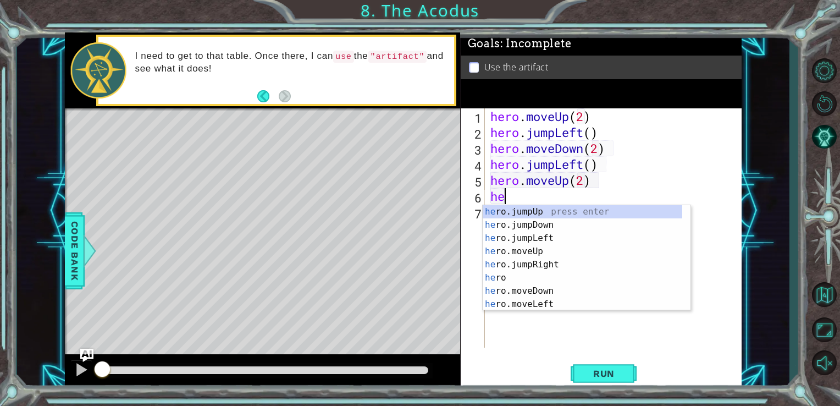
type textarea "he"
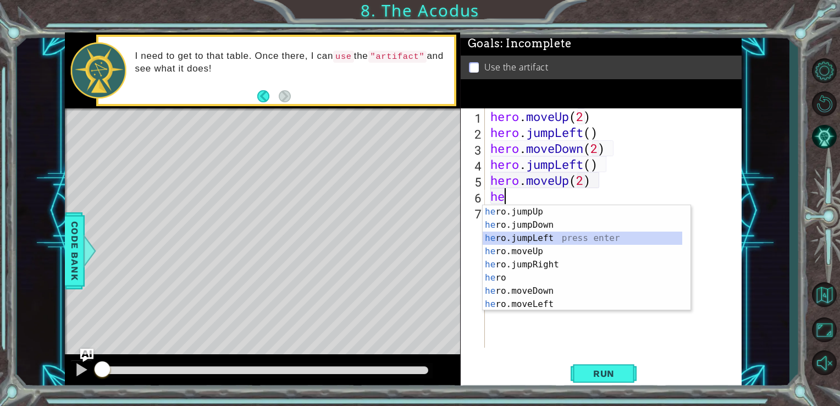
click at [556, 236] on div "he ro.jumpUp press enter he ro.jumpDown press enter he ro.jumpLeft press enter …" at bounding box center [583, 271] width 200 height 132
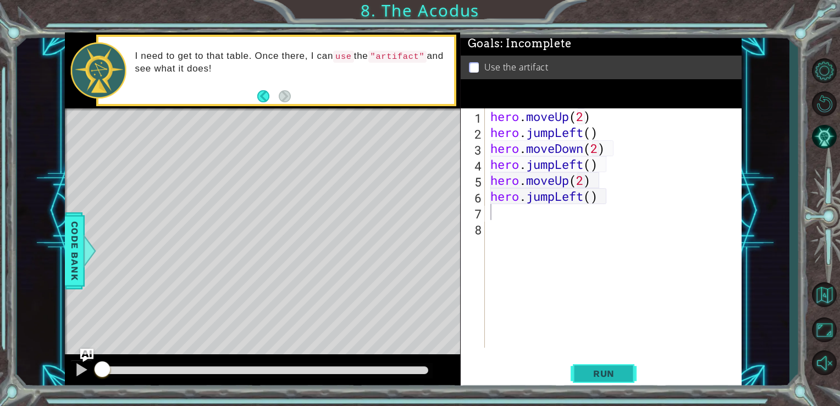
click at [577, 373] on button "Run" at bounding box center [604, 373] width 66 height 28
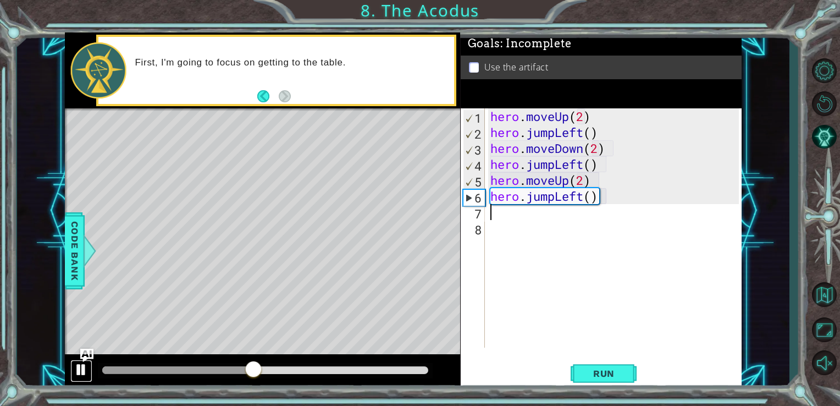
click at [78, 373] on div at bounding box center [81, 369] width 14 height 14
click at [581, 139] on div "hero . moveUp ( 2 ) hero . jumpLeft ( ) hero . moveDown ( 2 ) hero . jumpLeft (…" at bounding box center [616, 243] width 257 height 271
click at [584, 139] on div "hero . moveUp ( 2 ) hero . jumpLeft ( ) hero . moveDown ( 2 ) hero . jumpLeft (…" at bounding box center [616, 243] width 257 height 271
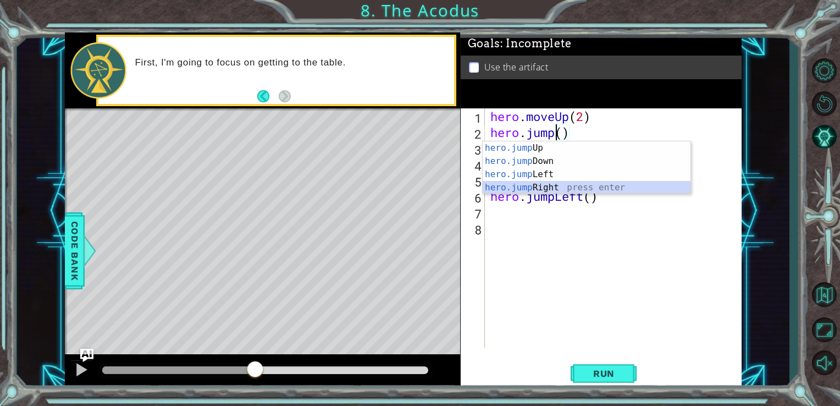
click at [572, 192] on div "hero.jump Up press enter hero.jump Down press enter hero.jump Left press enter …" at bounding box center [587, 180] width 208 height 79
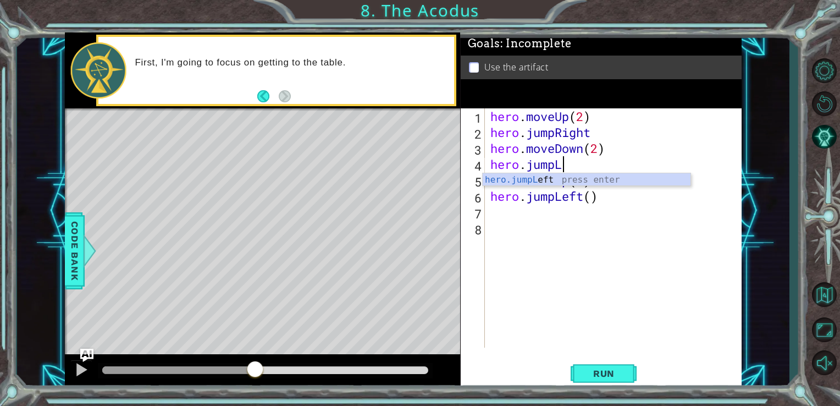
type textarea "hero.jump"
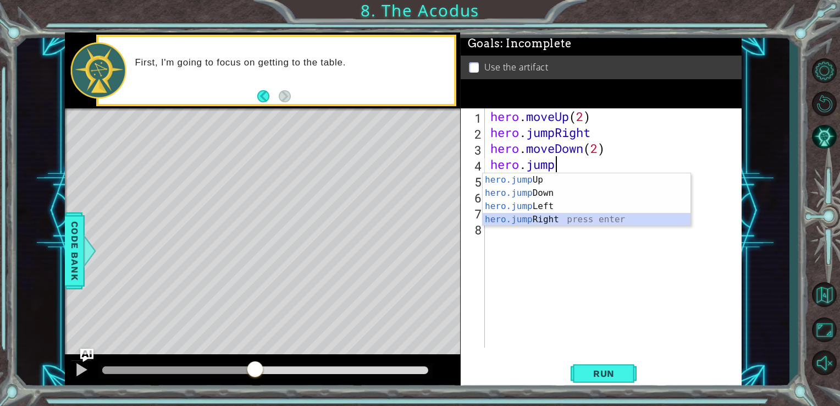
click at [597, 216] on div "hero.jump Up press enter hero.jump Down press enter hero.jump Left press enter …" at bounding box center [587, 212] width 208 height 79
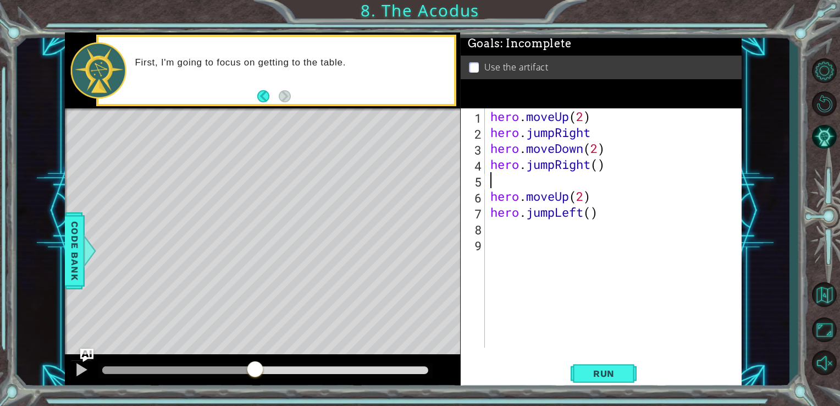
type textarea "hero.jumpRight()"
click at [499, 221] on div "hero . moveUp ( 2 ) hero . jumpRight hero . moveDown ( 2 ) hero . jumpRight ( )…" at bounding box center [616, 243] width 257 height 271
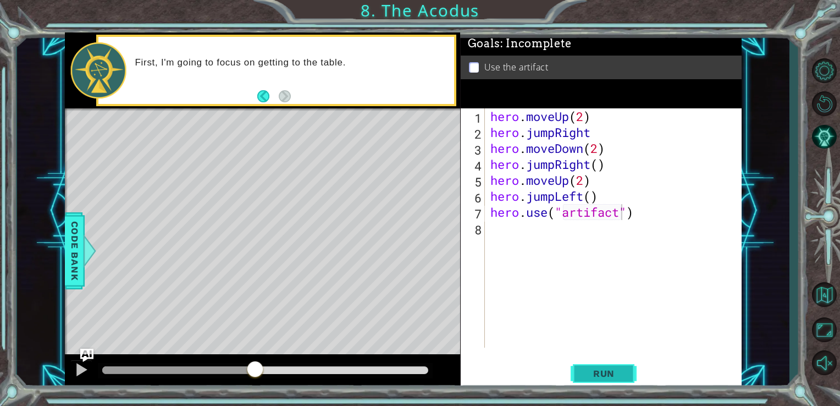
click at [600, 371] on span "Run" at bounding box center [603, 373] width 43 height 11
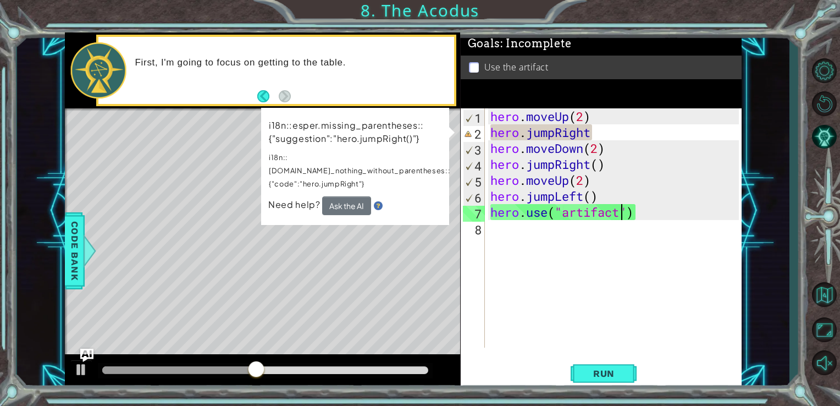
click at [490, 145] on div "hero . moveUp ( 2 ) hero . jumpRight hero . moveDown ( 2 ) hero . jumpRight ( )…" at bounding box center [616, 243] width 257 height 271
click at [593, 131] on div "hero . moveUp ( 2 ) hero . jumpRight hero . moveDown ( 2 ) hero . jumpRight ( )…" at bounding box center [616, 243] width 257 height 271
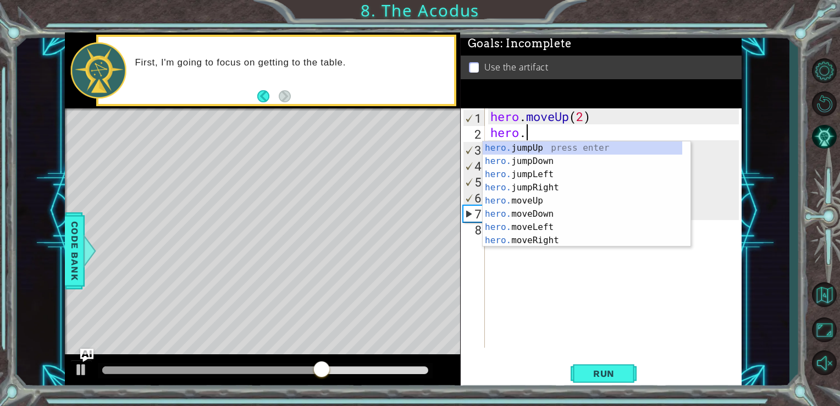
scroll to position [0, 1]
click at [554, 246] on div "hero. jumpUp press enter hero. jumpDown press enter hero. jumpLeft press enter …" at bounding box center [583, 207] width 200 height 132
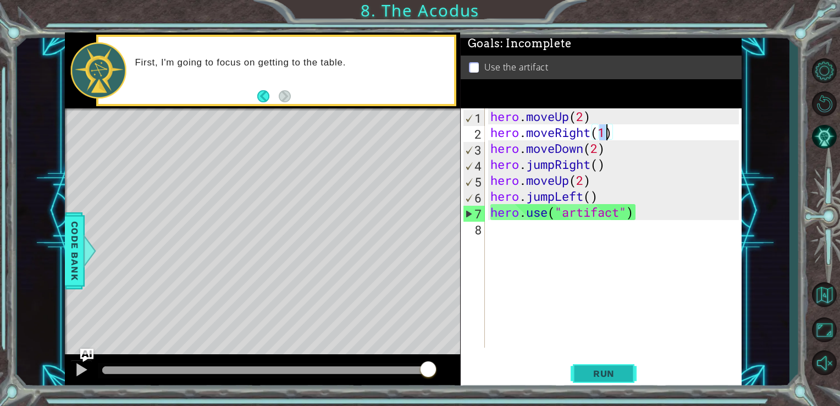
click at [621, 374] on span "Run" at bounding box center [603, 373] width 43 height 11
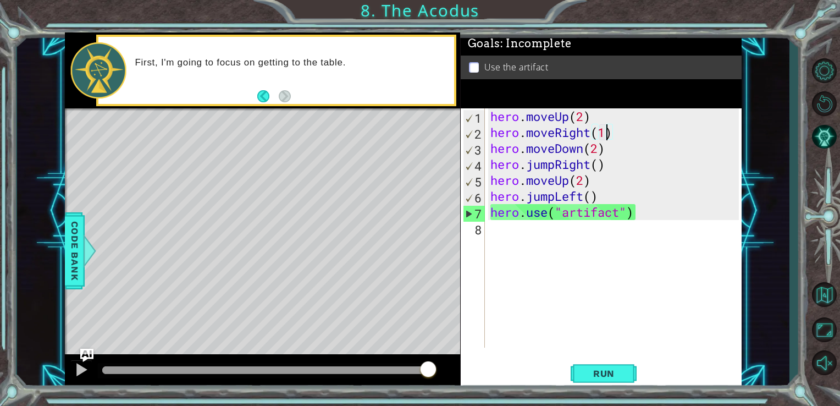
click at [588, 129] on div "hero . moveUp ( 2 ) hero . moveRight ( 1 ) hero . moveDown ( 2 ) hero . jumpRig…" at bounding box center [616, 243] width 257 height 271
click at [594, 135] on div "hero . moveUp ( 2 ) hero . moveRight ( 1 ) hero . moveDown ( 2 ) hero . jumpRig…" at bounding box center [616, 243] width 257 height 271
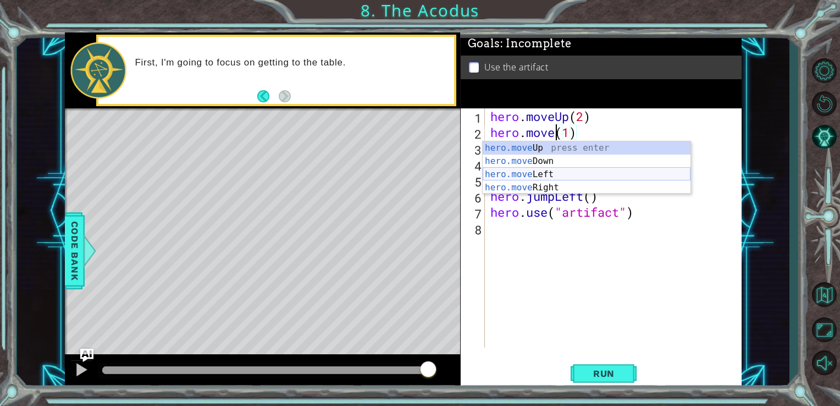
click at [567, 173] on div "hero.move Up press enter hero.move Down press enter hero.move Left press enter …" at bounding box center [587, 180] width 208 height 79
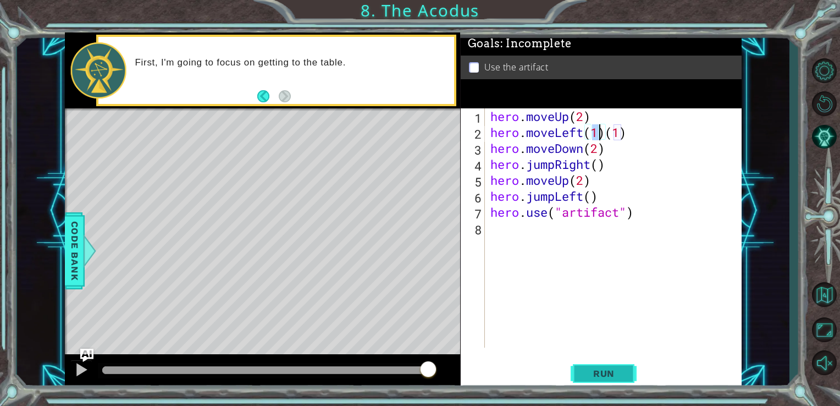
click at [587, 371] on span "Run" at bounding box center [603, 373] width 43 height 11
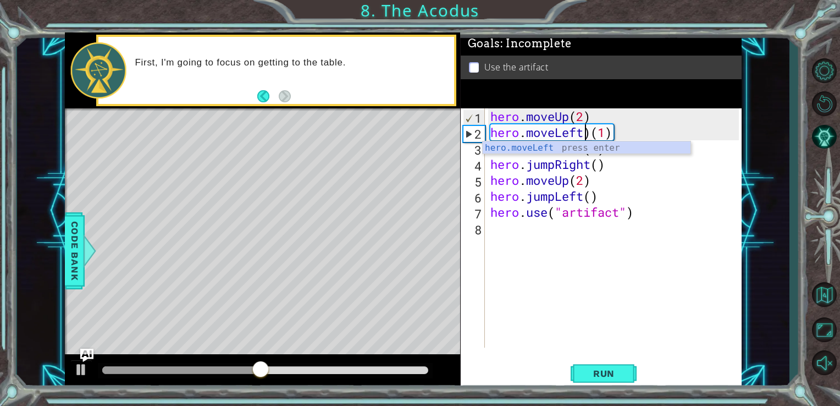
click at [600, 131] on div "hero . moveUp ( 2 ) hero . moveLeft ) ( 1 ) hero . moveDown ( 2 ) hero . jumpRi…" at bounding box center [616, 243] width 257 height 271
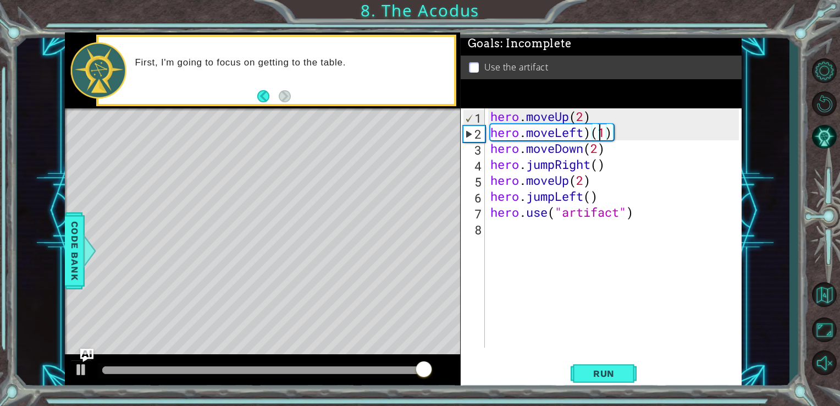
scroll to position [0, 4]
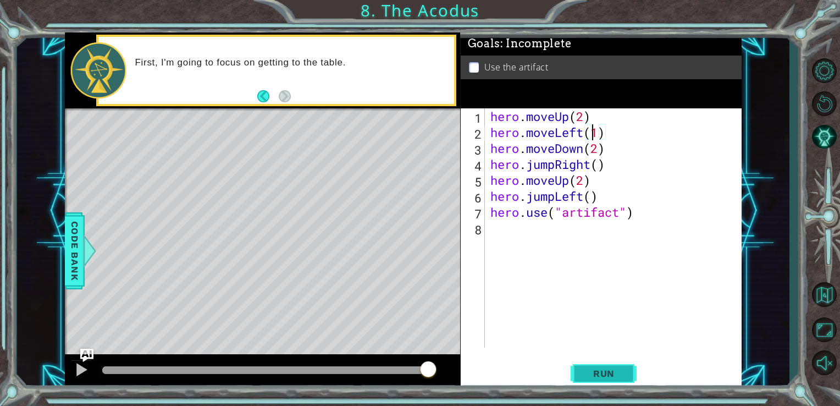
click at [633, 372] on button "Run" at bounding box center [604, 373] width 66 height 28
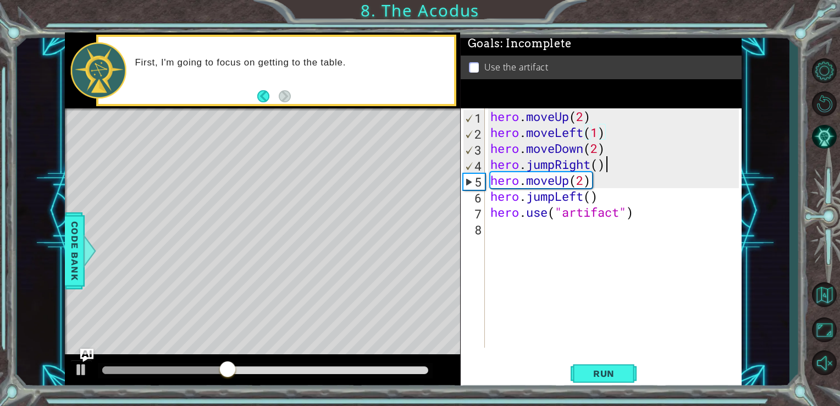
click at [622, 157] on div "hero . moveUp ( 2 ) hero . moveLeft ( 1 ) hero . moveDown ( 2 ) hero . jumpRigh…" at bounding box center [616, 243] width 257 height 271
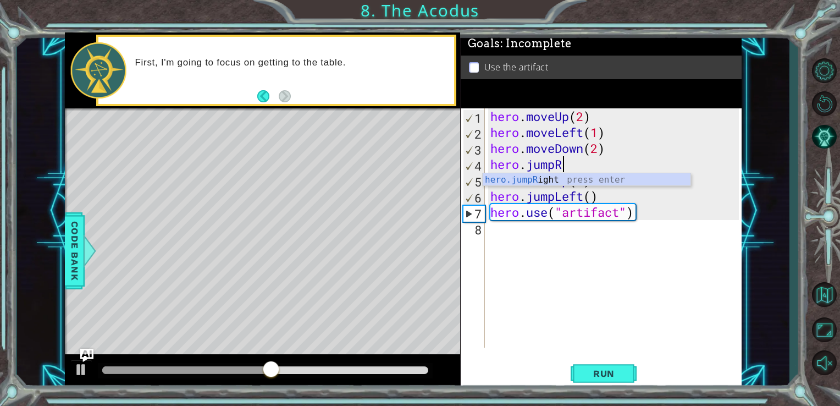
type textarea "hero.jump"
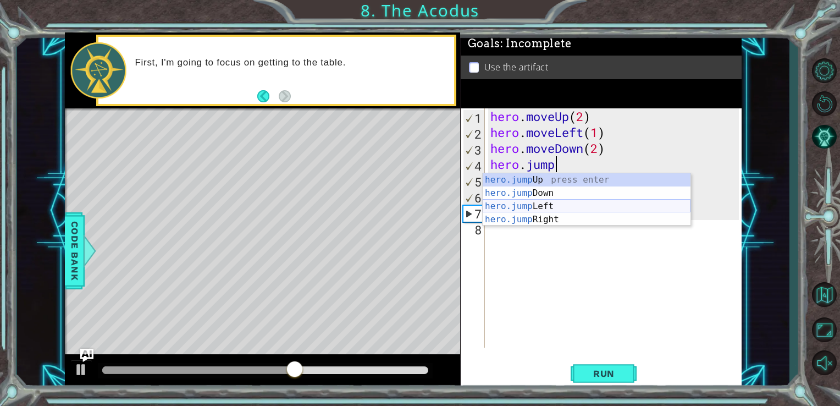
click at [544, 203] on div "hero.jump Up press enter hero.jump Down press enter hero.jump Left press enter …" at bounding box center [587, 212] width 208 height 79
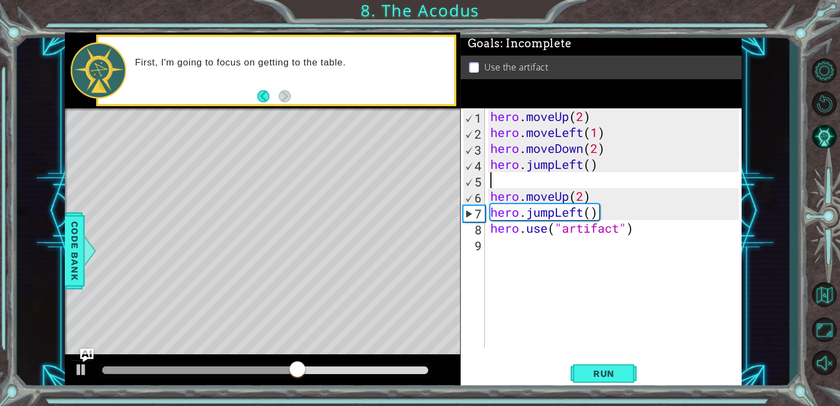
scroll to position [0, 0]
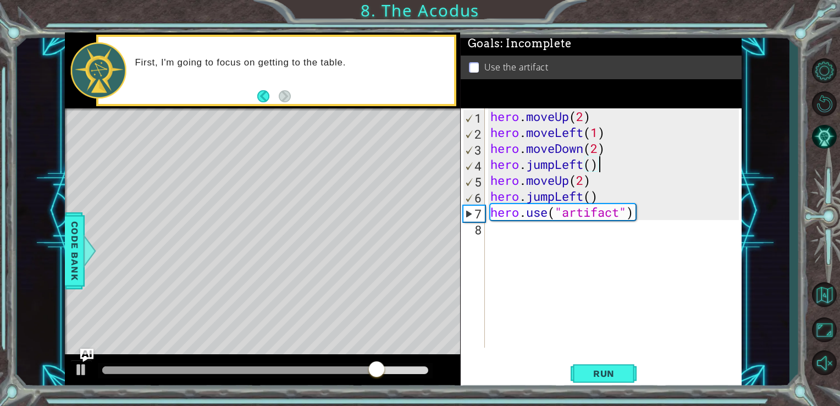
click at [584, 196] on div "hero . moveUp ( 2 ) hero . moveLeft ( 1 ) hero . moveDown ( 2 ) hero . jumpLeft…" at bounding box center [616, 243] width 257 height 271
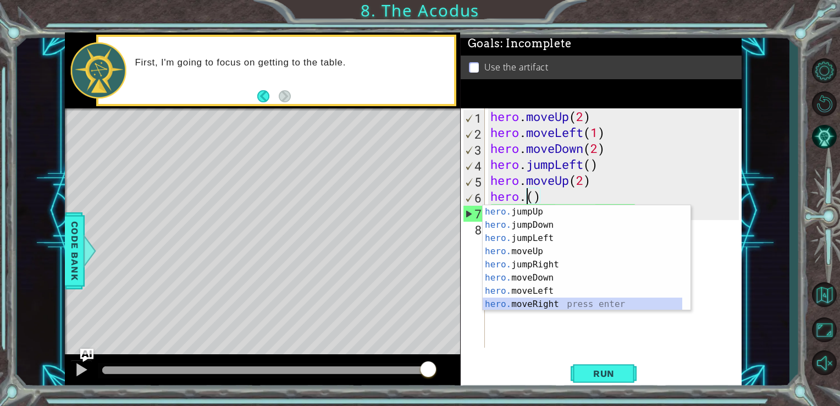
click at [555, 306] on div "hero. jumpUp press enter hero. jumpDown press enter hero. jumpLeft press enter …" at bounding box center [583, 271] width 200 height 132
type textarea "hero.moveRight(1)"
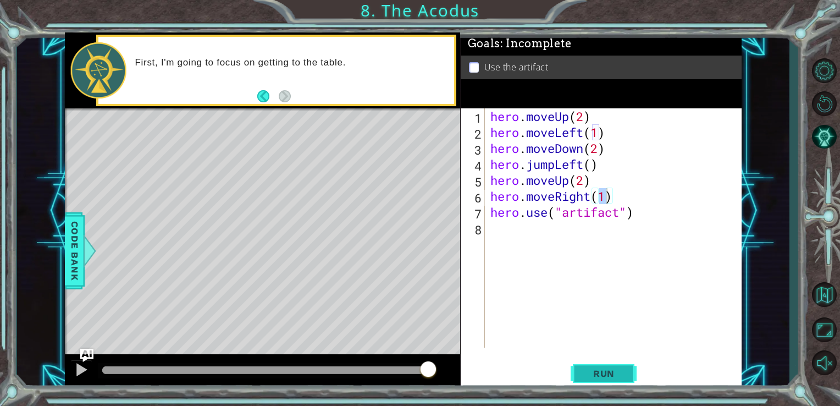
click at [597, 374] on span "Run" at bounding box center [603, 373] width 43 height 11
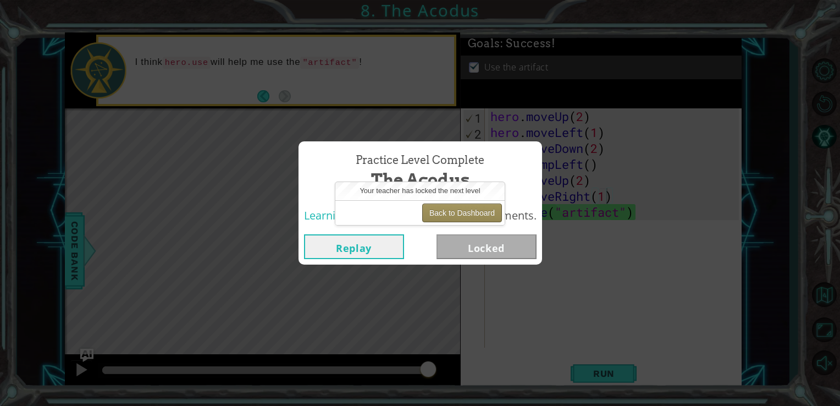
click at [446, 212] on button "Back to Dashboard" at bounding box center [462, 212] width 80 height 19
click at [471, 212] on button "Back to Dashboard" at bounding box center [462, 212] width 80 height 19
click at [382, 206] on div "Back to Dashboard" at bounding box center [419, 212] width 169 height 25
click at [472, 204] on button "Back to Dashboard" at bounding box center [462, 212] width 80 height 19
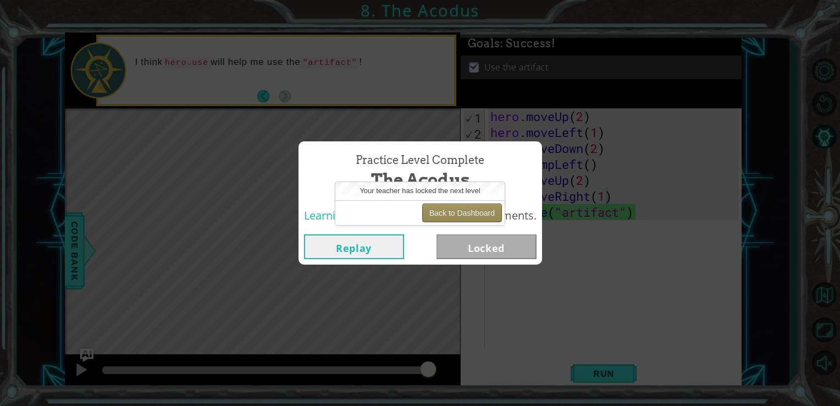
click at [471, 210] on button "Back to Dashboard" at bounding box center [462, 212] width 80 height 19
click at [471, 214] on button "Back to Dashboard" at bounding box center [462, 212] width 80 height 19
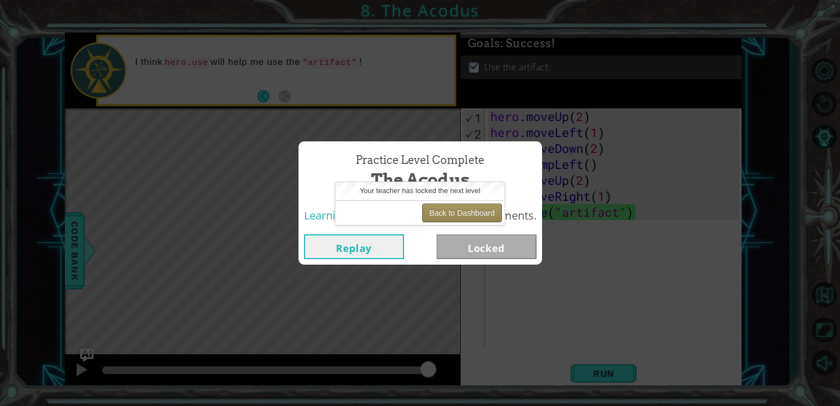
click at [471, 214] on button "Back to Dashboard" at bounding box center [462, 212] width 80 height 19
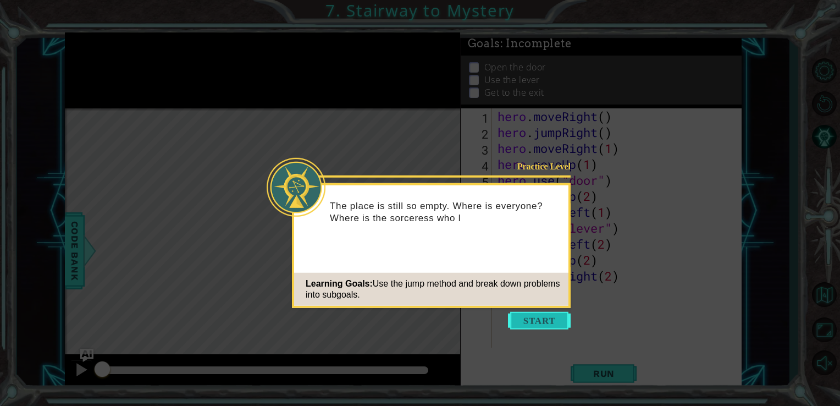
click at [530, 319] on button "Start" at bounding box center [539, 321] width 63 height 18
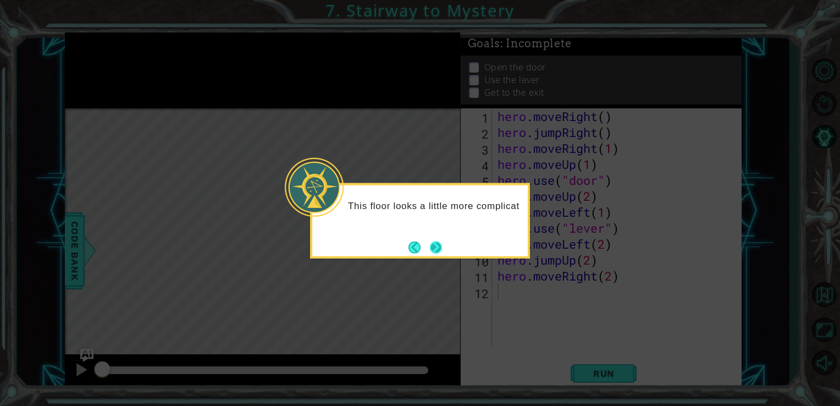
click at [432, 256] on div "This floor looks a little more complicat" at bounding box center [420, 220] width 220 height 75
click at [435, 251] on button "Next" at bounding box center [436, 247] width 12 height 12
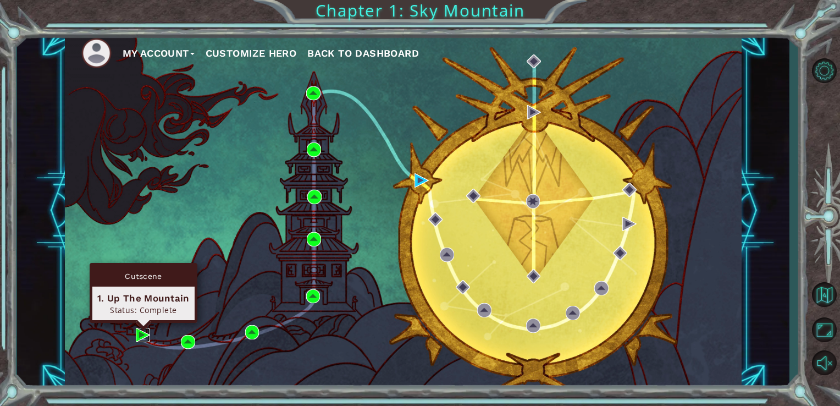
click at [141, 338] on img at bounding box center [143, 335] width 14 height 14
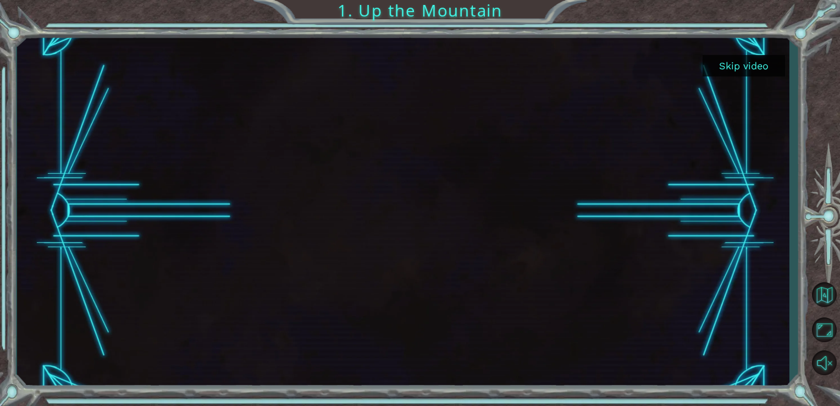
click at [730, 60] on button "Skip video" at bounding box center [744, 65] width 82 height 21
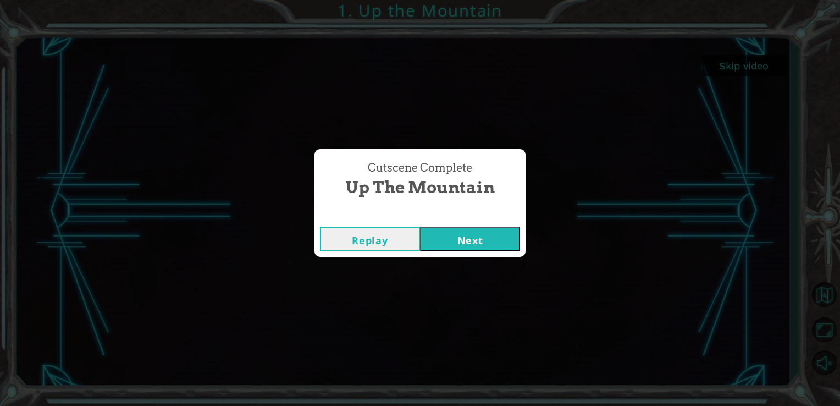
click at [475, 241] on button "Next" at bounding box center [470, 239] width 100 height 25
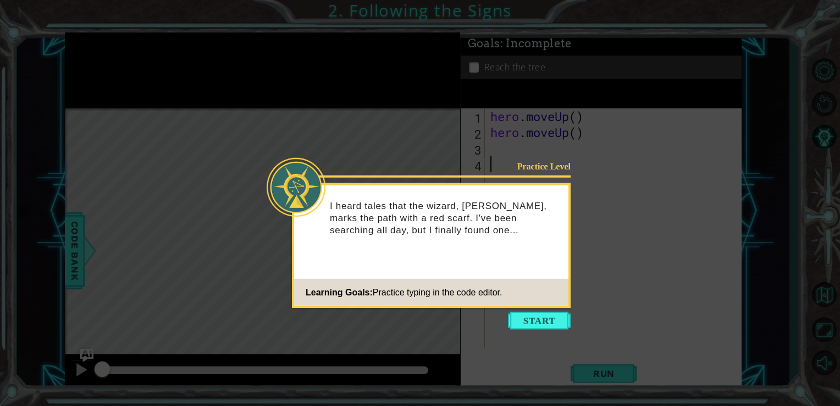
type textarea "hero.moveUp()"
